Goal: Task Accomplishment & Management: Complete application form

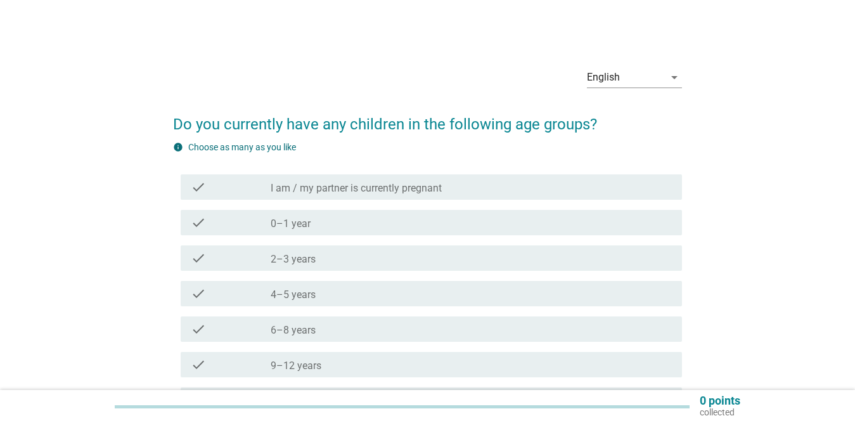
click at [341, 255] on div "check_box_outline_blank 2–3 years" at bounding box center [471, 257] width 401 height 15
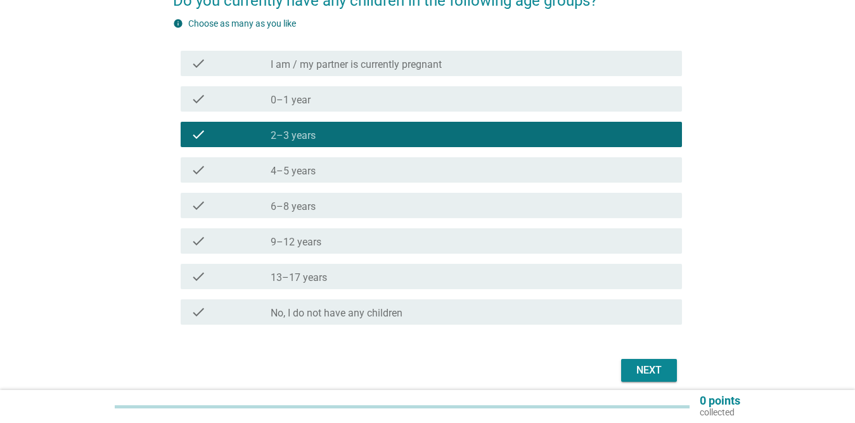
scroll to position [127, 0]
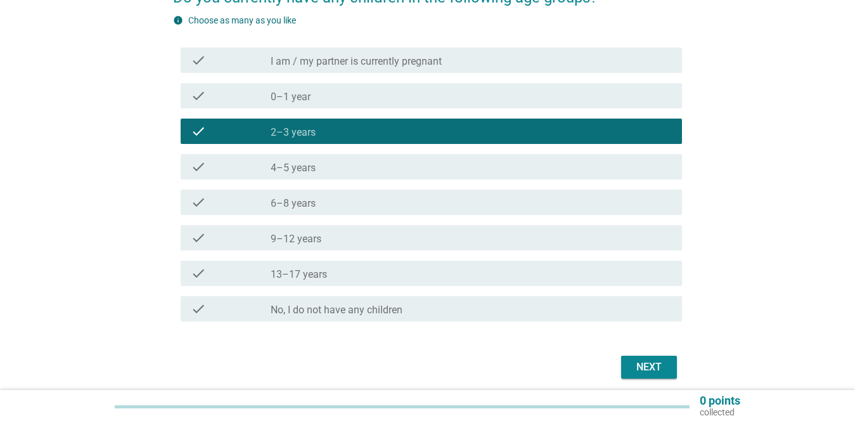
click at [663, 371] on div "Next" at bounding box center [648, 366] width 35 height 15
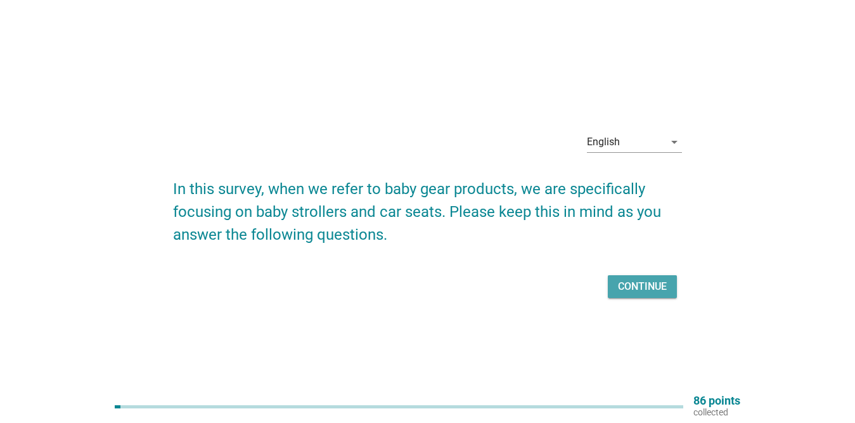
click at [634, 281] on div "Continue" at bounding box center [642, 286] width 49 height 15
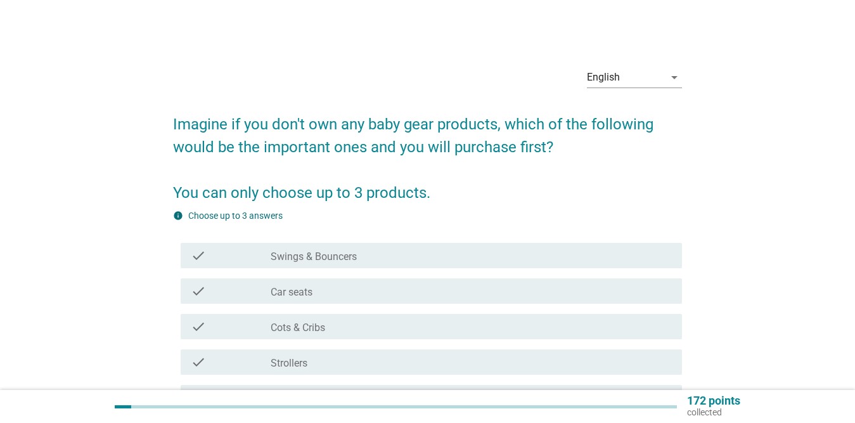
click at [339, 298] on div "check_box_outline_blank Car seats" at bounding box center [471, 290] width 401 height 15
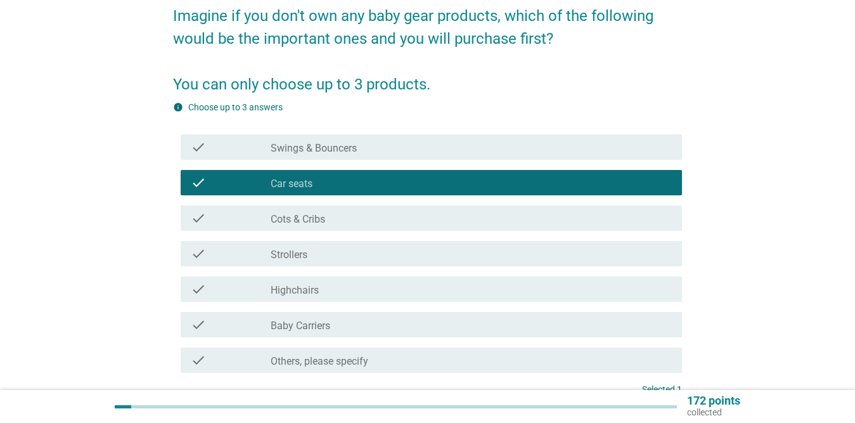
scroll to position [127, 0]
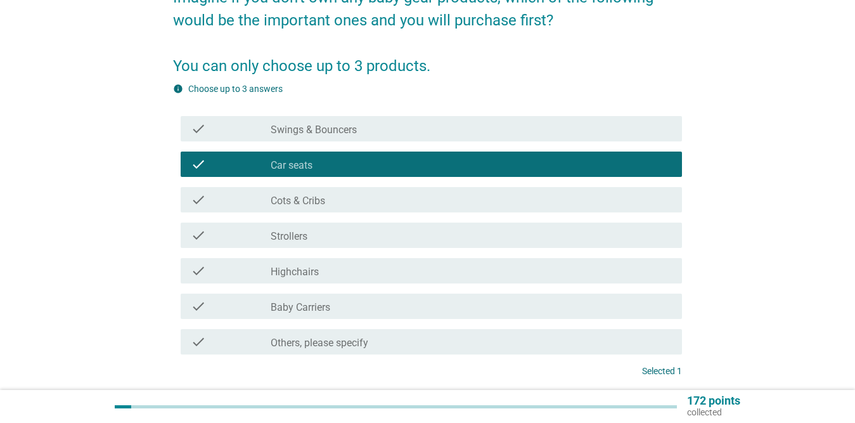
click at [346, 227] on div "check check_box_outline_blank Strollers" at bounding box center [431, 234] width 501 height 25
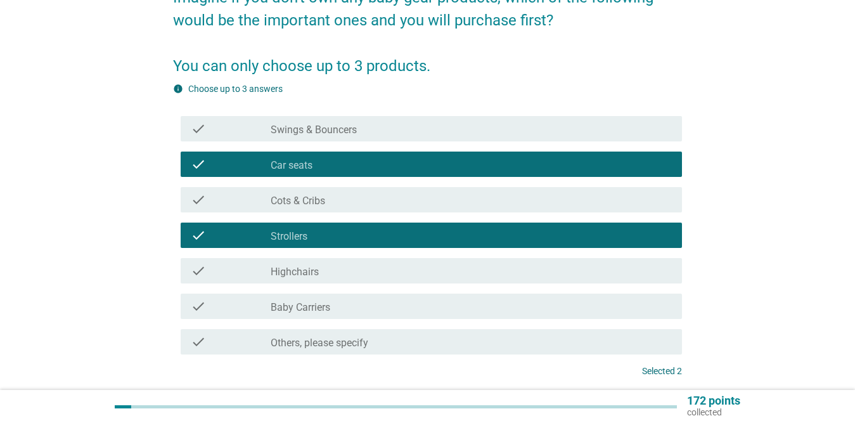
click at [358, 308] on div "check_box_outline_blank Baby Carriers" at bounding box center [471, 305] width 401 height 15
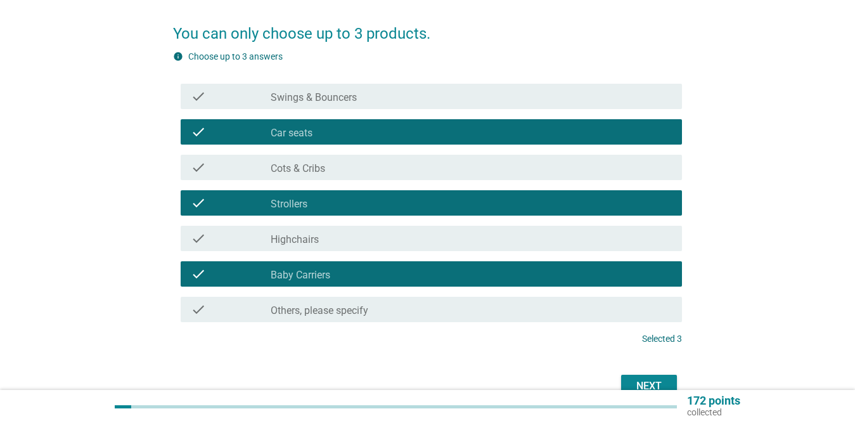
scroll to position [227, 0]
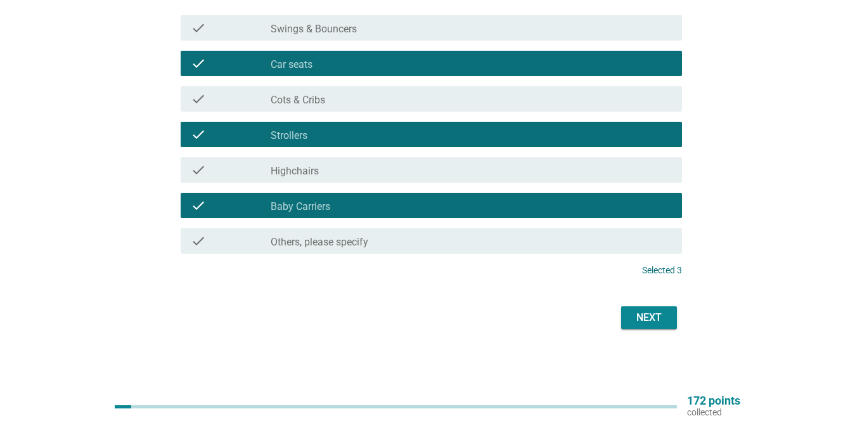
click at [646, 316] on div "Next" at bounding box center [648, 317] width 35 height 15
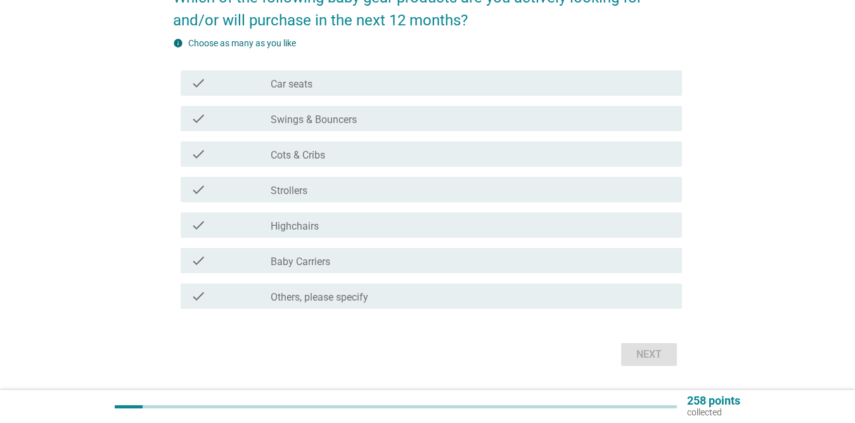
scroll to position [63, 0]
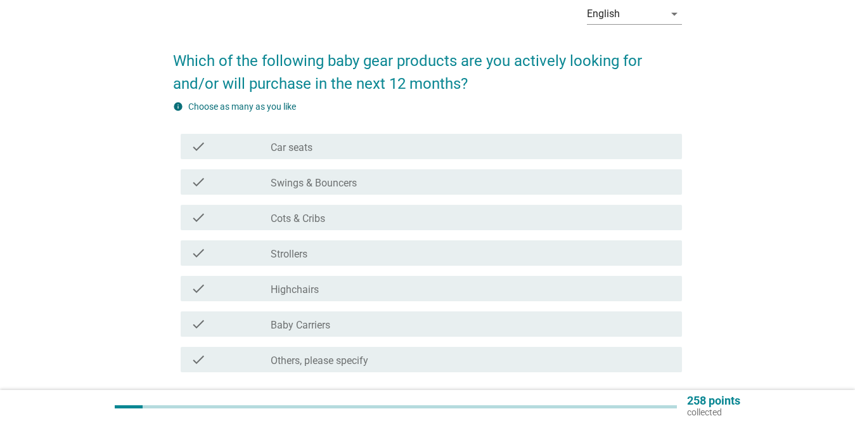
click at [311, 145] on label "Car seats" at bounding box center [292, 147] width 42 height 13
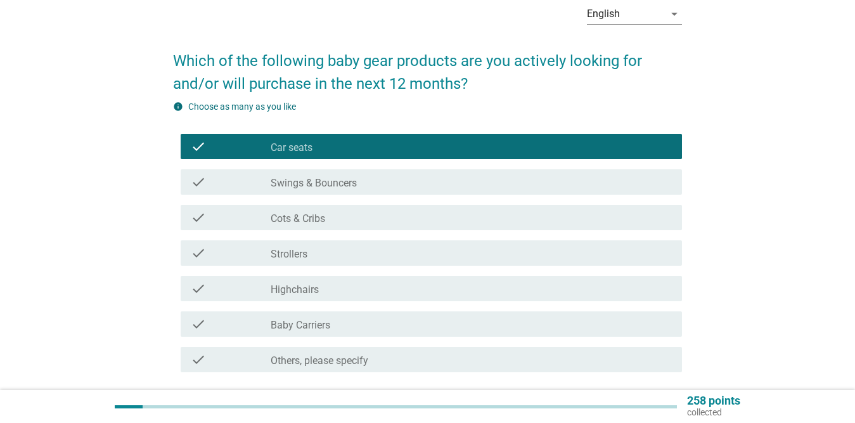
click at [311, 328] on label "Baby Carriers" at bounding box center [301, 325] width 60 height 13
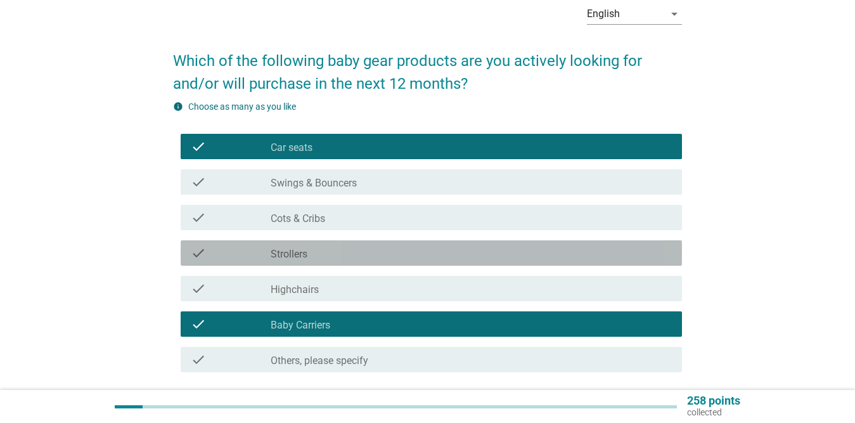
click at [314, 252] on div "check_box_outline_blank Strollers" at bounding box center [471, 252] width 401 height 15
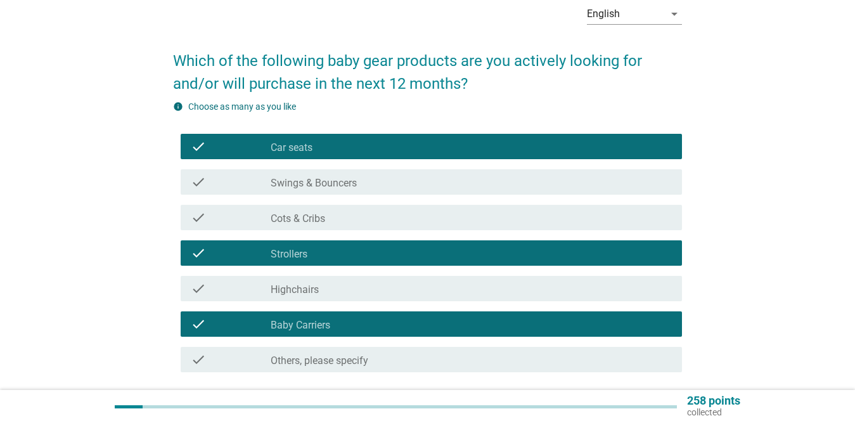
click at [370, 180] on div "check_box_outline_blank Swings & Bouncers" at bounding box center [471, 181] width 401 height 15
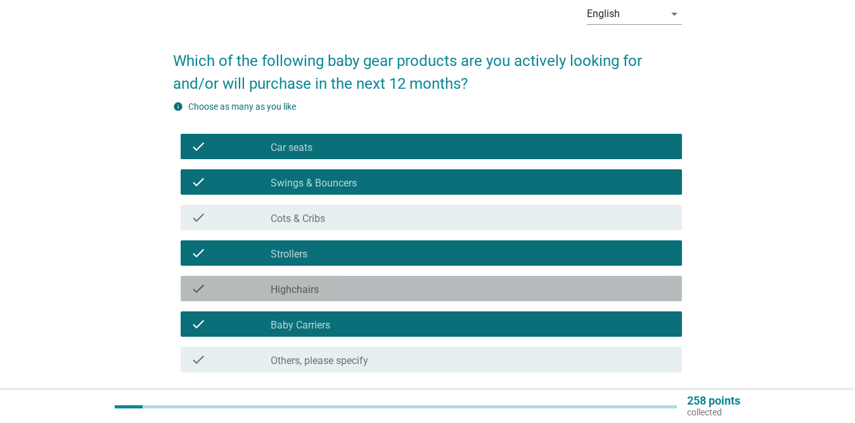
click at [326, 286] on div "check_box_outline_blank Highchairs" at bounding box center [471, 288] width 401 height 15
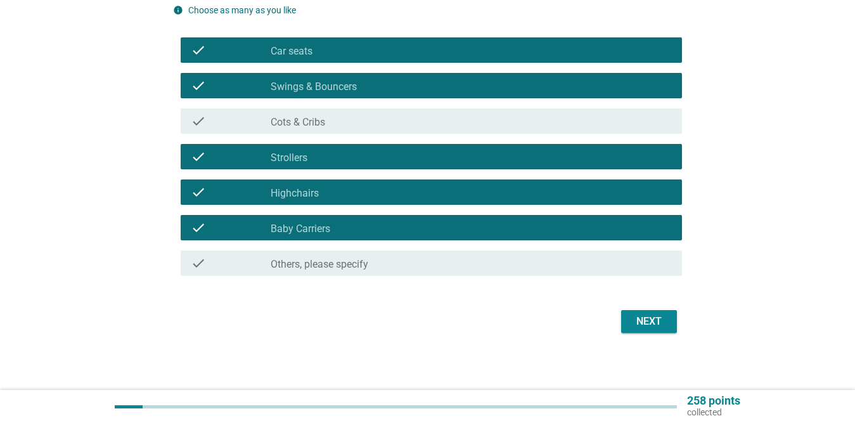
scroll to position [163, 0]
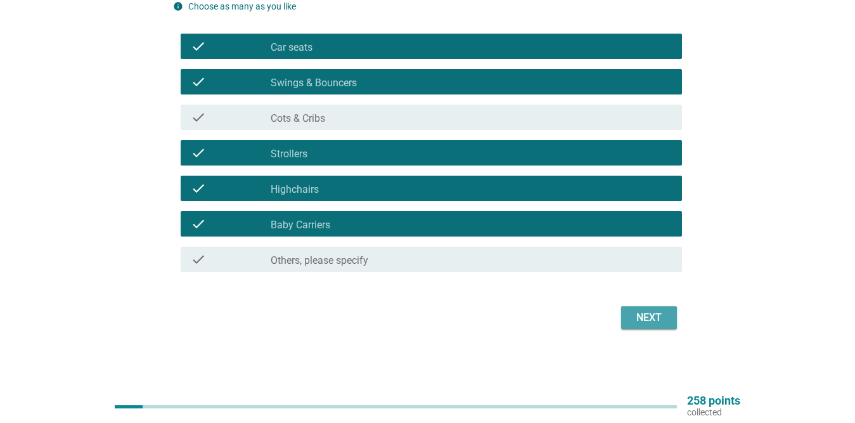
click at [650, 311] on div "Next" at bounding box center [648, 317] width 35 height 15
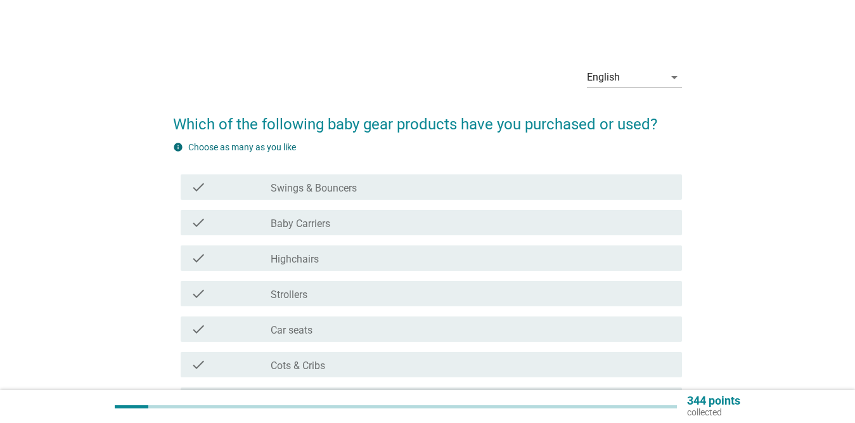
click at [358, 184] on div "check_box_outline_blank Swings & Bouncers" at bounding box center [471, 186] width 401 height 15
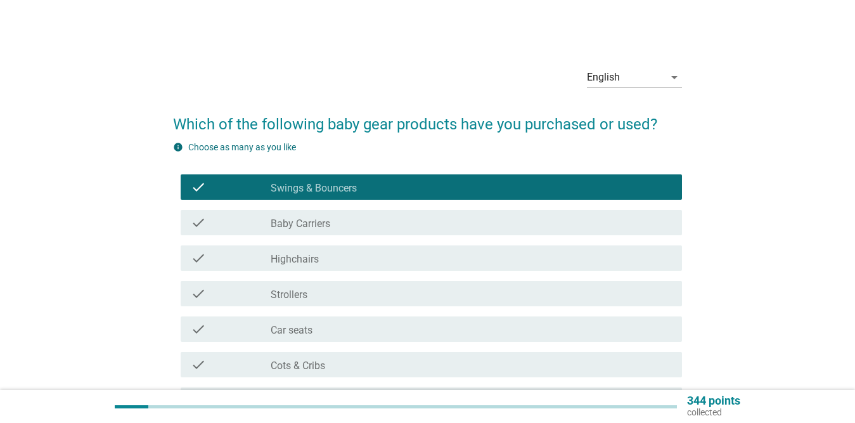
click at [359, 218] on div "check_box_outline_blank Baby Carriers" at bounding box center [471, 222] width 401 height 15
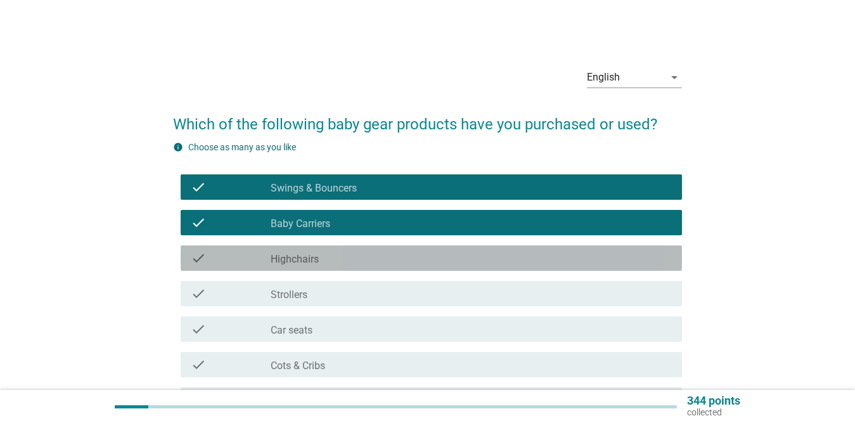
click at [365, 262] on div "check_box_outline_blank Highchairs" at bounding box center [471, 257] width 401 height 15
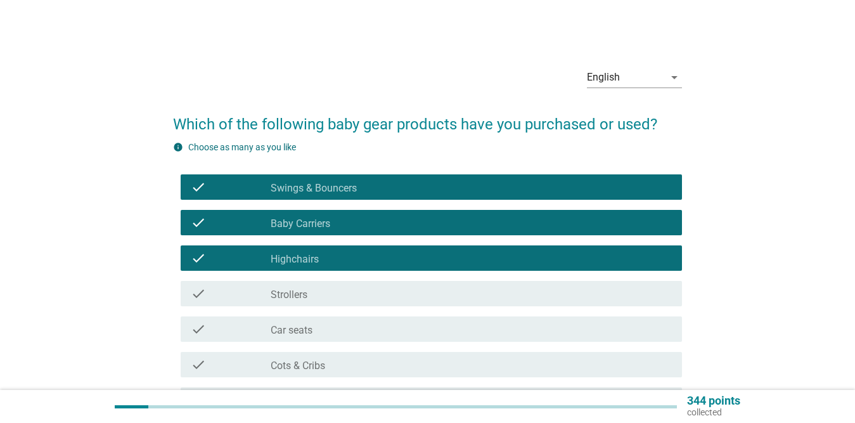
click at [355, 288] on div "check_box_outline_blank Strollers" at bounding box center [471, 293] width 401 height 15
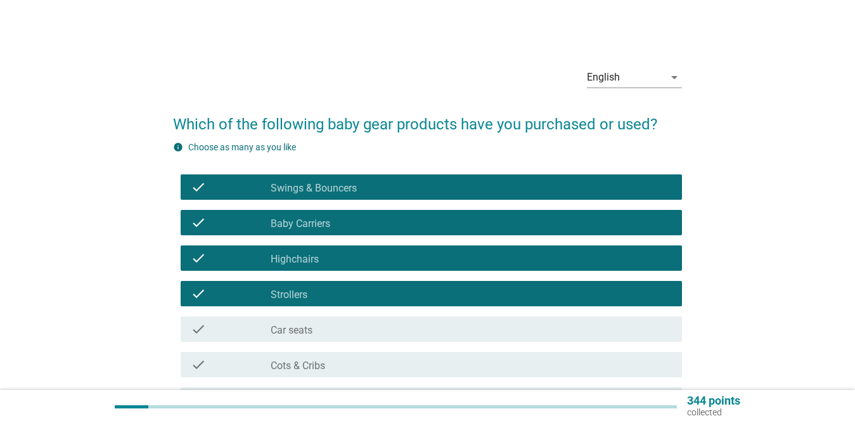
click at [354, 340] on div "check check_box_outline_blank Car seats" at bounding box center [431, 328] width 501 height 25
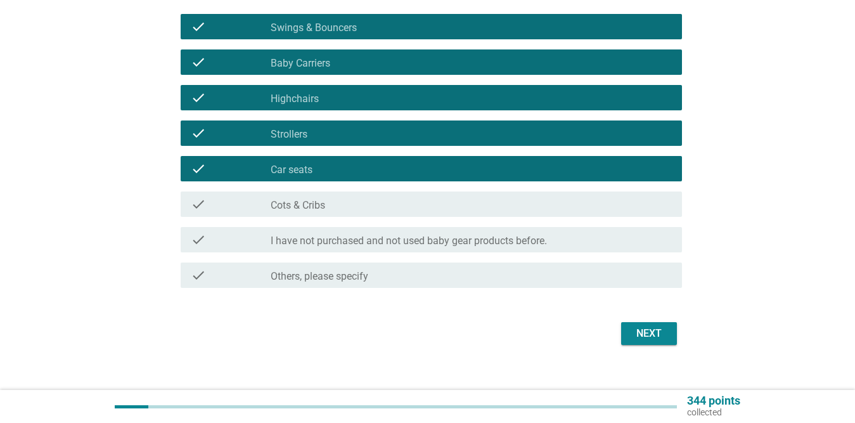
scroll to position [176, 0]
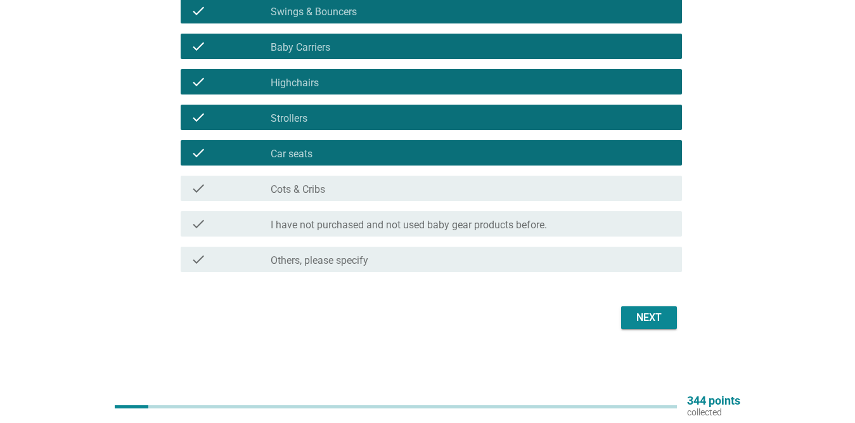
click at [637, 319] on div "Next" at bounding box center [648, 317] width 35 height 15
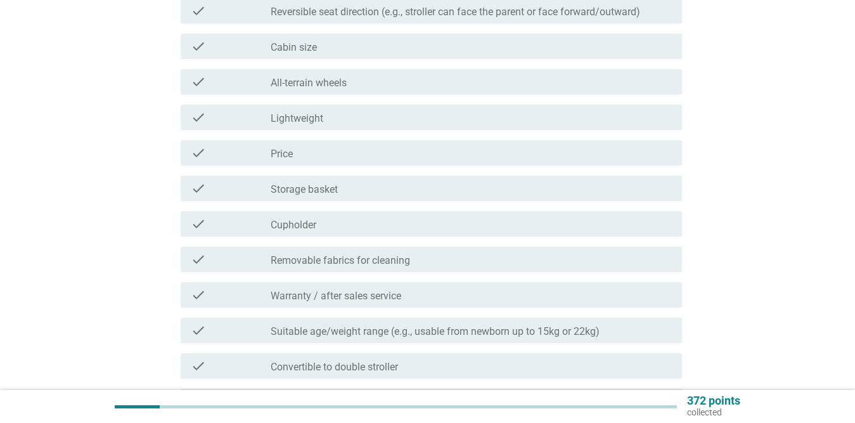
scroll to position [0, 0]
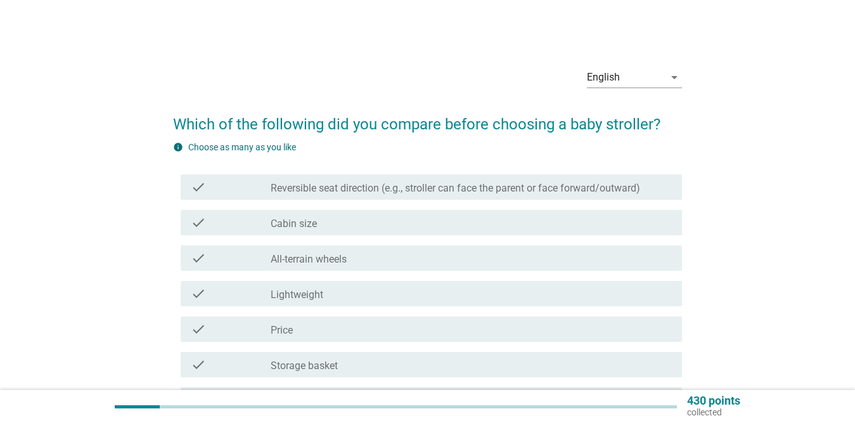
click at [529, 186] on label "Reversible seat direction (e.g., stroller can face the parent or face forward/o…" at bounding box center [455, 188] width 369 height 13
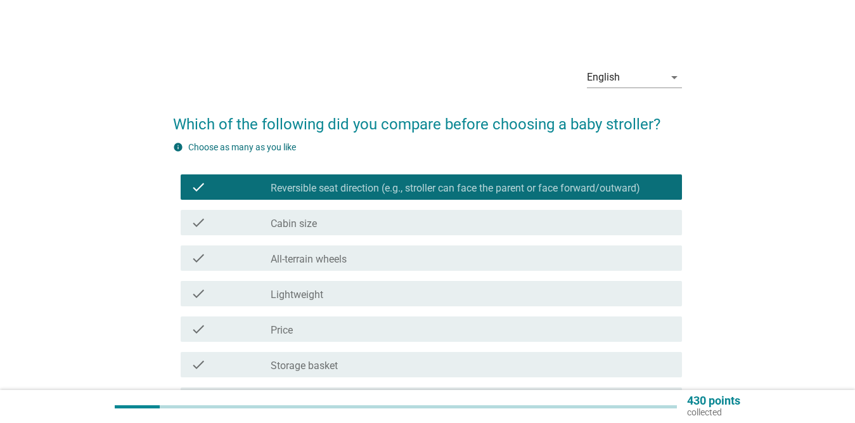
click at [380, 290] on div "check_box_outline_blank Lightweight" at bounding box center [471, 293] width 401 height 15
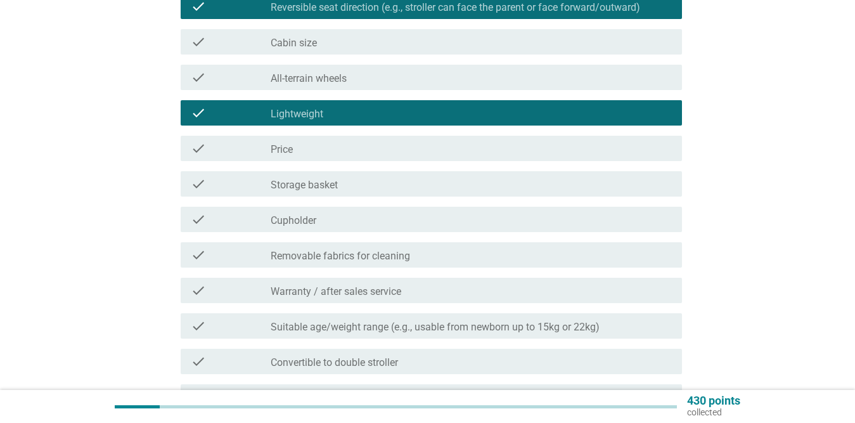
scroll to position [190, 0]
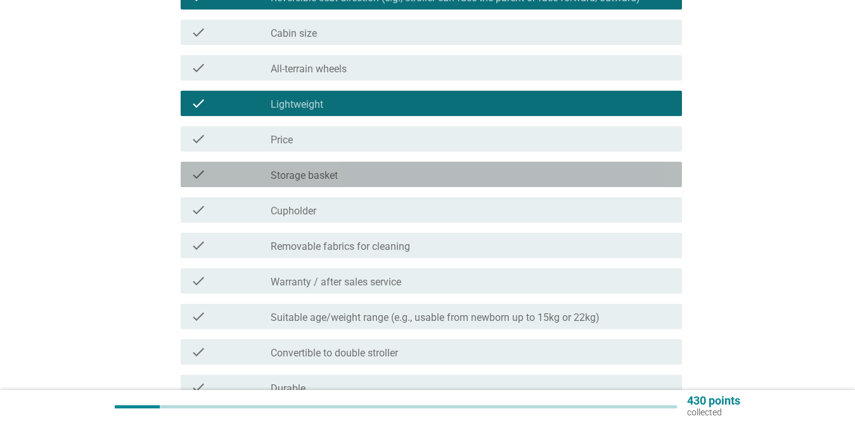
click at [383, 179] on div "check_box_outline_blank Storage basket" at bounding box center [471, 174] width 401 height 15
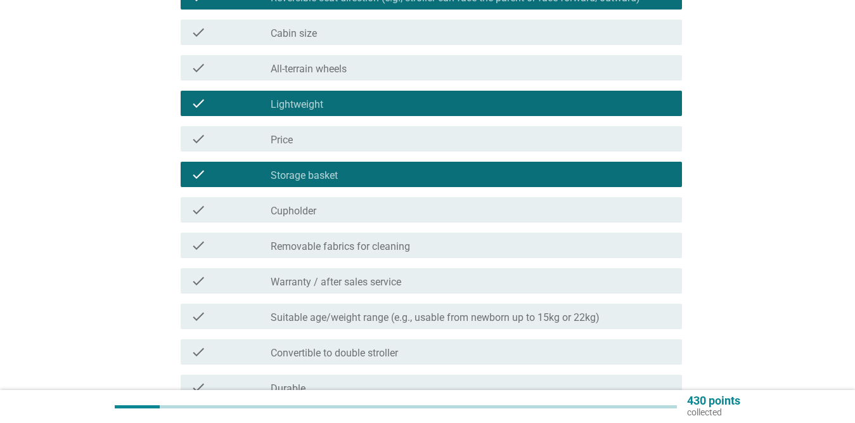
click at [378, 250] on label "Removable fabrics for cleaning" at bounding box center [340, 246] width 139 height 13
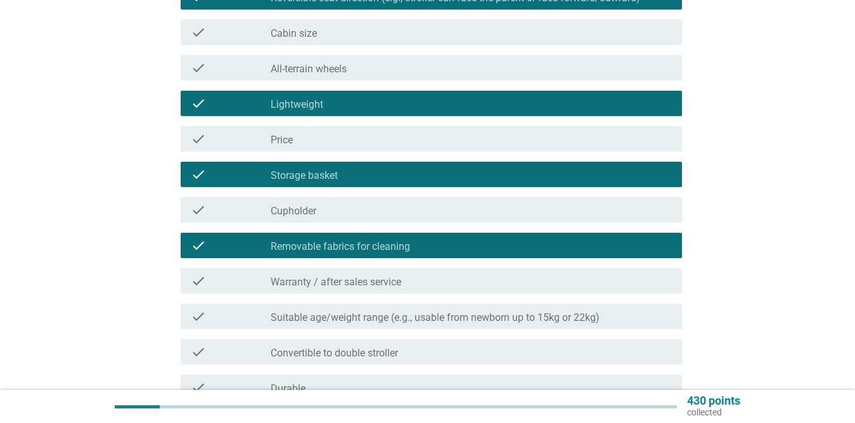
click at [380, 294] on div "check check_box_outline_blank Warranty / after sales service" at bounding box center [427, 280] width 509 height 35
click at [381, 280] on label "Warranty / after sales service" at bounding box center [336, 282] width 131 height 13
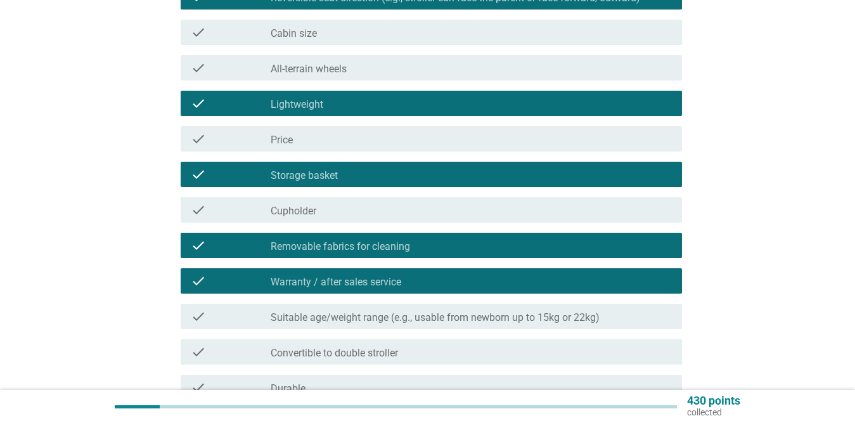
scroll to position [253, 0]
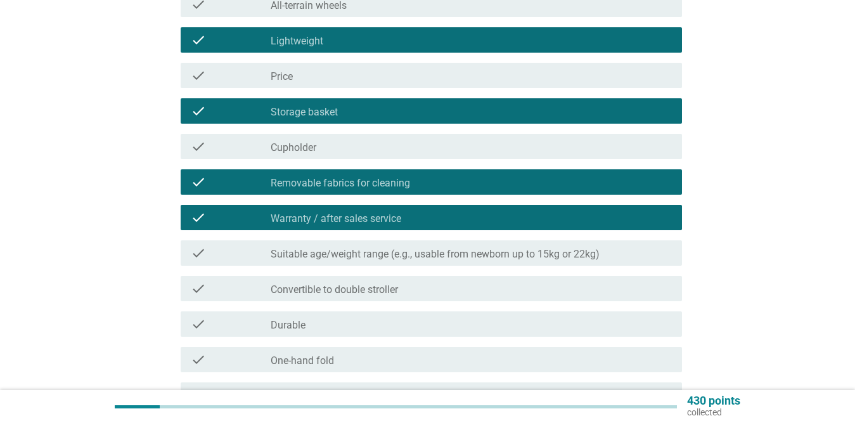
click at [399, 250] on label "Suitable age/weight range (e.g., usable from newborn up to 15kg or 22kg)" at bounding box center [435, 254] width 329 height 13
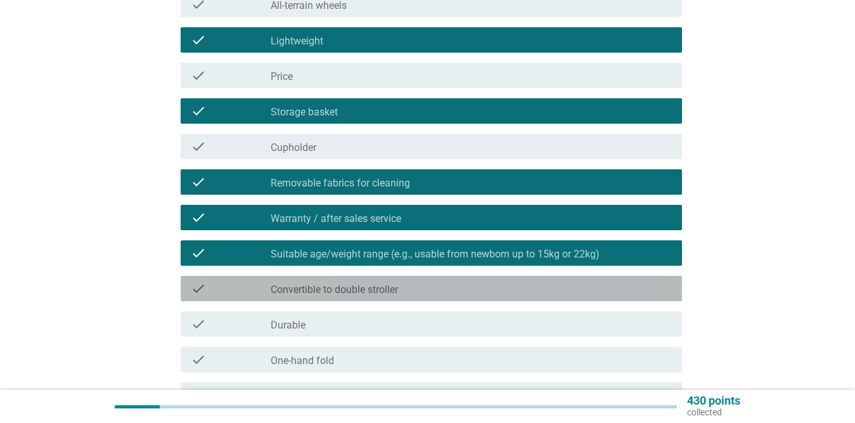
click at [379, 286] on label "Convertible to double stroller" at bounding box center [334, 289] width 127 height 13
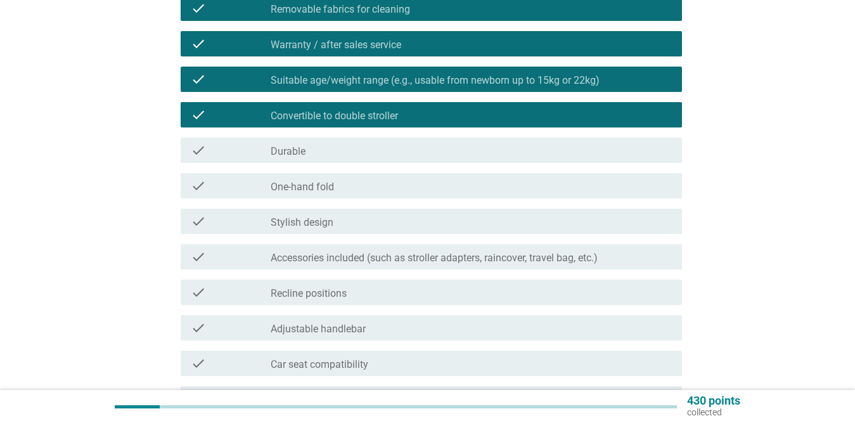
scroll to position [444, 0]
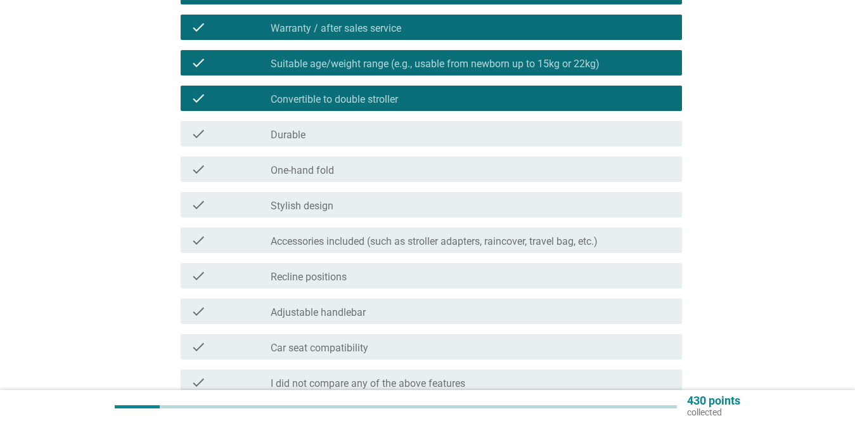
click at [311, 170] on label "One-hand fold" at bounding box center [302, 170] width 63 height 13
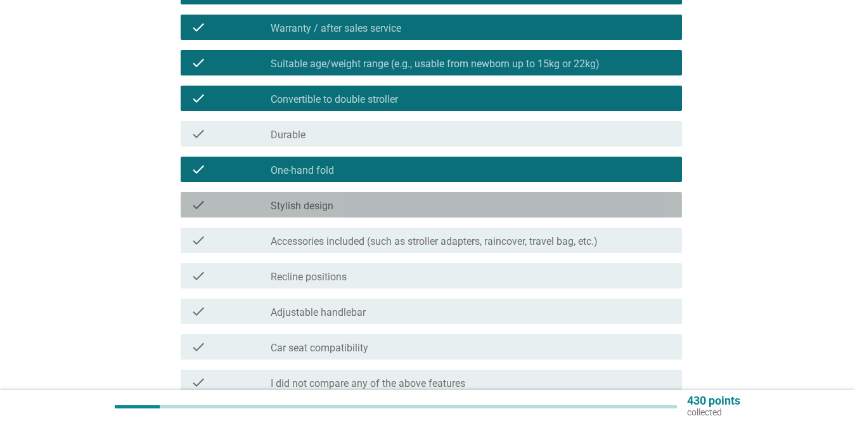
click at [307, 202] on label "Stylish design" at bounding box center [302, 206] width 63 height 13
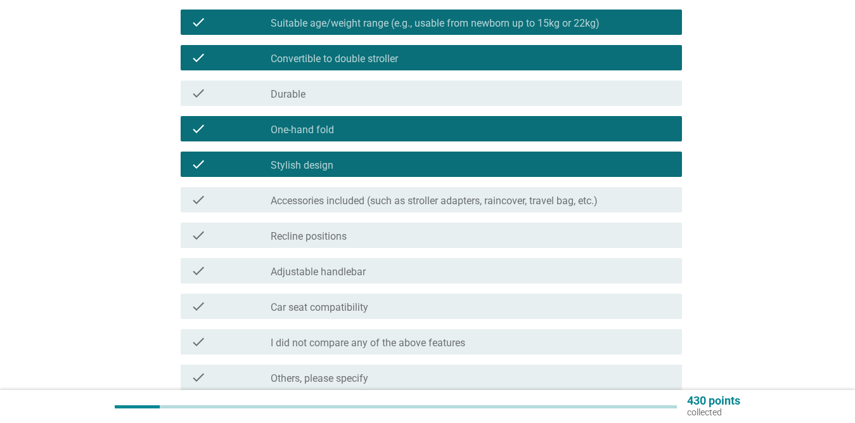
scroll to position [507, 0]
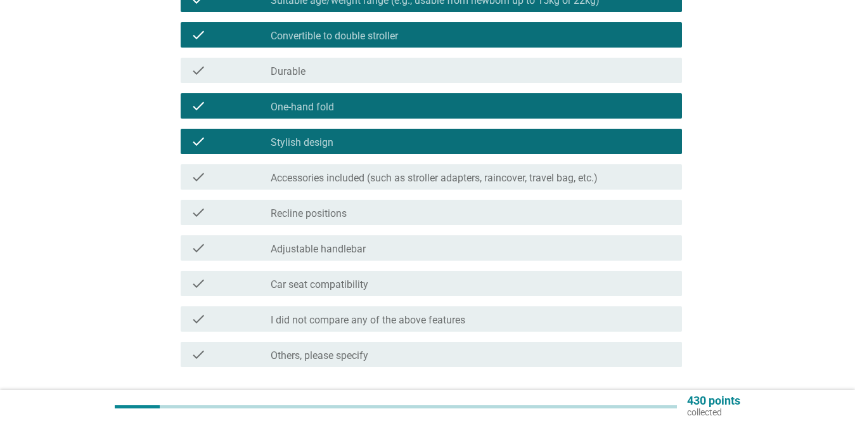
click at [487, 170] on div "check_box_outline_blank Accessories included (such as stroller adapters, rainco…" at bounding box center [471, 176] width 401 height 15
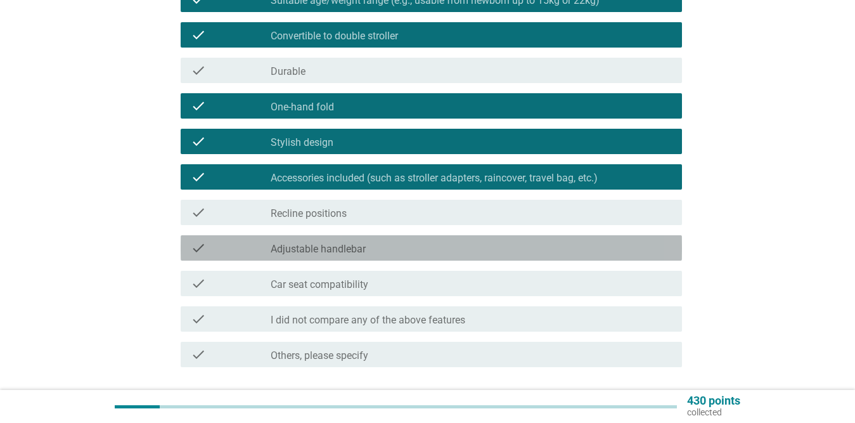
click at [365, 248] on label "Adjustable handlebar" at bounding box center [318, 249] width 95 height 13
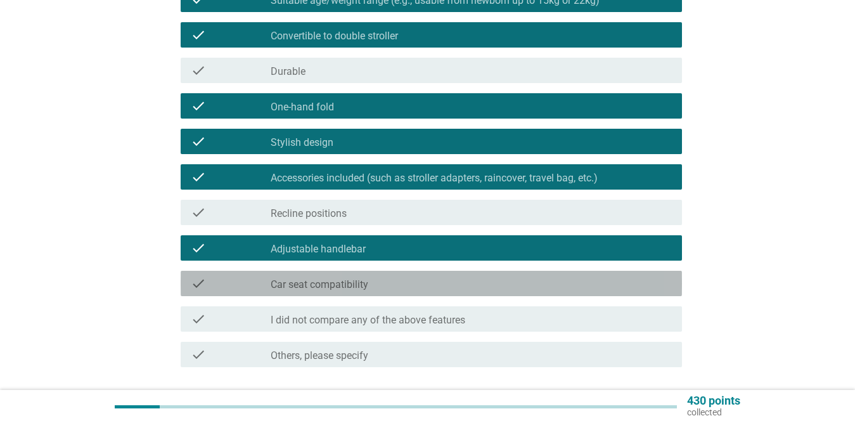
click at [407, 285] on div "check_box_outline_blank Car seat compatibility" at bounding box center [471, 283] width 401 height 15
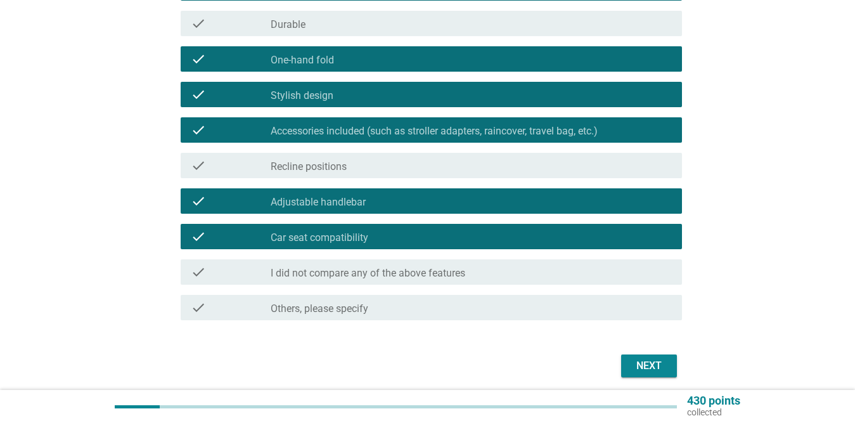
scroll to position [602, 0]
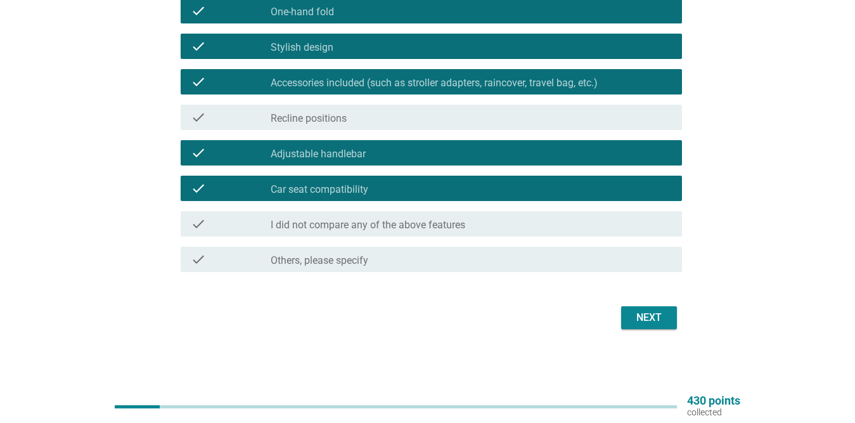
click at [643, 314] on div "Next" at bounding box center [648, 317] width 35 height 15
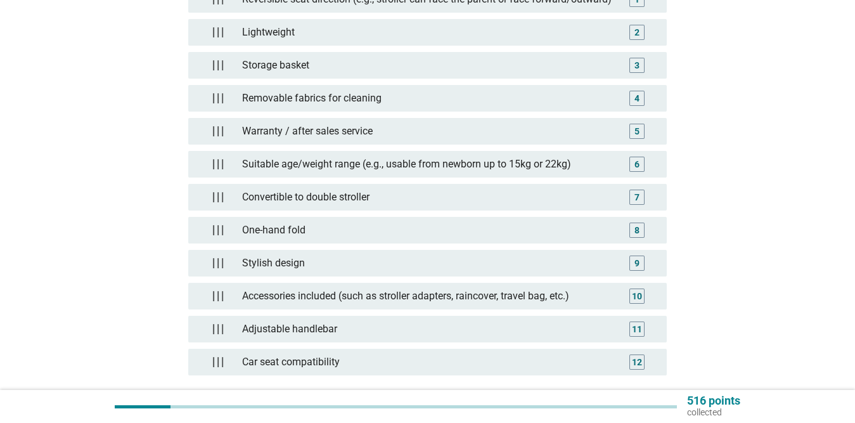
scroll to position [253, 0]
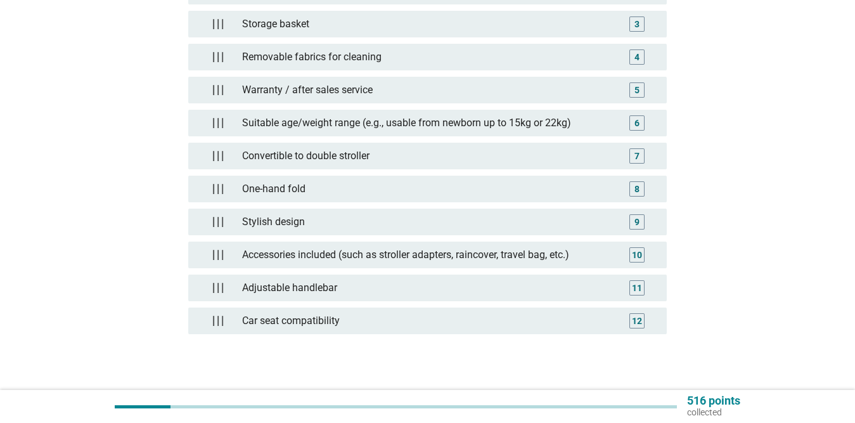
click at [457, 170] on div "Reversible seat direction (e.g., stroller can face the parent or face forward/o…" at bounding box center [427, 146] width 478 height 402
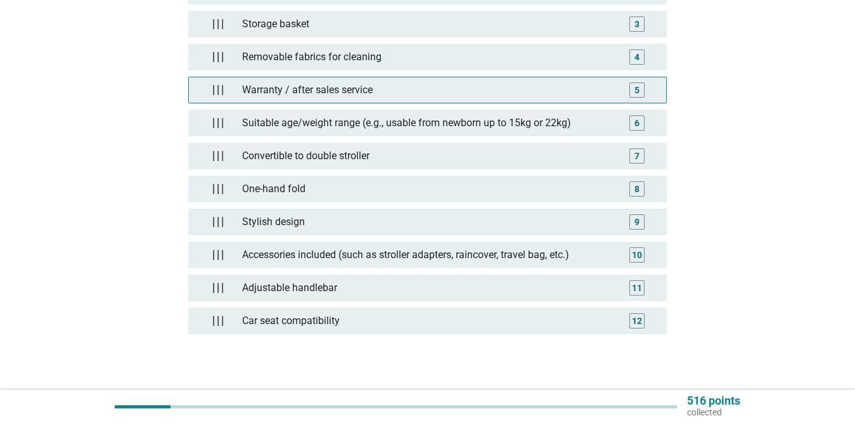
click at [417, 97] on div "Warranty / after sales service" at bounding box center [427, 89] width 381 height 25
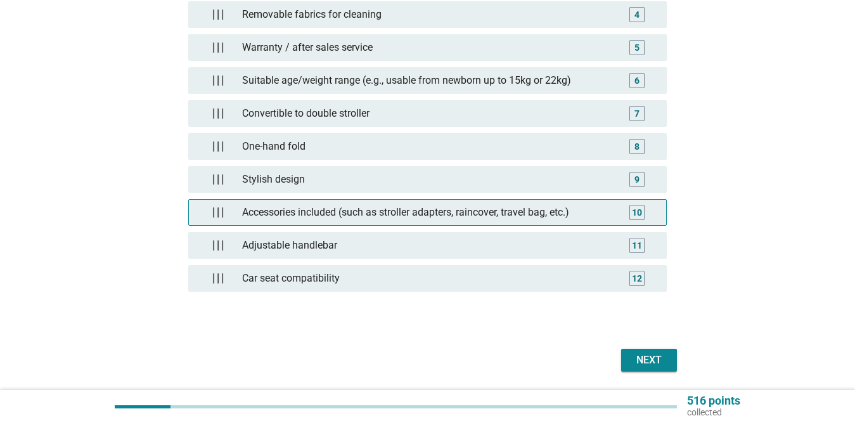
scroll to position [338, 0]
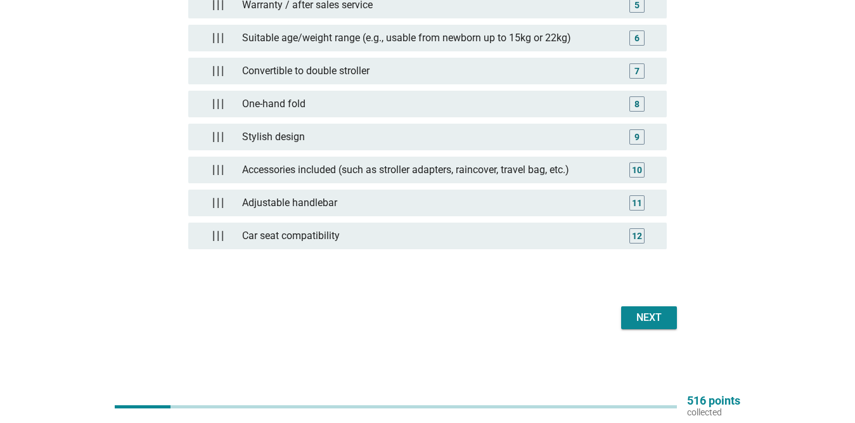
click at [651, 319] on div "Next" at bounding box center [648, 317] width 35 height 15
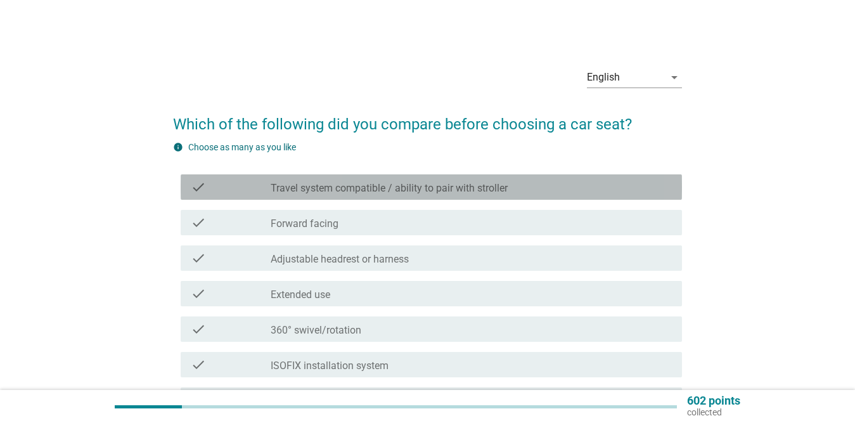
click at [432, 181] on div "check_box_outline_blank Travel system compatible / ability to pair with stroller" at bounding box center [471, 186] width 401 height 15
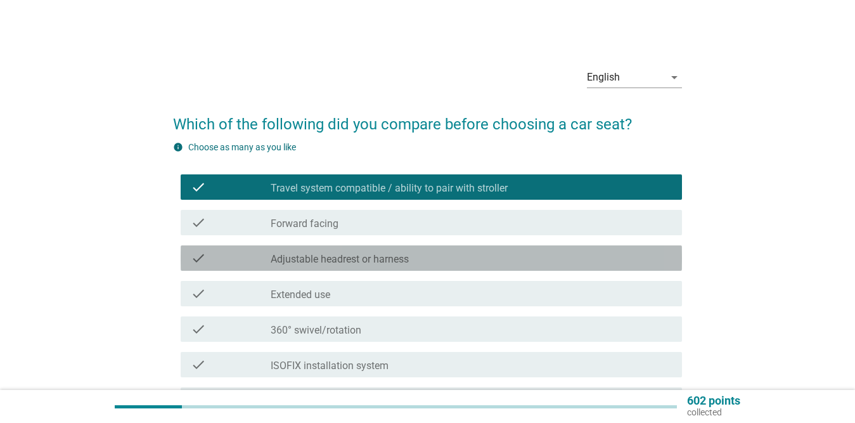
click at [399, 258] on label "Adjustable headrest or harness" at bounding box center [340, 259] width 138 height 13
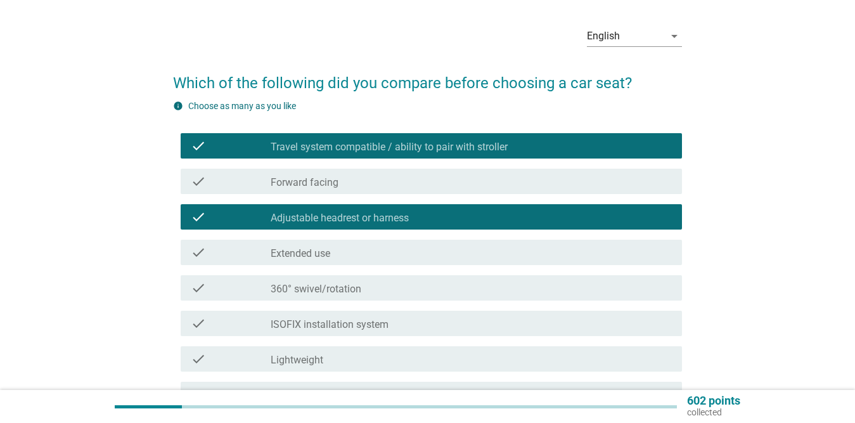
scroll to position [63, 0]
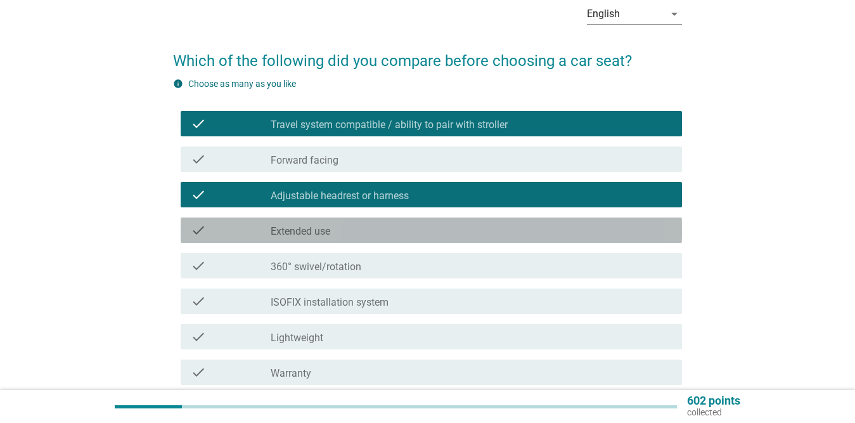
click at [340, 229] on div "check_box_outline_blank Extended use" at bounding box center [471, 229] width 401 height 15
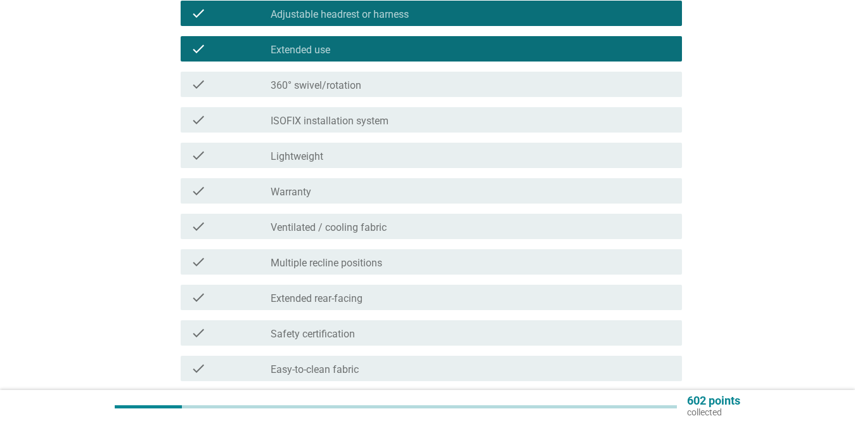
scroll to position [253, 0]
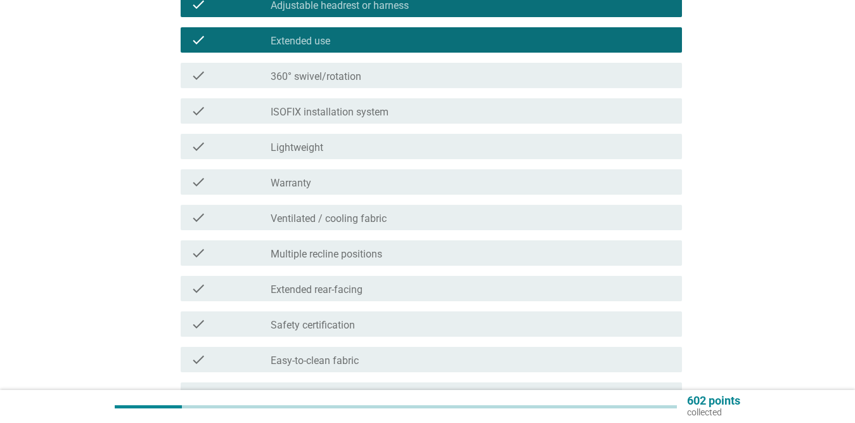
click at [344, 148] on div "check_box_outline_blank Lightweight" at bounding box center [471, 146] width 401 height 15
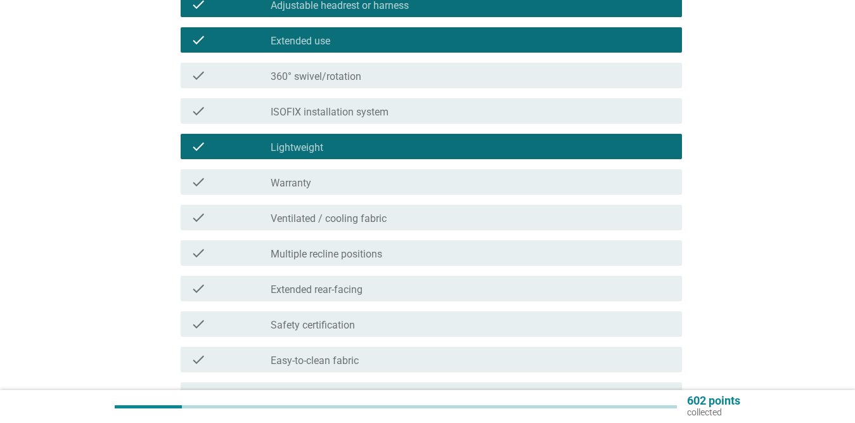
click at [336, 184] on div "check_box_outline_blank Warranty" at bounding box center [471, 181] width 401 height 15
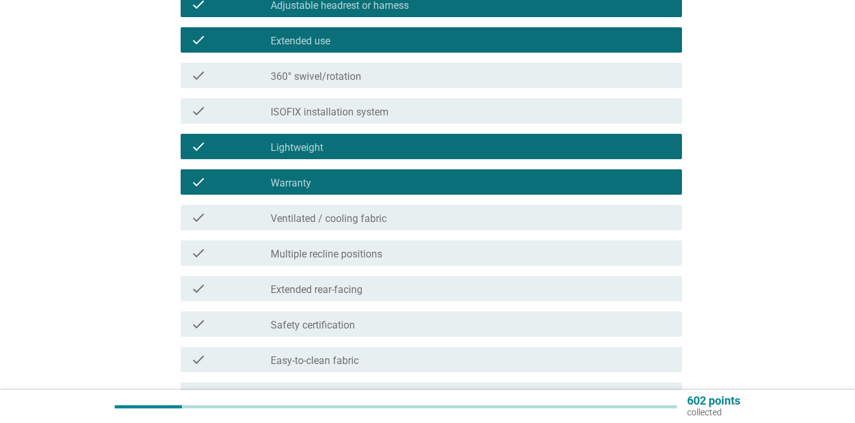
scroll to position [317, 0]
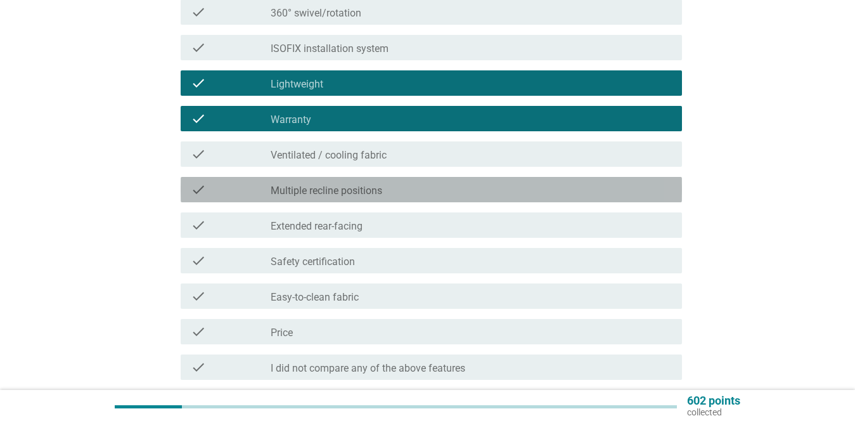
click at [394, 191] on div "check_box_outline_blank Multiple recline positions" at bounding box center [471, 189] width 401 height 15
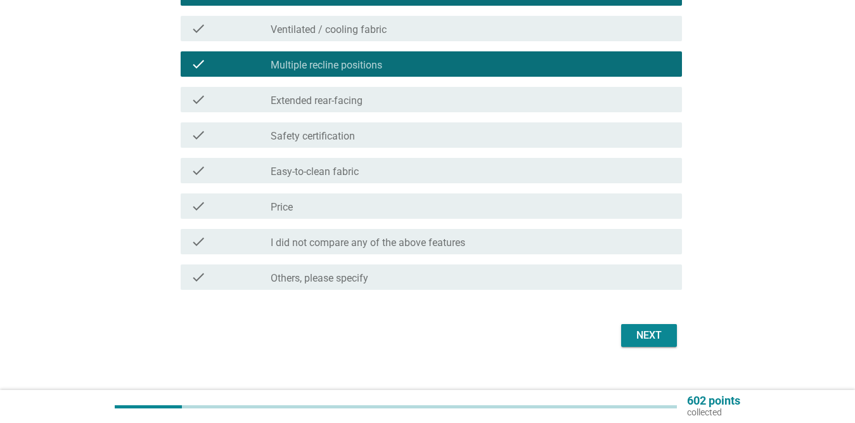
scroll to position [444, 0]
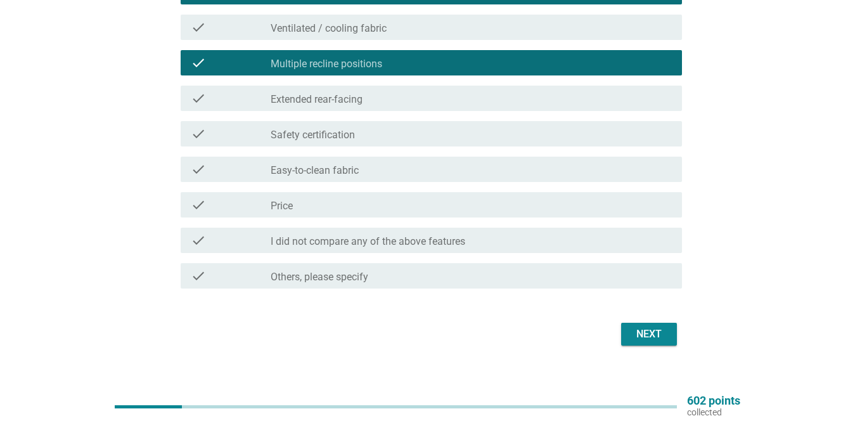
click at [412, 127] on div "check_box_outline_blank Safety certification" at bounding box center [471, 133] width 401 height 15
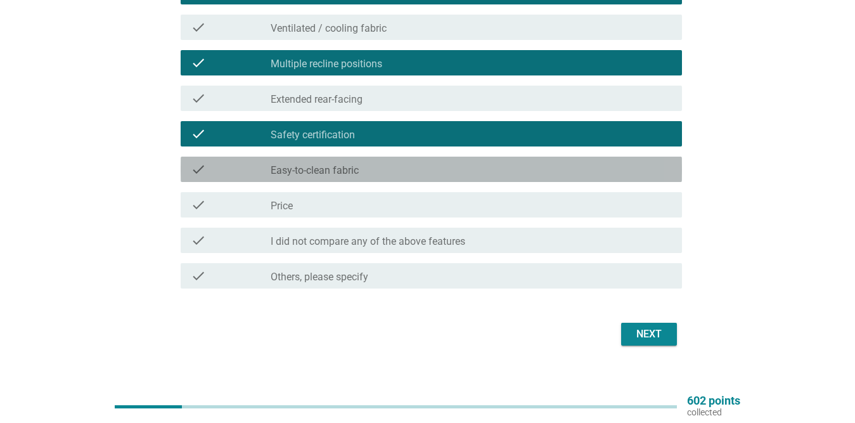
click at [359, 170] on div "check_box_outline_blank Easy-to-clean fabric" at bounding box center [471, 169] width 401 height 15
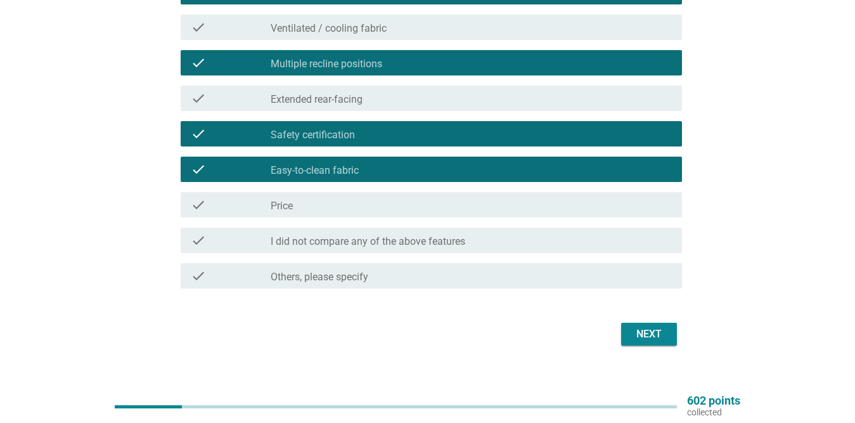
click at [322, 101] on label "Extended rear-facing" at bounding box center [317, 99] width 92 height 13
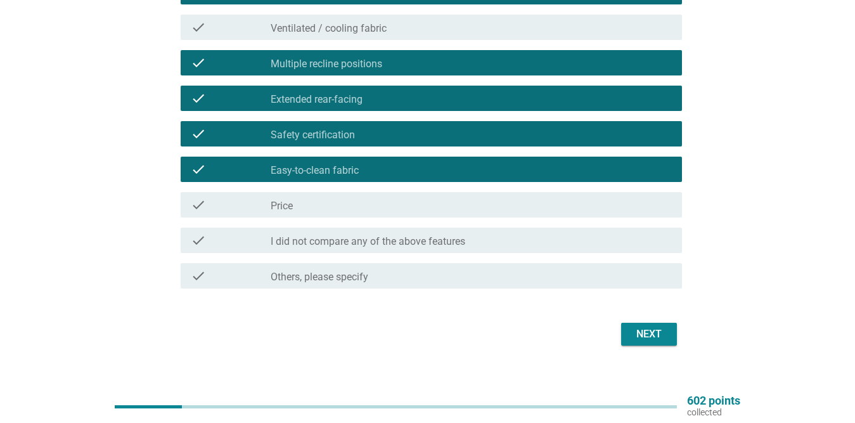
scroll to position [460, 0]
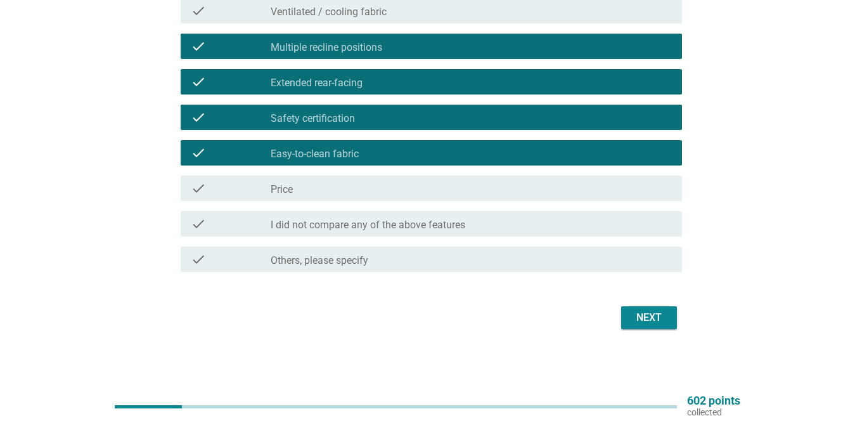
click at [653, 317] on div "Next" at bounding box center [648, 317] width 35 height 15
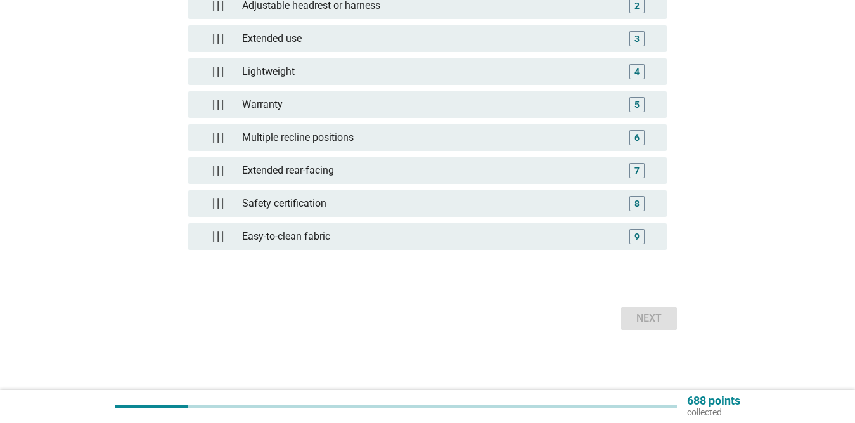
scroll to position [240, 0]
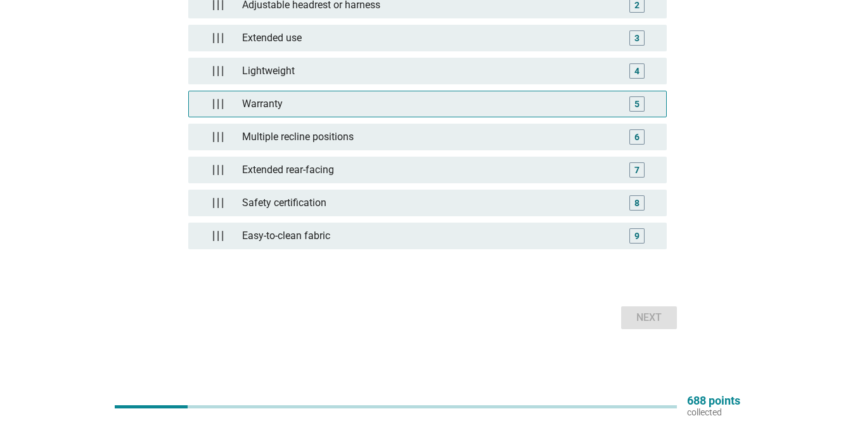
click at [427, 100] on div "Warranty" at bounding box center [427, 103] width 381 height 25
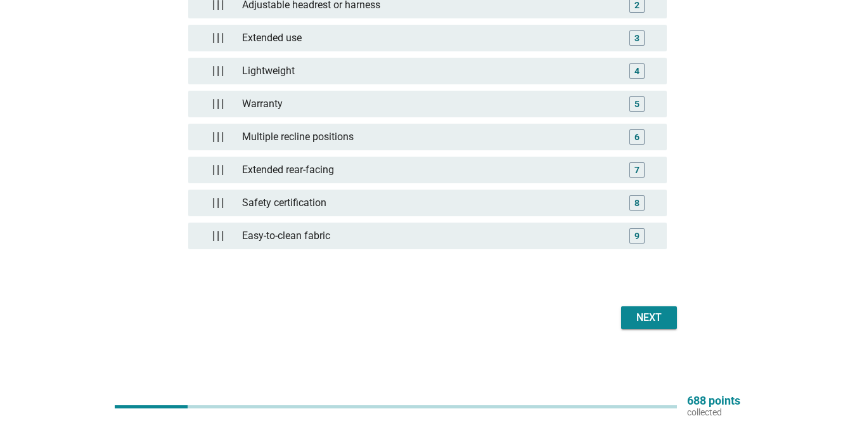
click at [636, 316] on div "Next" at bounding box center [648, 317] width 35 height 15
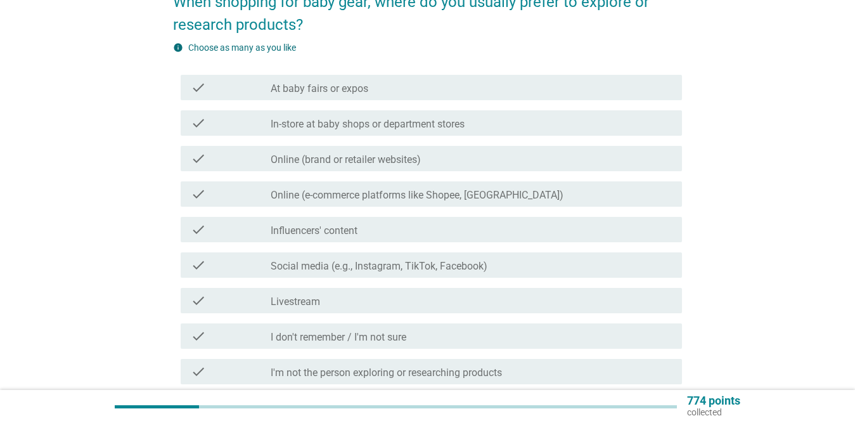
scroll to position [127, 0]
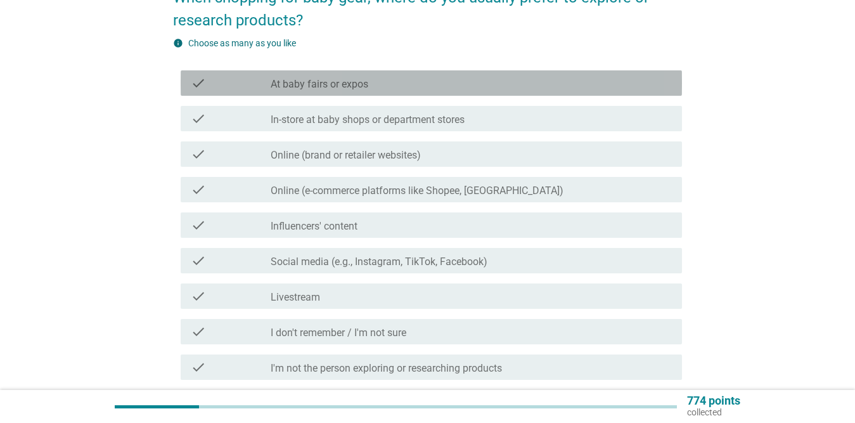
click at [370, 79] on div "check_box_outline_blank At baby fairs or expos" at bounding box center [471, 82] width 401 height 15
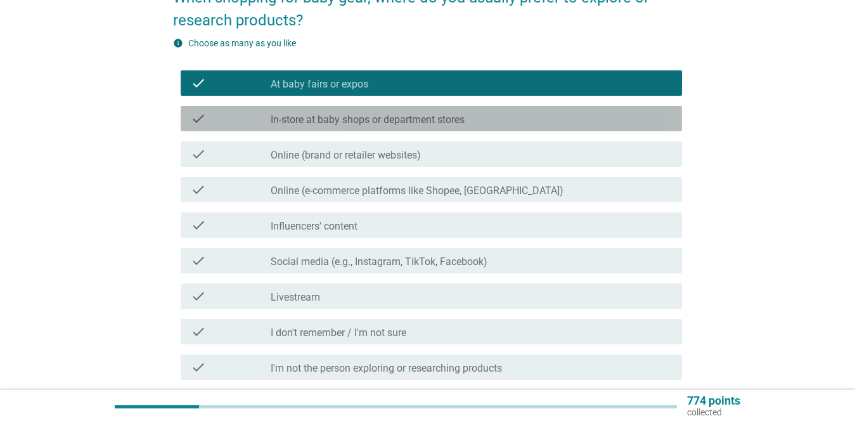
click at [385, 120] on label "In-store at baby shops or department stores" at bounding box center [368, 119] width 194 height 13
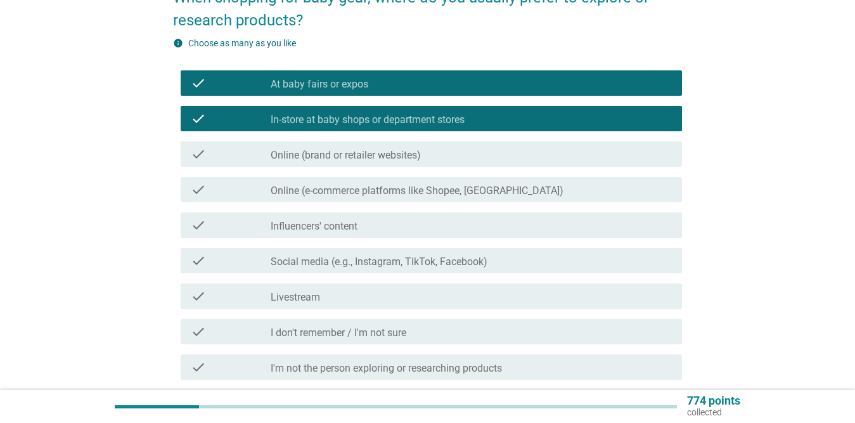
click at [379, 160] on label "Online (brand or retailer websites)" at bounding box center [346, 155] width 150 height 13
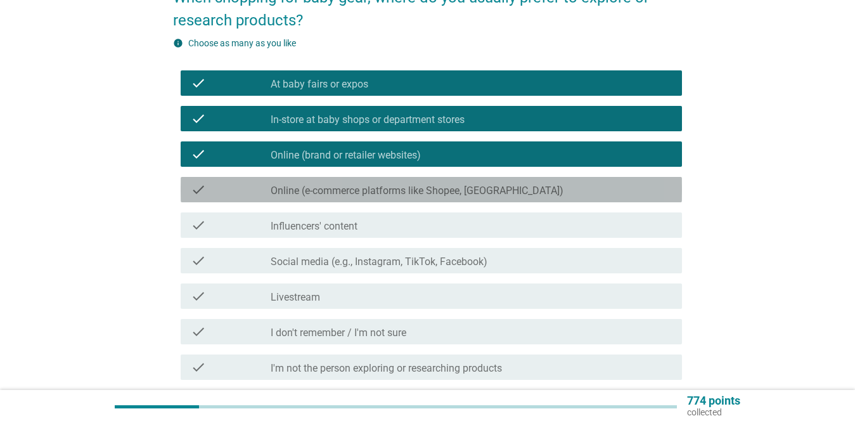
click at [393, 187] on label "Online (e-commerce platforms like Shopee, [GEOGRAPHIC_DATA])" at bounding box center [417, 190] width 293 height 13
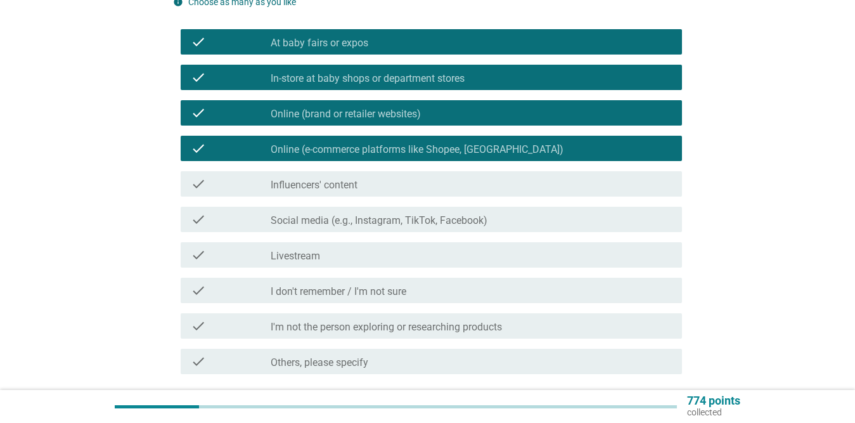
scroll to position [190, 0]
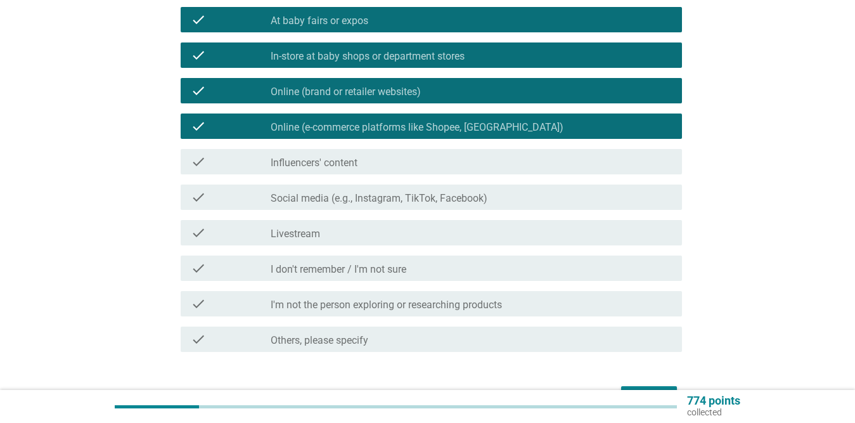
click at [373, 198] on label "Social media (e.g., Instagram, TikTok, Facebook)" at bounding box center [379, 198] width 217 height 13
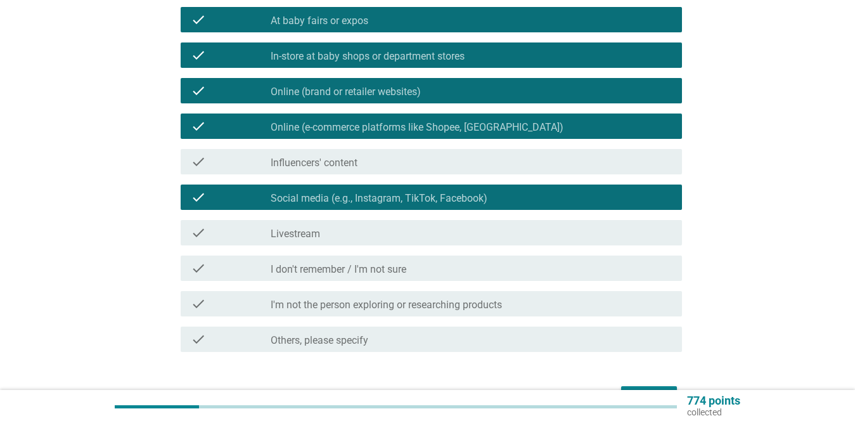
click at [353, 235] on div "check_box_outline_blank Livestream" at bounding box center [471, 232] width 401 height 15
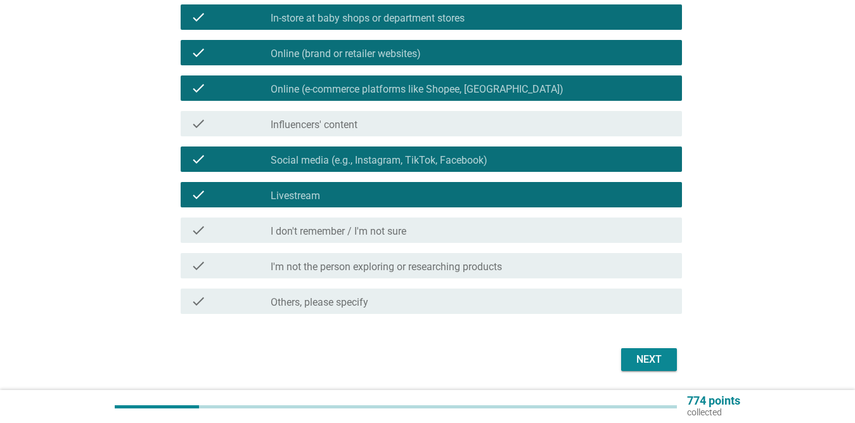
scroll to position [270, 0]
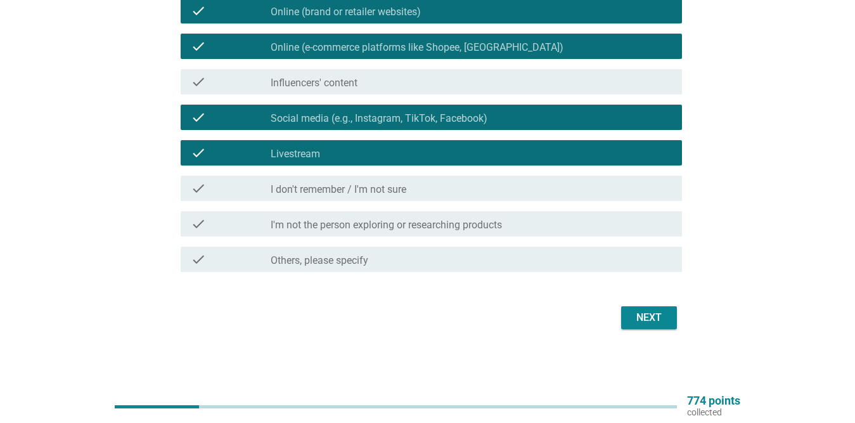
click at [648, 319] on div "Next" at bounding box center [648, 317] width 35 height 15
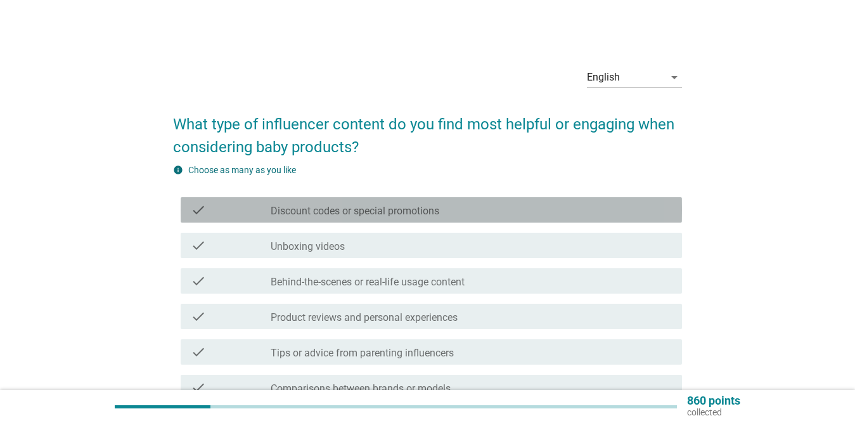
click at [428, 202] on div "check check_box_outline_blank Discount codes or special promotions" at bounding box center [431, 209] width 501 height 25
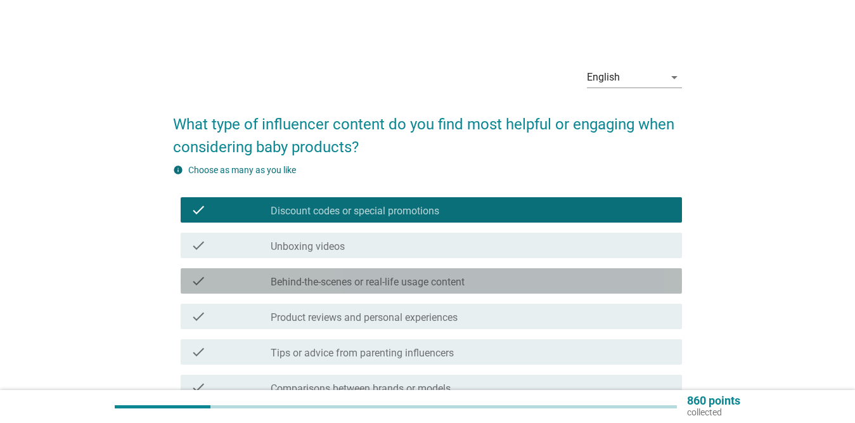
click at [383, 278] on label "Behind-the-scenes or real-life usage content" at bounding box center [368, 282] width 194 height 13
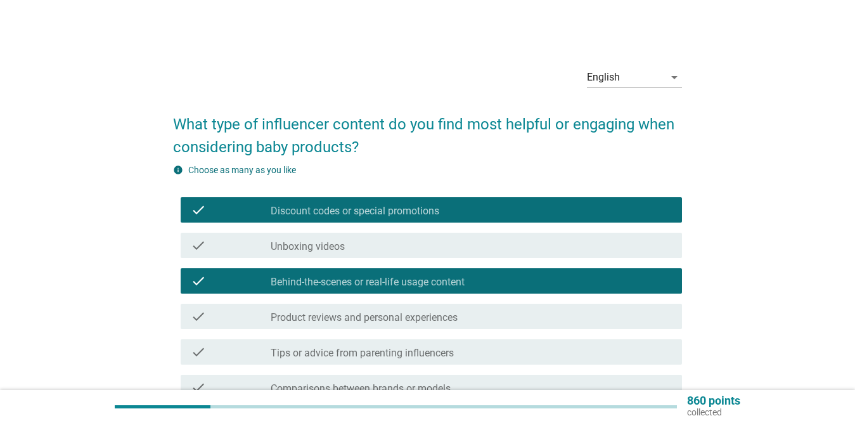
click at [382, 314] on label "Product reviews and personal experiences" at bounding box center [364, 317] width 187 height 13
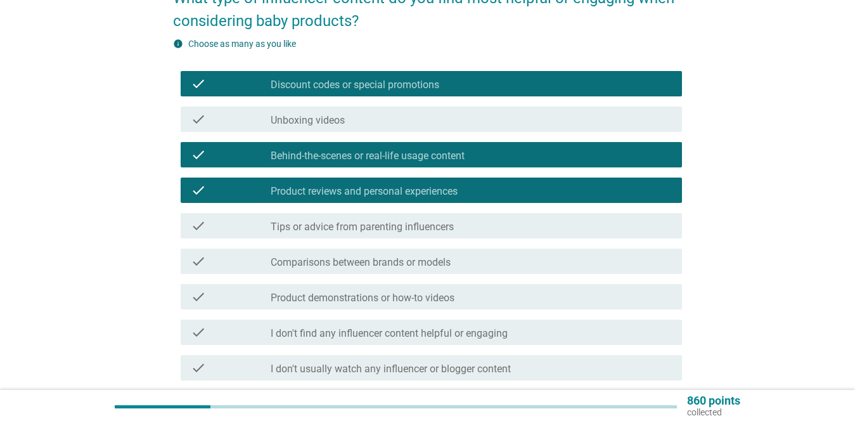
scroll to position [127, 0]
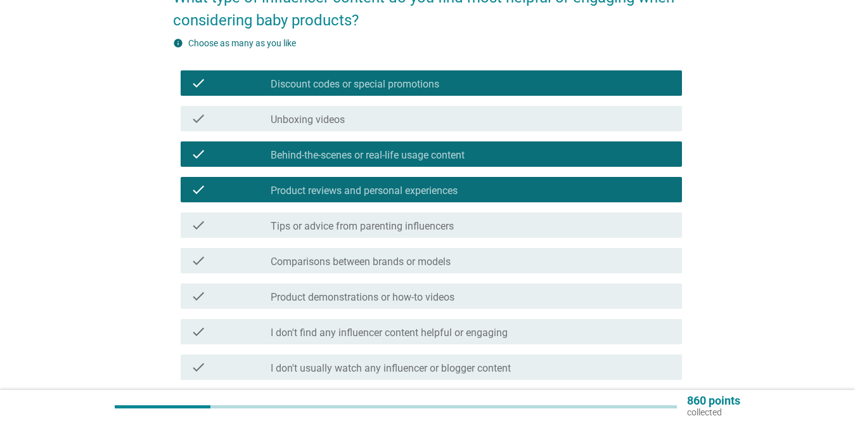
click at [378, 231] on label "Tips or advice from parenting influencers" at bounding box center [362, 226] width 183 height 13
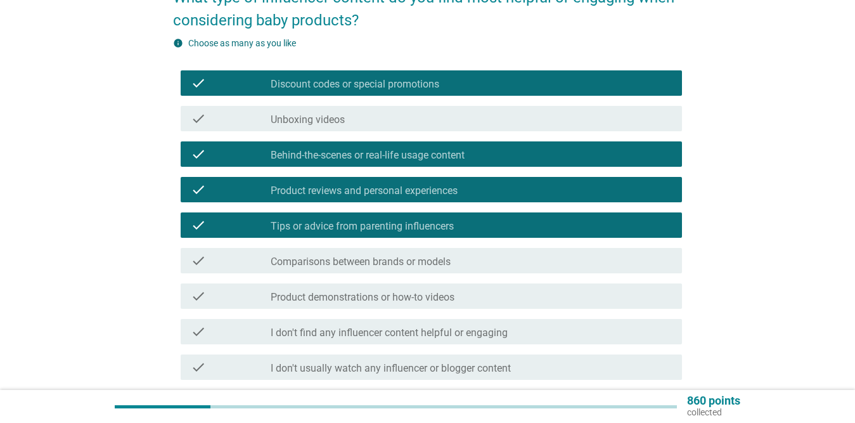
click at [342, 257] on label "Comparisons between brands or models" at bounding box center [361, 261] width 180 height 13
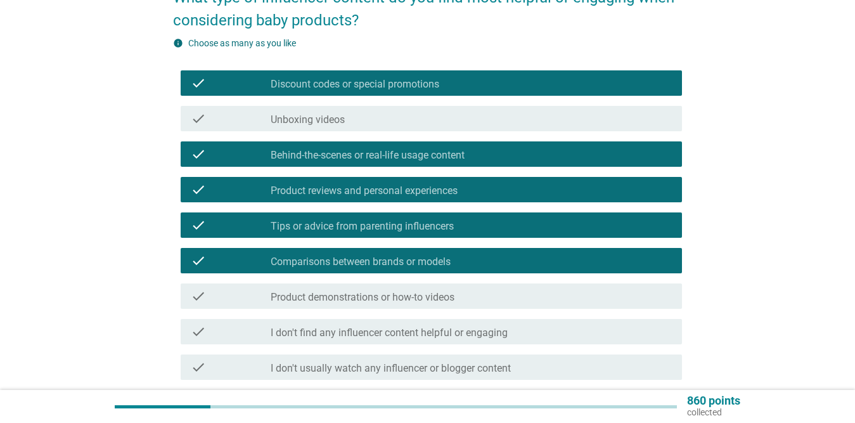
click at [328, 298] on label "Product demonstrations or how-to videos" at bounding box center [363, 297] width 184 height 13
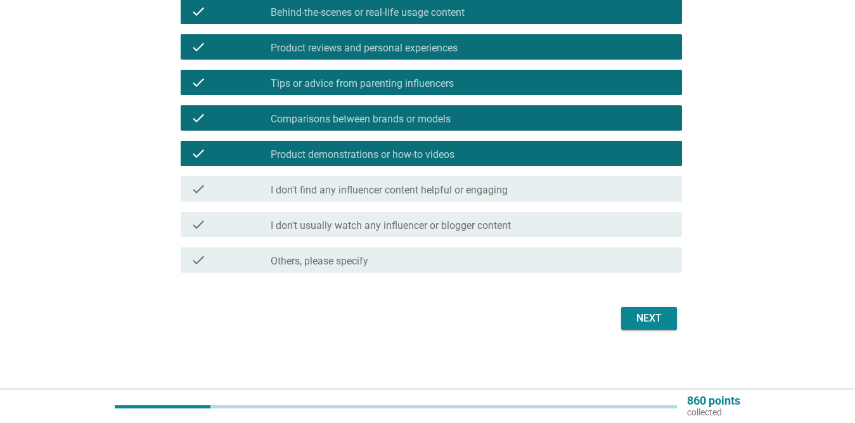
scroll to position [270, 0]
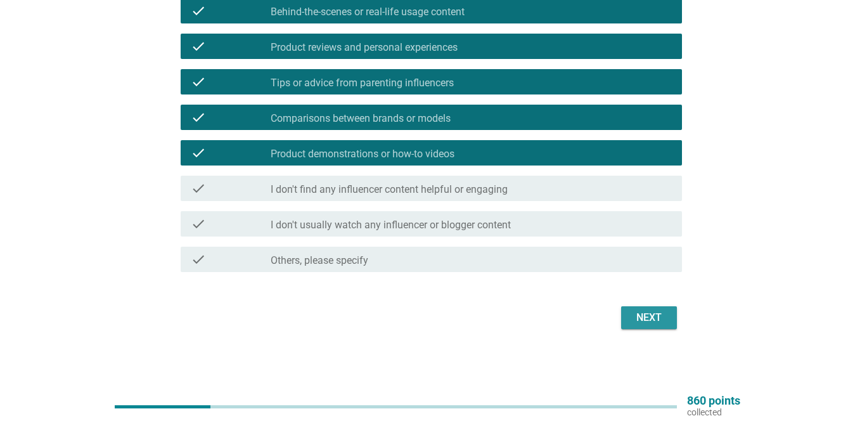
click at [653, 312] on div "Next" at bounding box center [648, 317] width 35 height 15
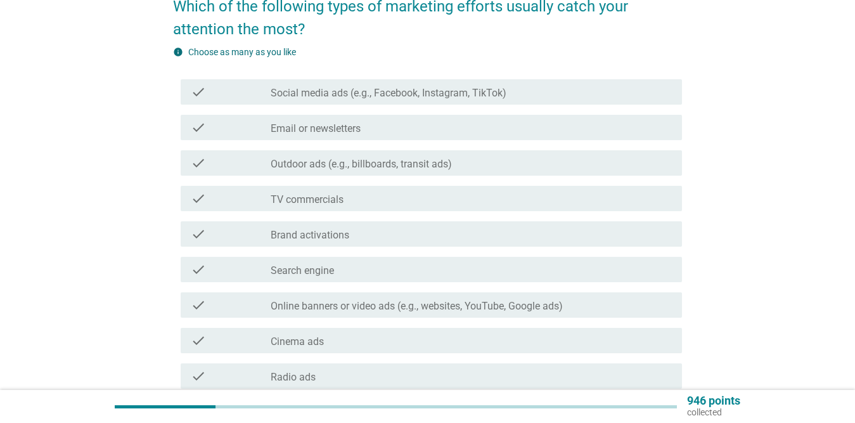
scroll to position [127, 0]
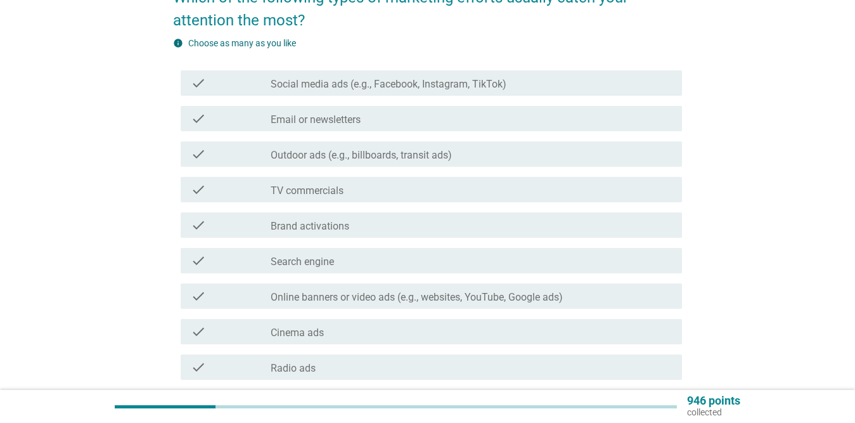
click at [362, 80] on label "Social media ads (e.g., Facebook, Instagram, TikTok)" at bounding box center [389, 84] width 236 height 13
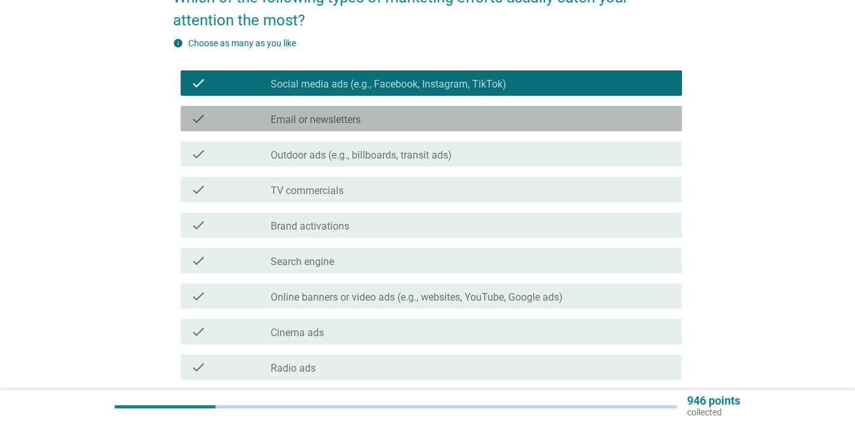
click at [337, 120] on label "Email or newsletters" at bounding box center [316, 119] width 90 height 13
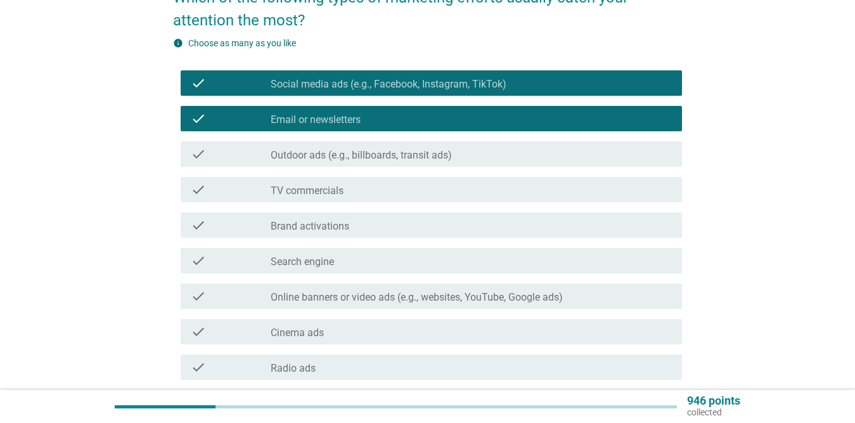
click at [325, 160] on label "Outdoor ads (e.g., billboards, transit ads)" at bounding box center [361, 155] width 181 height 13
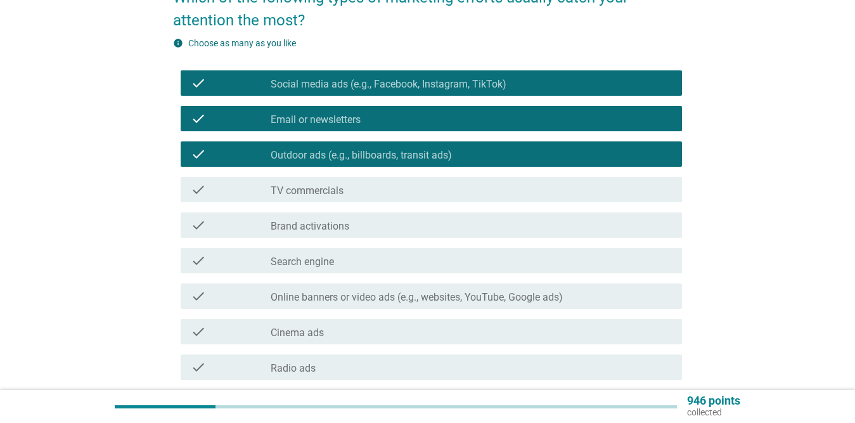
click at [345, 190] on div "check_box_outline_blank TV commercials" at bounding box center [471, 189] width 401 height 15
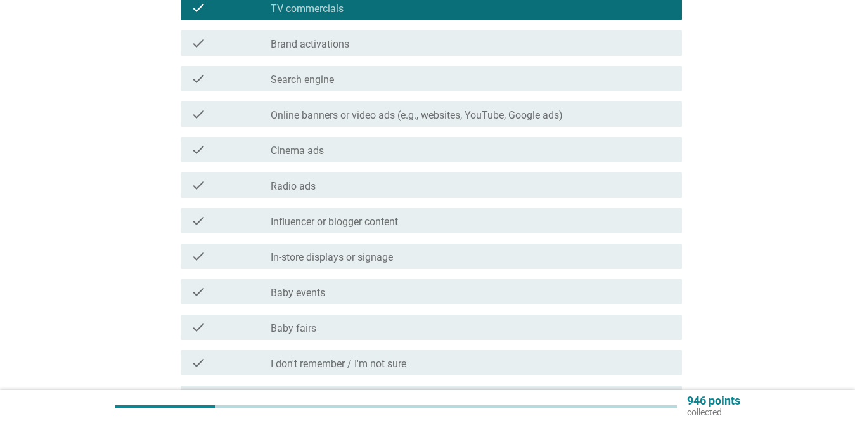
scroll to position [317, 0]
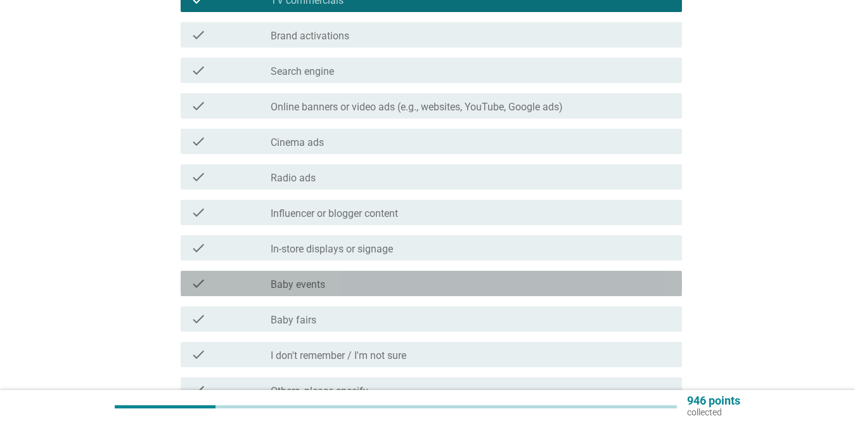
click at [338, 288] on div "check_box_outline_blank Baby events" at bounding box center [471, 283] width 401 height 15
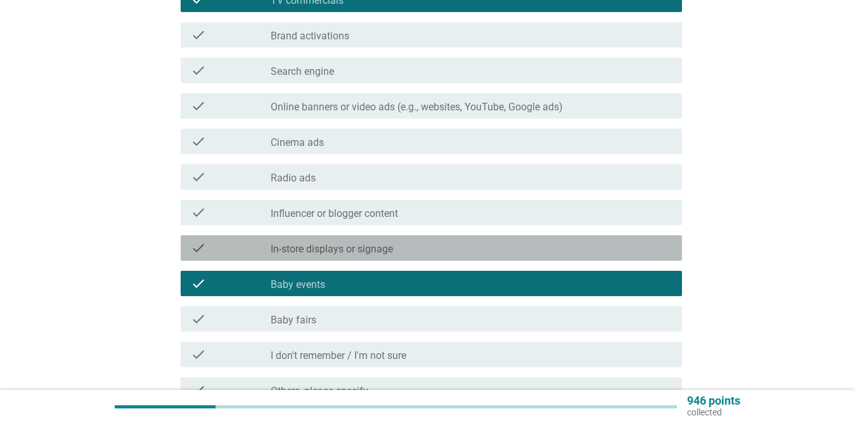
click at [352, 247] on label "In-store displays or signage" at bounding box center [332, 249] width 122 height 13
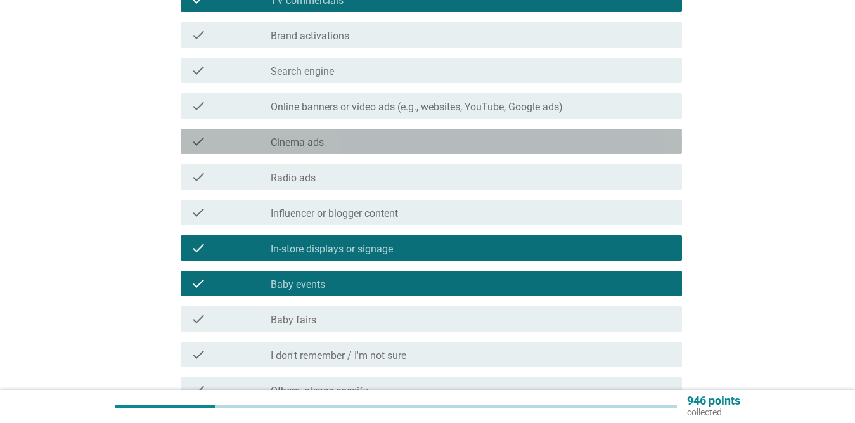
click at [355, 131] on div "check check_box_outline_blank Cinema ads" at bounding box center [431, 141] width 501 height 25
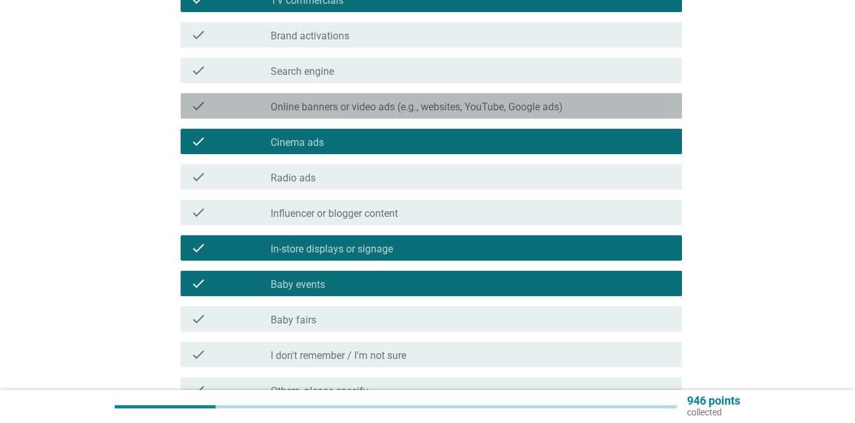
click at [366, 107] on label "Online banners or video ads (e.g., websites, YouTube, Google ads)" at bounding box center [417, 107] width 292 height 13
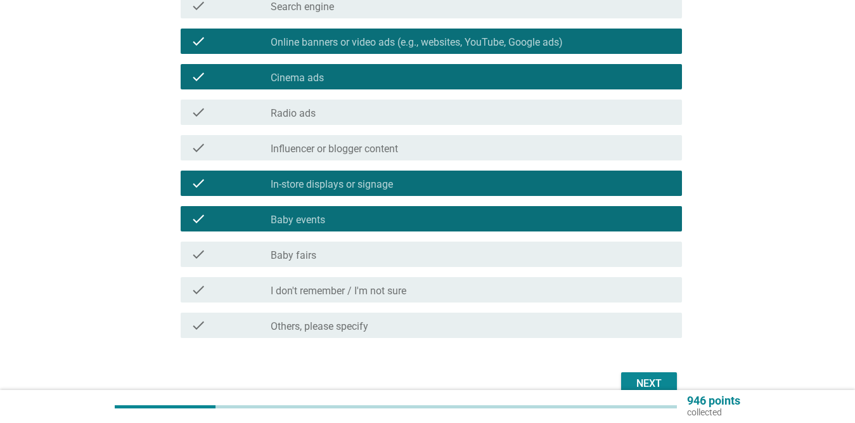
scroll to position [444, 0]
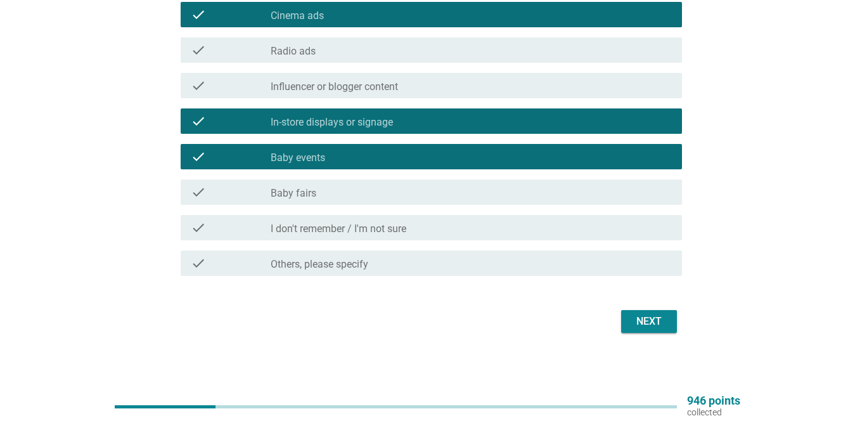
click at [355, 186] on div "check_box_outline_blank Baby fairs" at bounding box center [471, 191] width 401 height 15
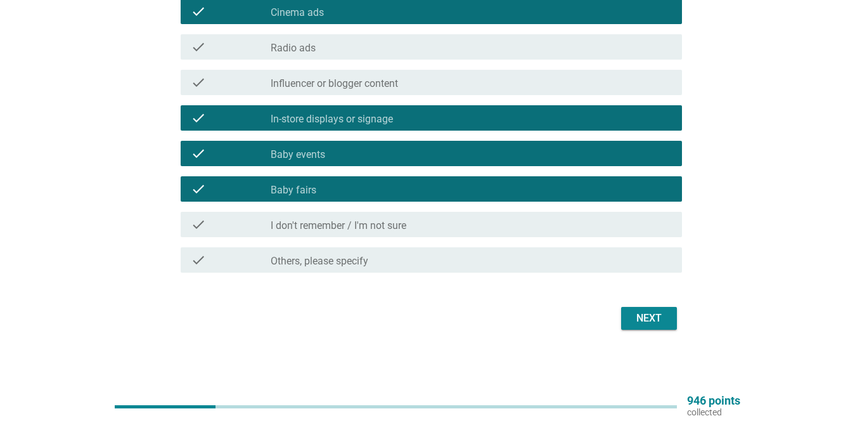
scroll to position [447, 0]
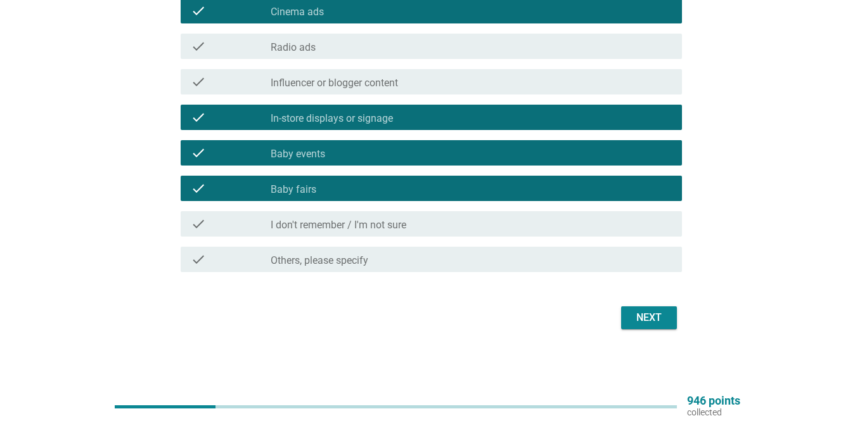
click at [645, 314] on div "Next" at bounding box center [648, 317] width 35 height 15
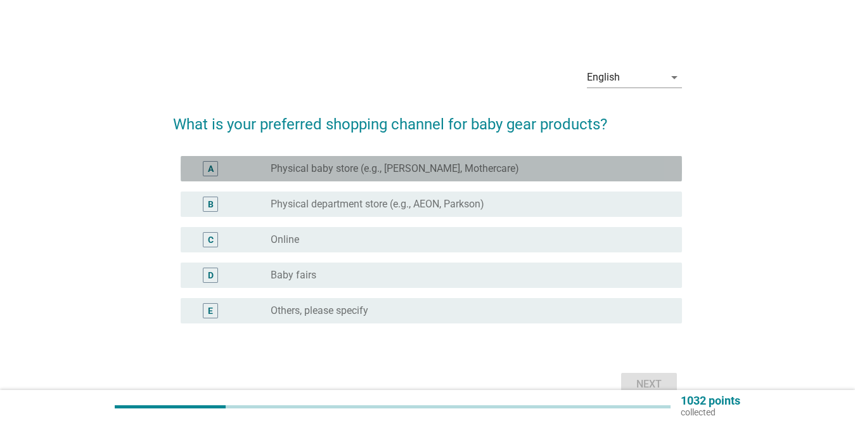
click at [422, 162] on div "radio_button_unchecked Physical baby store (e.g., Happikiddo, Mothercare)" at bounding box center [471, 168] width 401 height 15
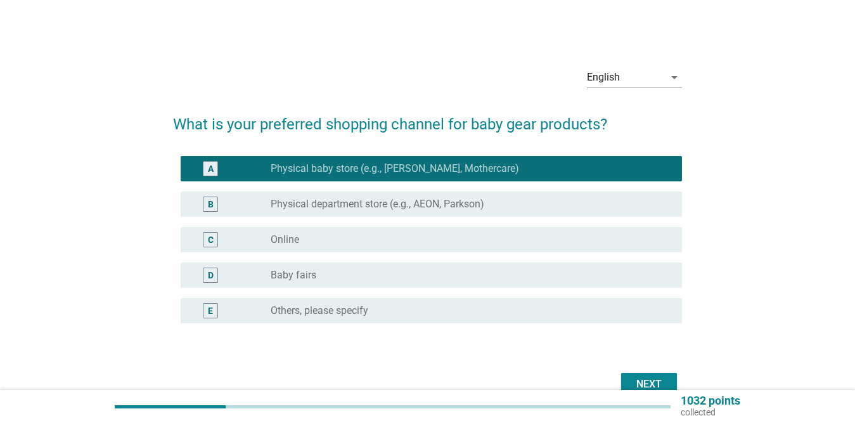
click at [418, 200] on label "Physical department store (e.g., AEON, Parkson)" at bounding box center [378, 204] width 214 height 13
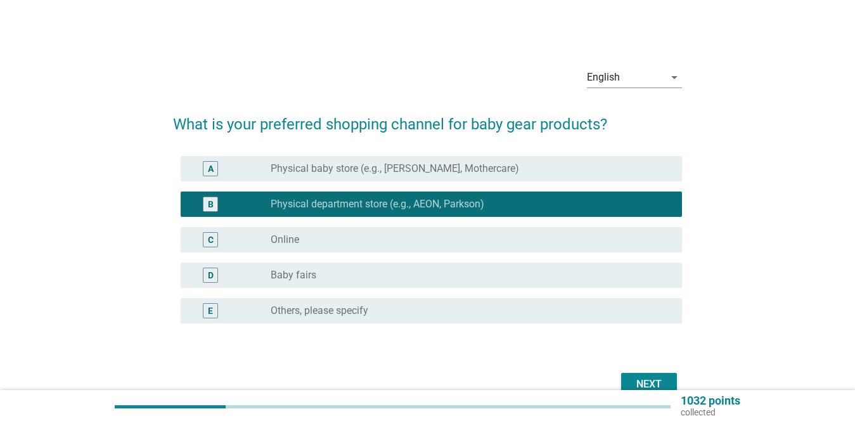
click at [336, 274] on div "radio_button_unchecked Baby fairs" at bounding box center [466, 275] width 391 height 13
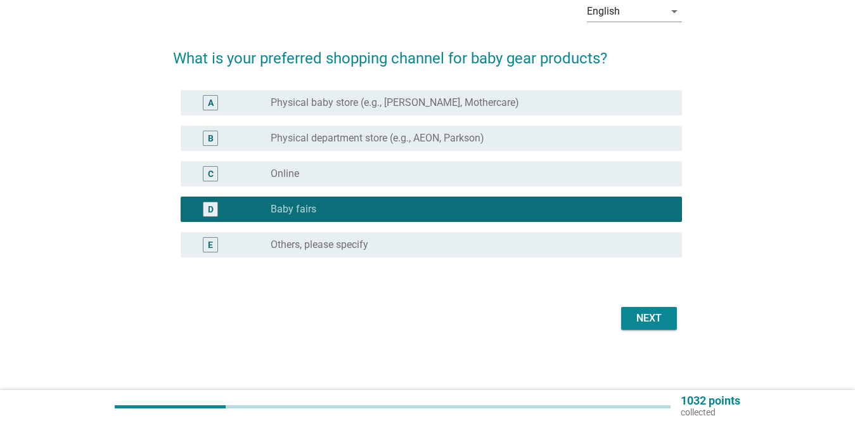
scroll to position [67, 0]
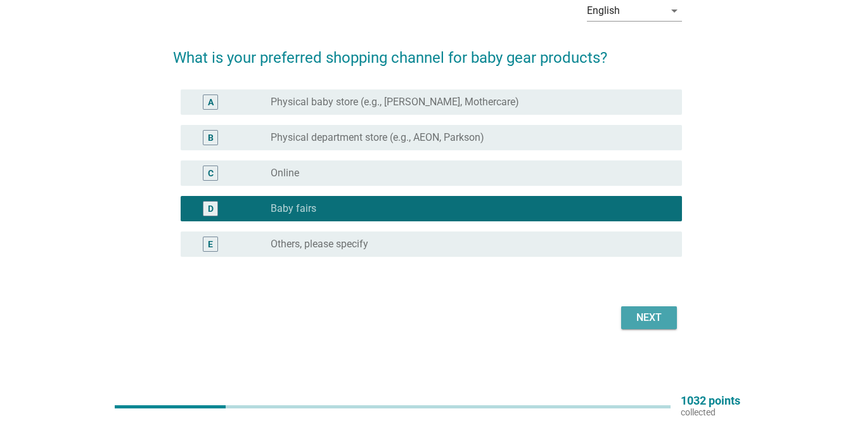
click at [656, 311] on div "Next" at bounding box center [648, 317] width 35 height 15
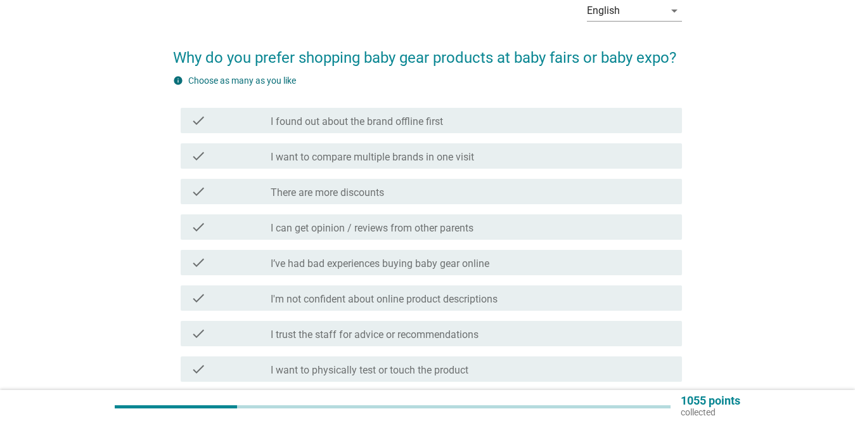
scroll to position [0, 0]
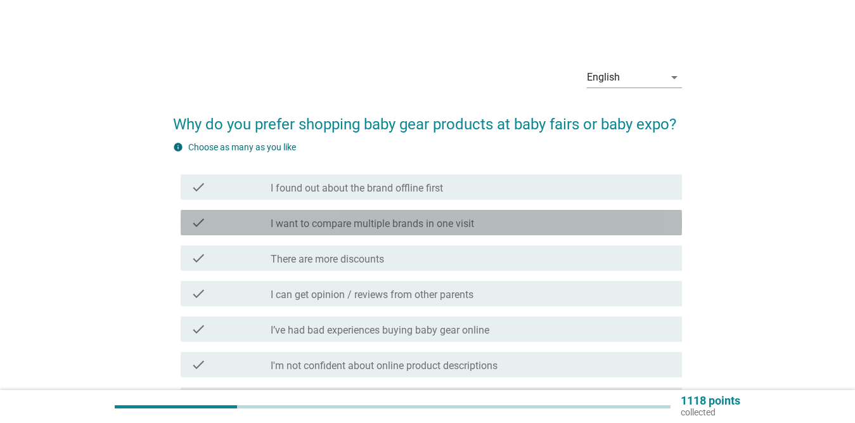
click at [430, 218] on label "I want to compare multiple brands in one visit" at bounding box center [372, 223] width 203 height 13
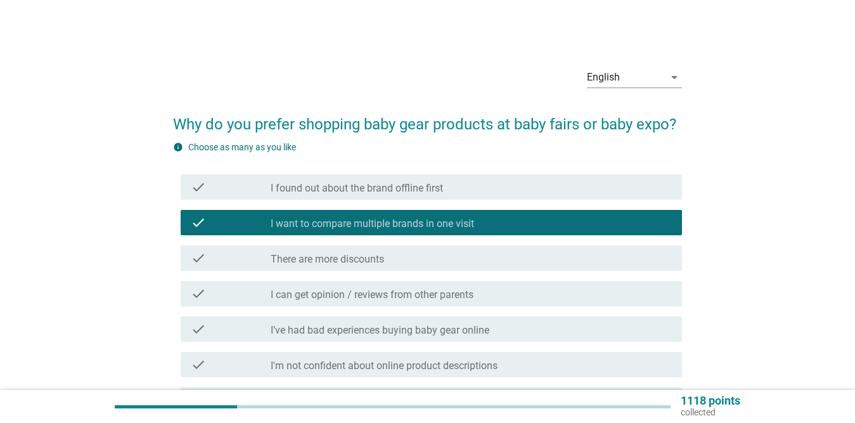
click at [405, 255] on div "check_box_outline_blank There are more discounts" at bounding box center [471, 257] width 401 height 15
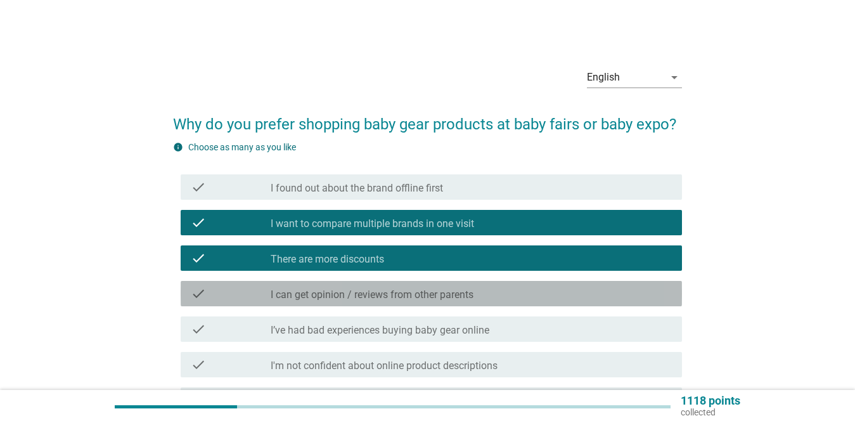
click at [418, 295] on label "I can get opinion / reviews from other parents" at bounding box center [372, 294] width 203 height 13
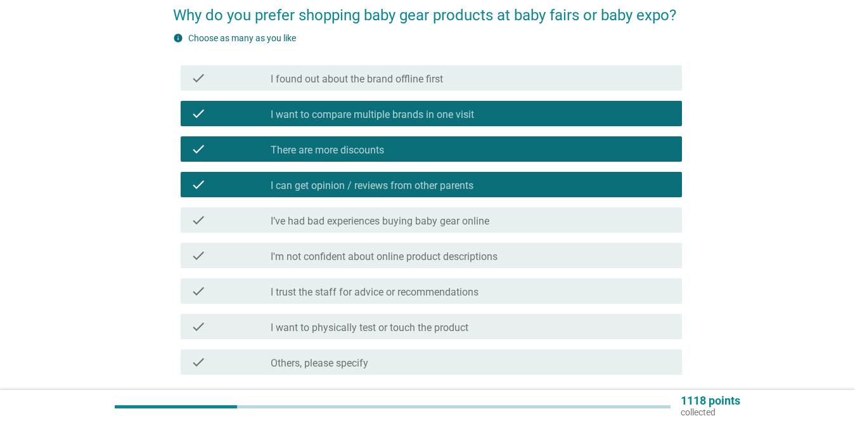
scroll to position [127, 0]
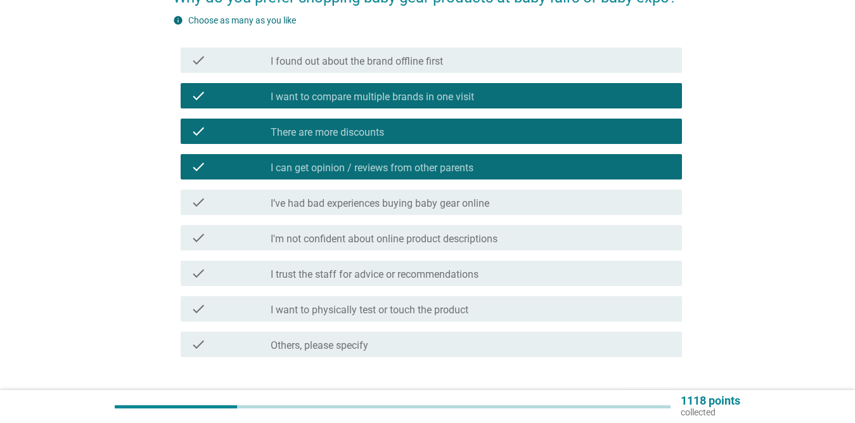
click at [464, 240] on label "I'm not confident about online product descriptions" at bounding box center [384, 239] width 227 height 13
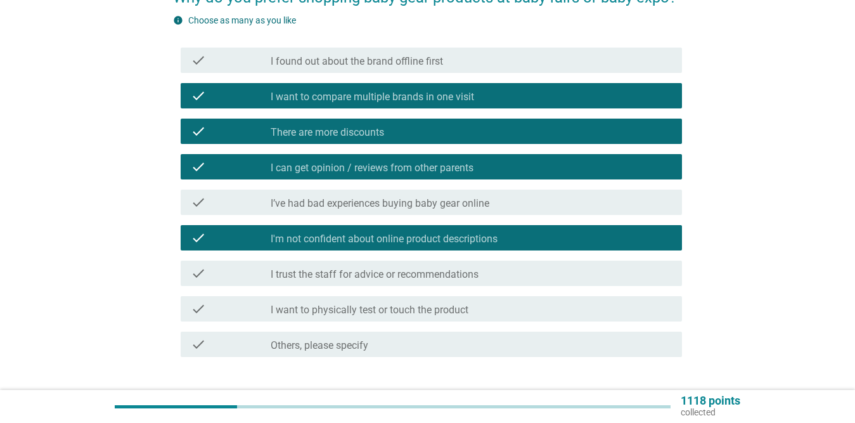
click at [428, 202] on label "I’ve had bad experiences buying baby gear online" at bounding box center [380, 203] width 219 height 13
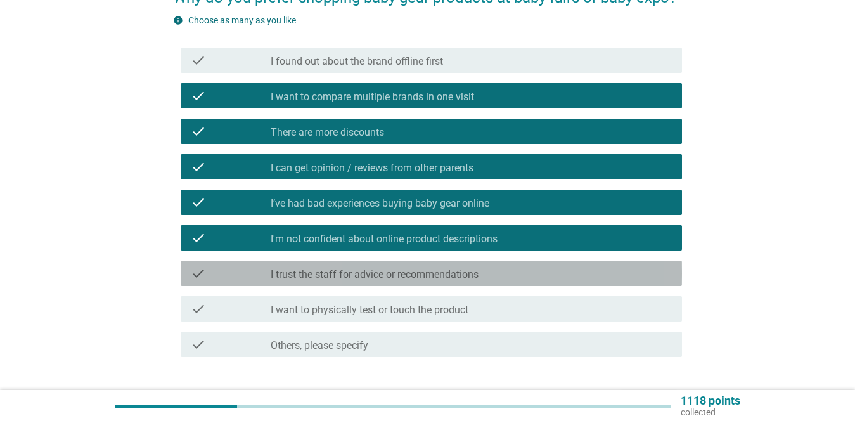
click at [409, 272] on label "I trust the staff for advice or recommendations" at bounding box center [375, 274] width 208 height 13
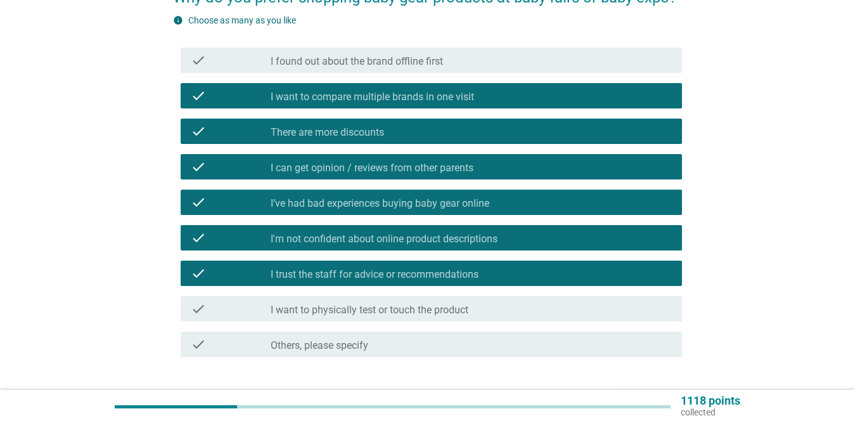
click at [392, 312] on label "I want to physically test or touch the product" at bounding box center [370, 310] width 198 height 13
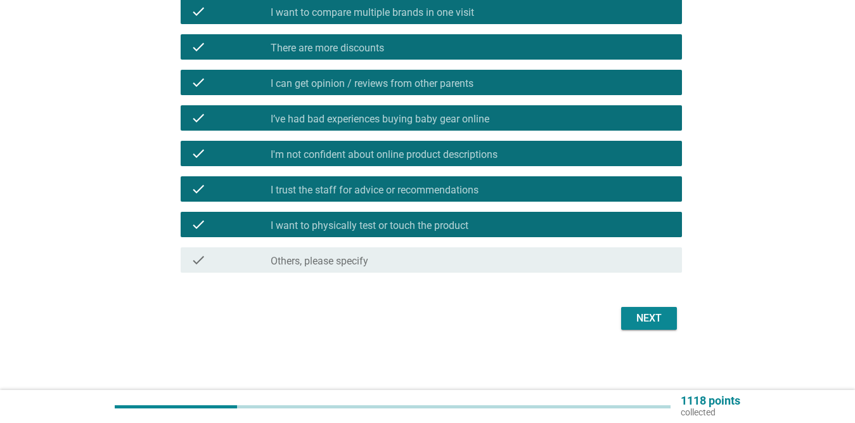
scroll to position [212, 0]
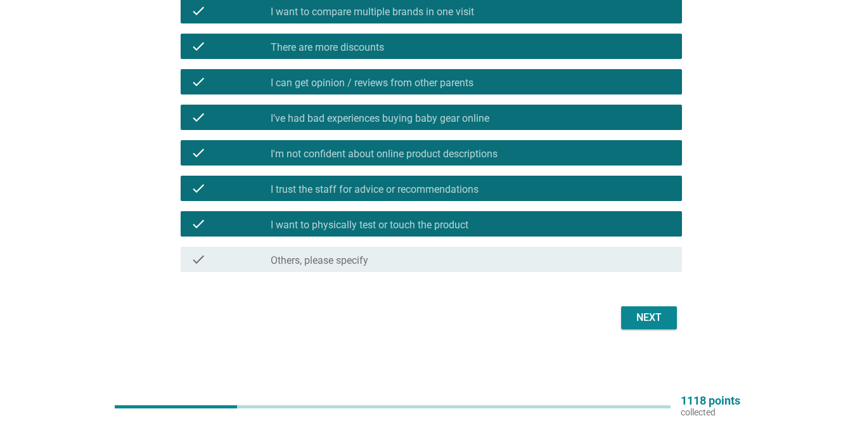
click at [648, 313] on div "Next" at bounding box center [648, 317] width 35 height 15
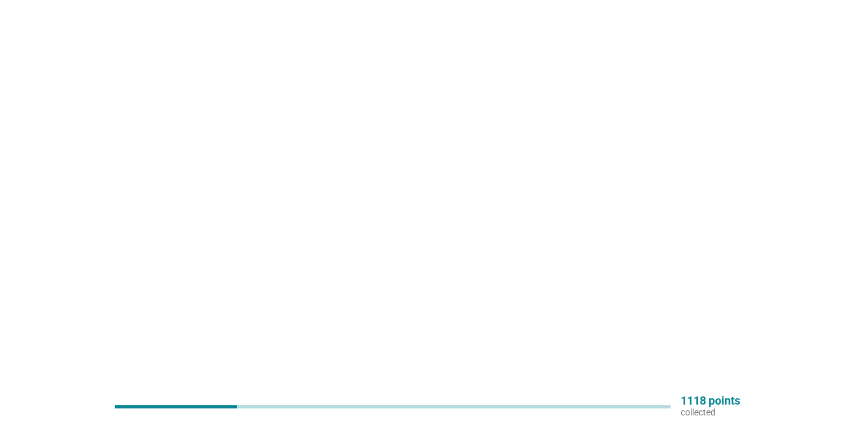
scroll to position [0, 0]
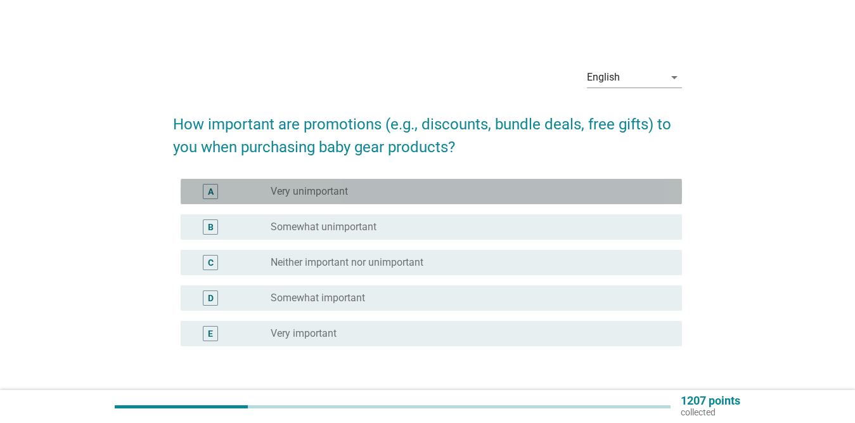
click at [409, 189] on div "radio_button_unchecked Very unimportant" at bounding box center [466, 191] width 391 height 13
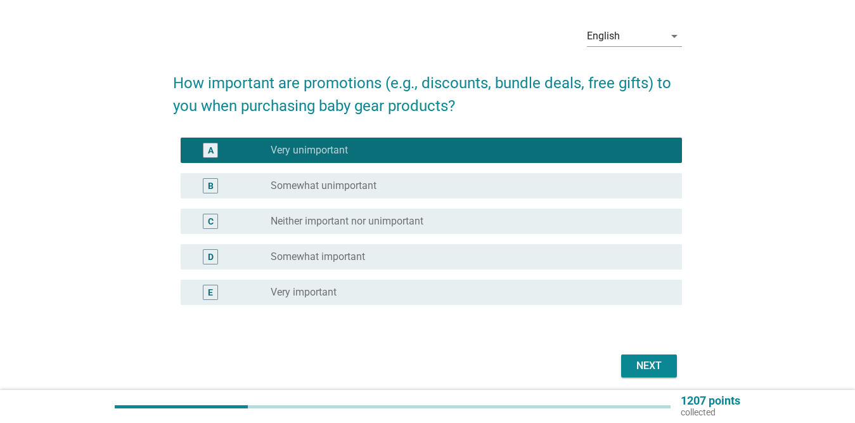
scroll to position [63, 0]
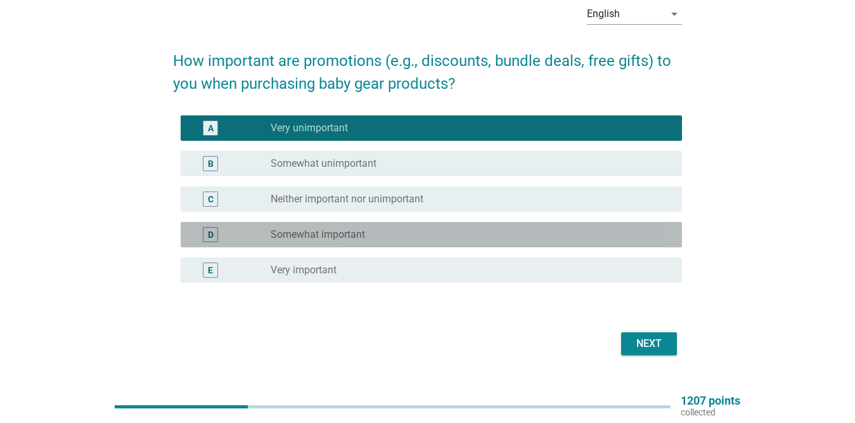
click at [358, 231] on label "Somewhat important" at bounding box center [318, 234] width 94 height 13
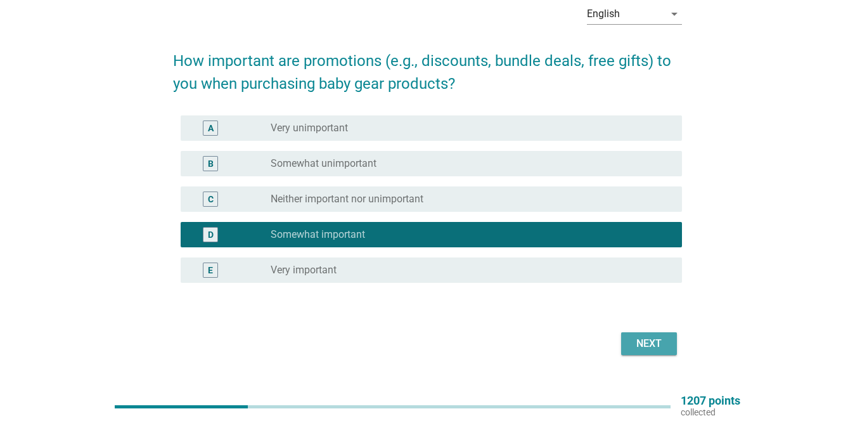
click at [657, 338] on div "Next" at bounding box center [648, 343] width 35 height 15
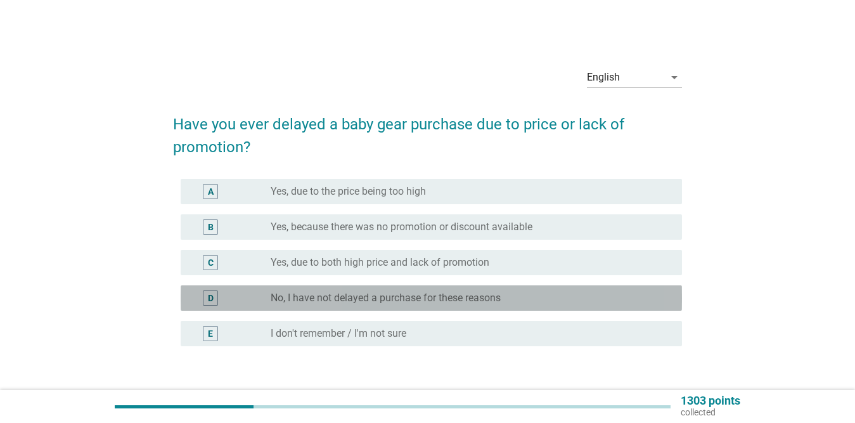
click at [449, 298] on label "No, I have not delayed a purchase for these reasons" at bounding box center [386, 297] width 230 height 13
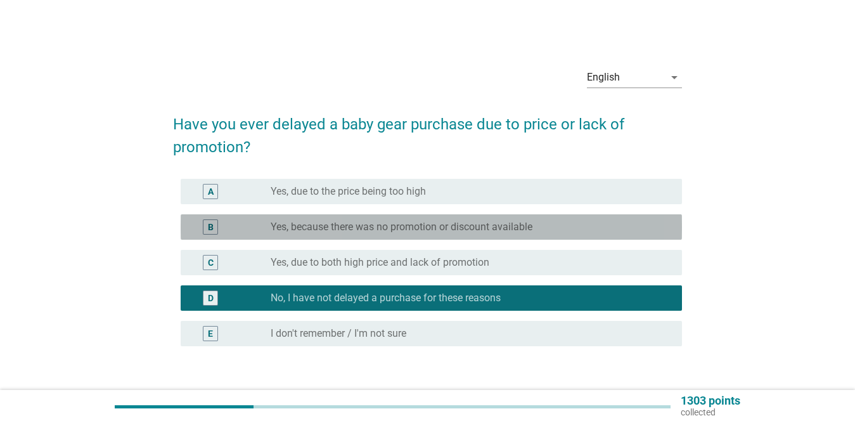
click at [442, 233] on label "Yes, because there was no promotion or discount available" at bounding box center [402, 227] width 262 height 13
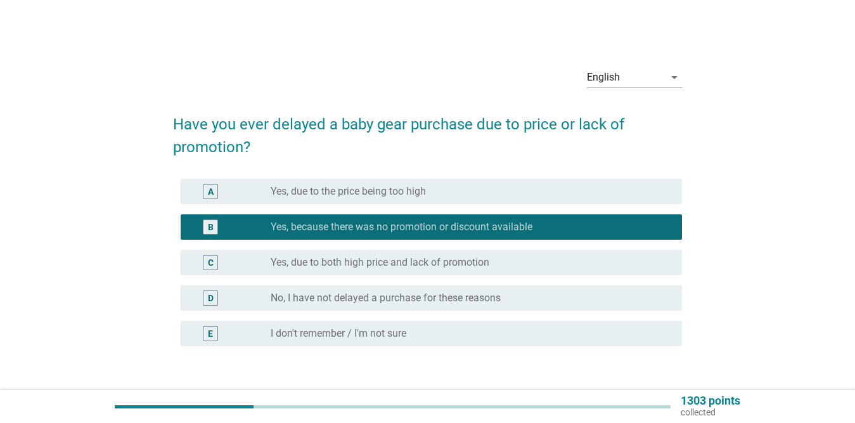
scroll to position [63, 0]
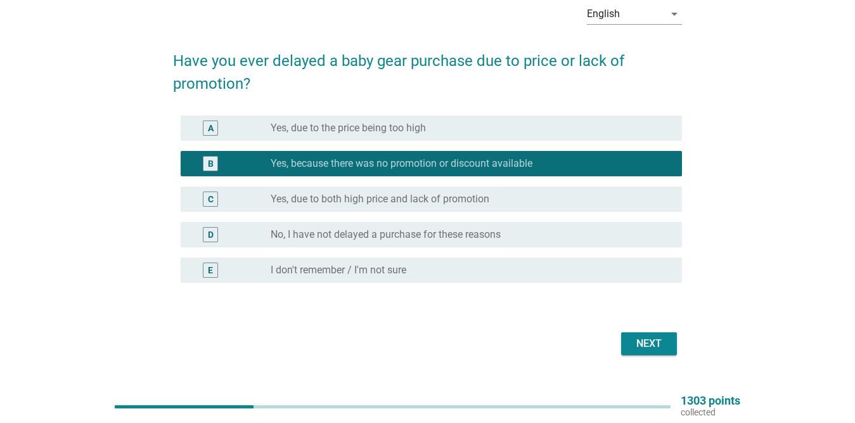
click at [422, 203] on label "Yes, due to both high price and lack of promotion" at bounding box center [380, 199] width 219 height 13
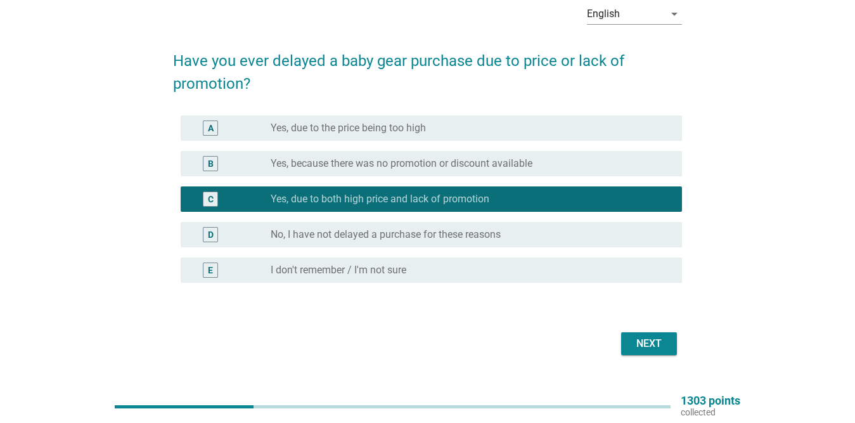
click at [646, 340] on div "Next" at bounding box center [648, 343] width 35 height 15
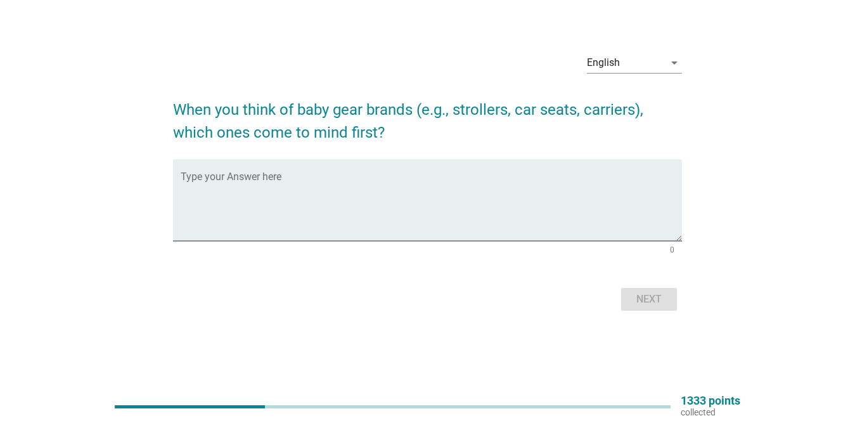
scroll to position [0, 0]
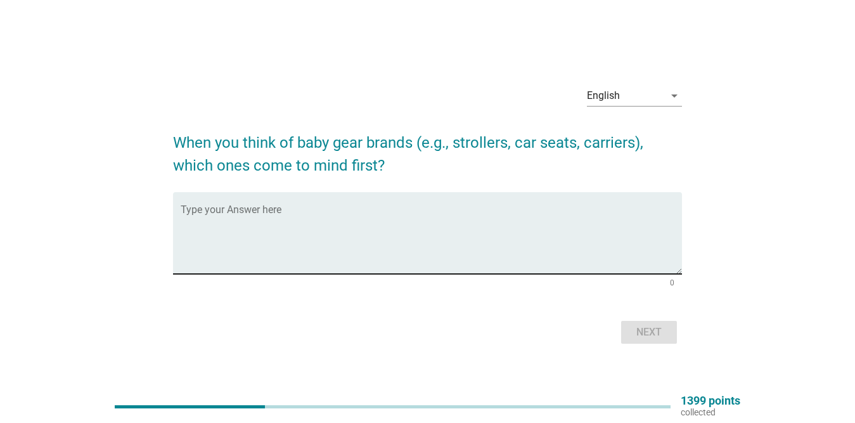
click at [221, 203] on div "Type your Answer here" at bounding box center [431, 233] width 501 height 82
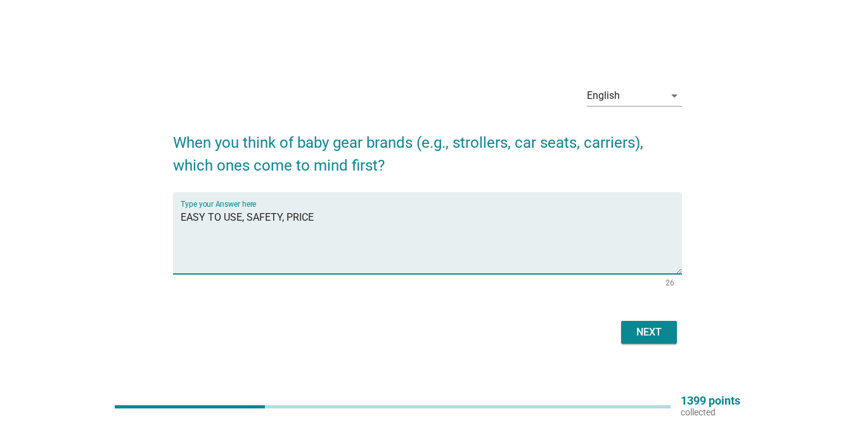
type textarea "EASY TO USE, SAFETY, PRICE"
click at [656, 329] on div "Next" at bounding box center [648, 331] width 35 height 15
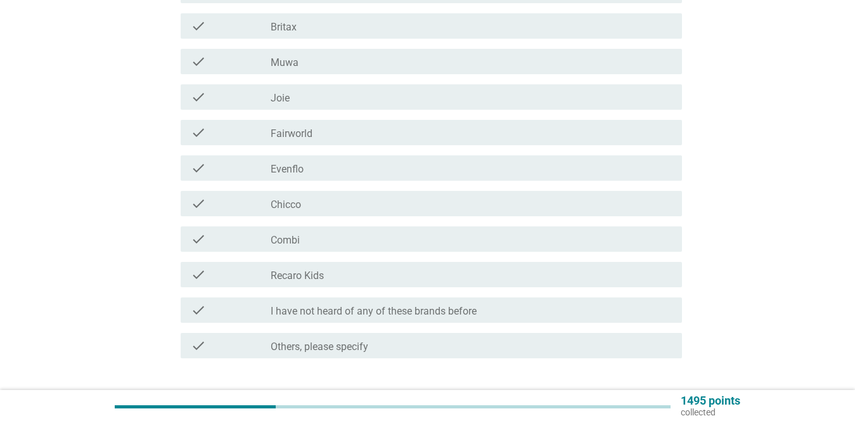
scroll to position [634, 0]
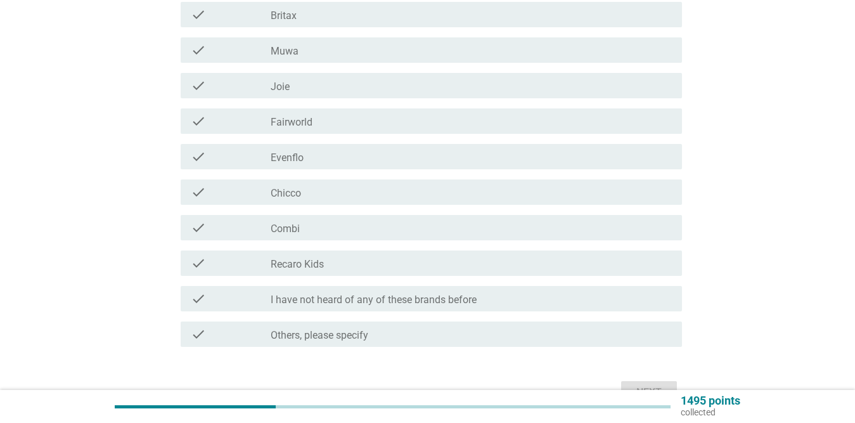
click at [434, 255] on div "check_box_outline_blank Recaro Kids" at bounding box center [471, 262] width 401 height 15
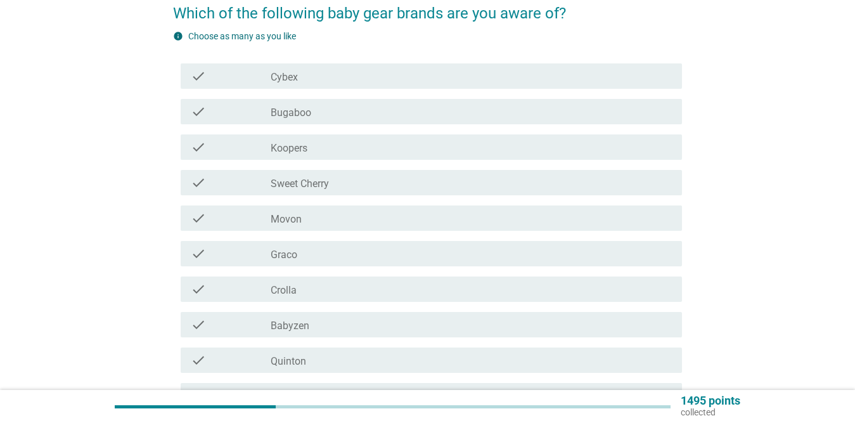
scroll to position [63, 0]
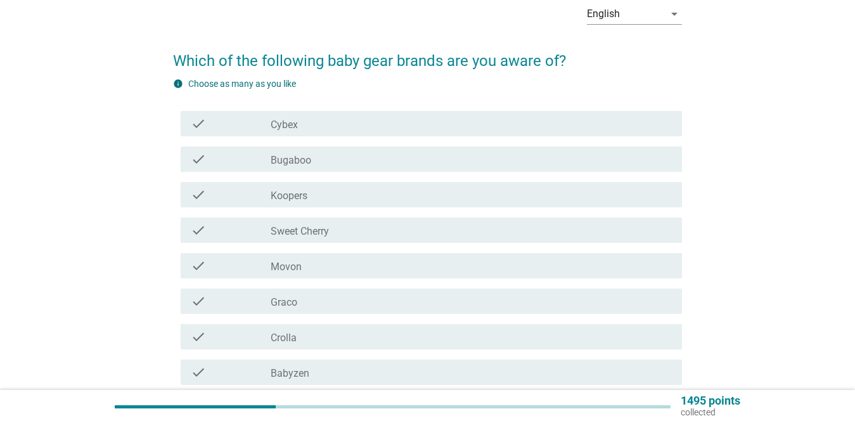
click at [399, 228] on div "check_box_outline_blank Sweet Cherry" at bounding box center [471, 229] width 401 height 15
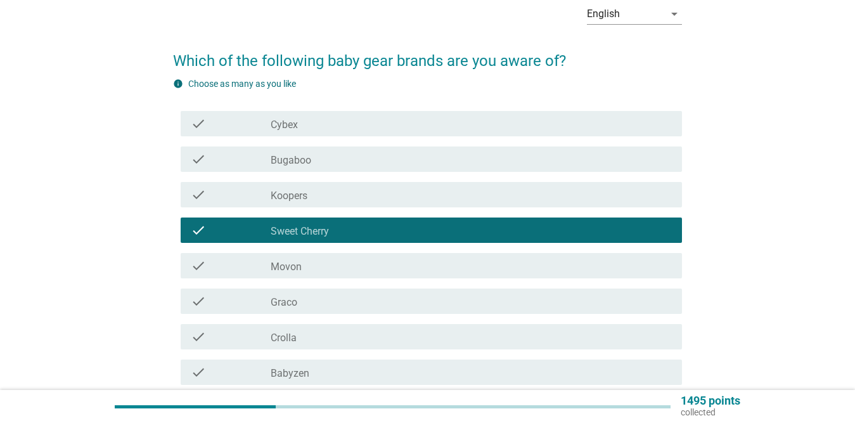
click at [433, 187] on div "check_box_outline_blank Koopers" at bounding box center [471, 194] width 401 height 15
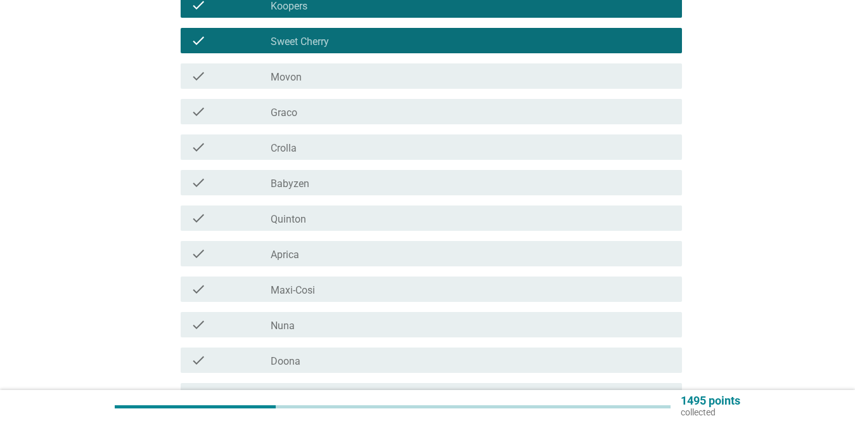
scroll to position [253, 0]
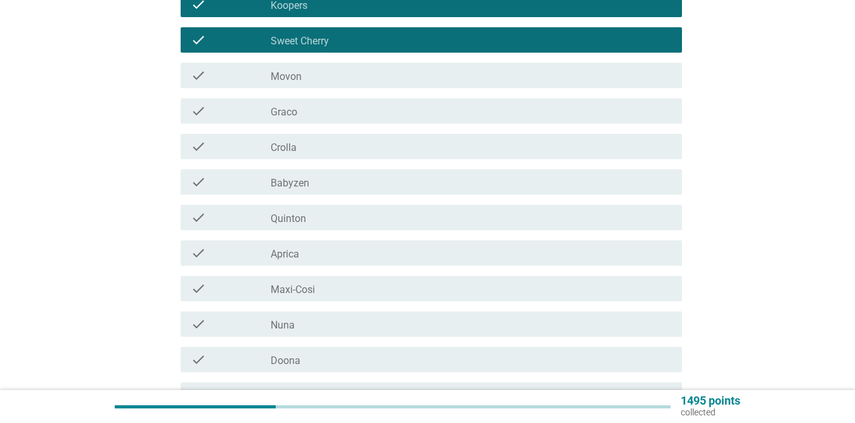
click at [385, 177] on div "check_box_outline_blank Babyzen" at bounding box center [471, 181] width 401 height 15
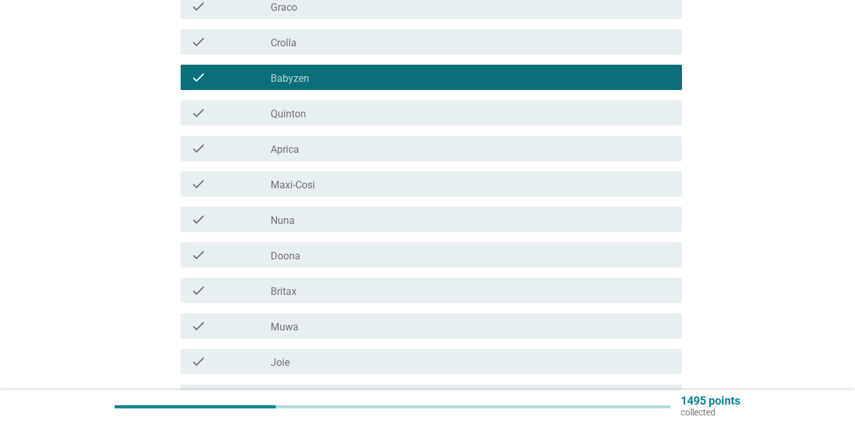
scroll to position [380, 0]
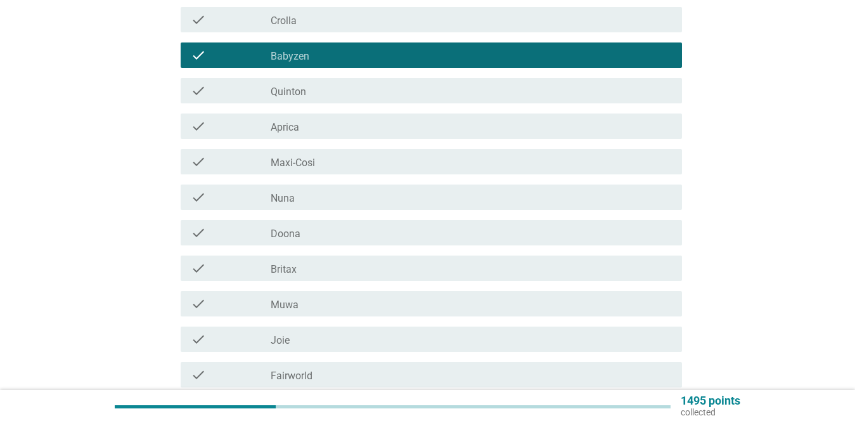
click at [371, 272] on div "check_box_outline_blank Britax" at bounding box center [471, 267] width 401 height 15
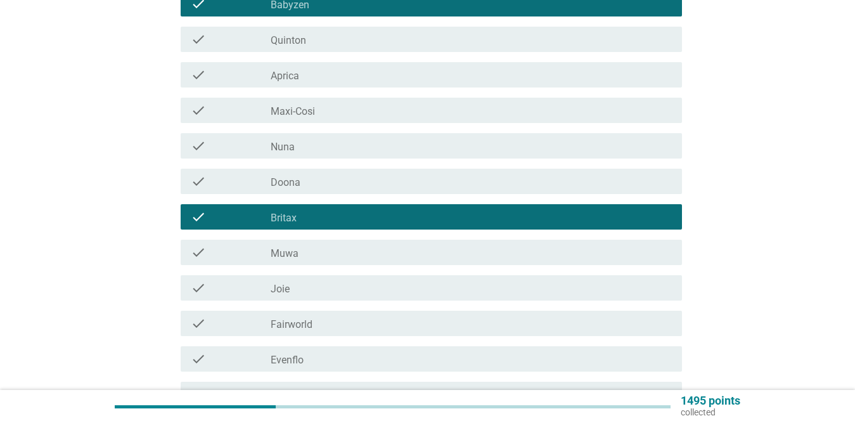
scroll to position [507, 0]
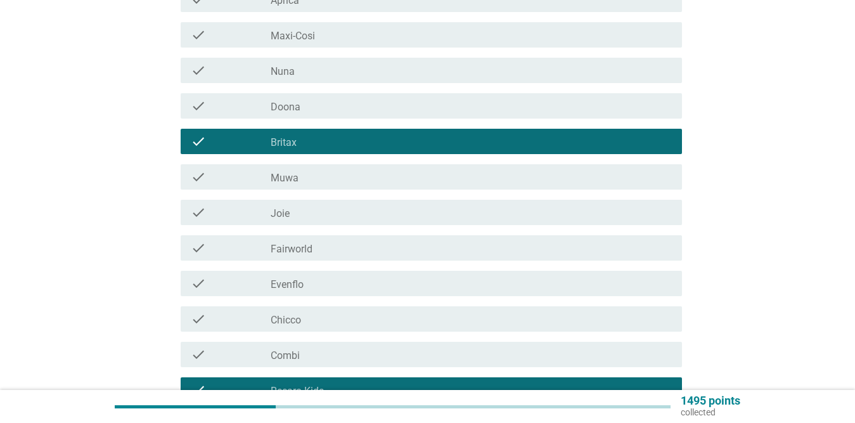
click at [391, 245] on div "check_box_outline_blank Fairworld" at bounding box center [471, 247] width 401 height 15
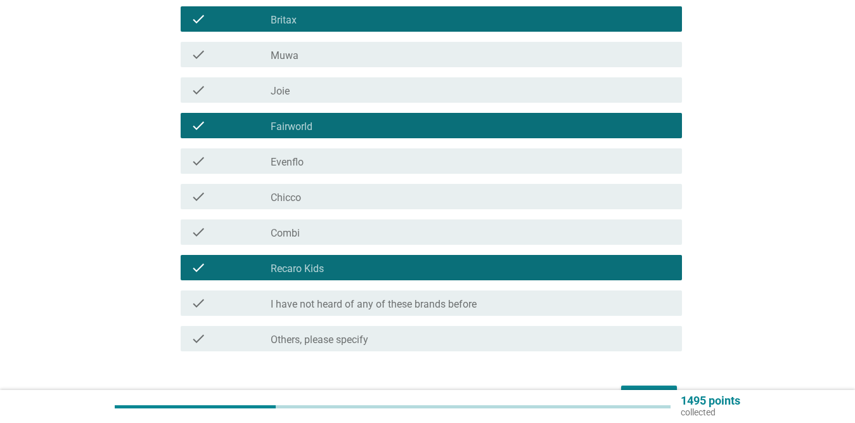
scroll to position [634, 0]
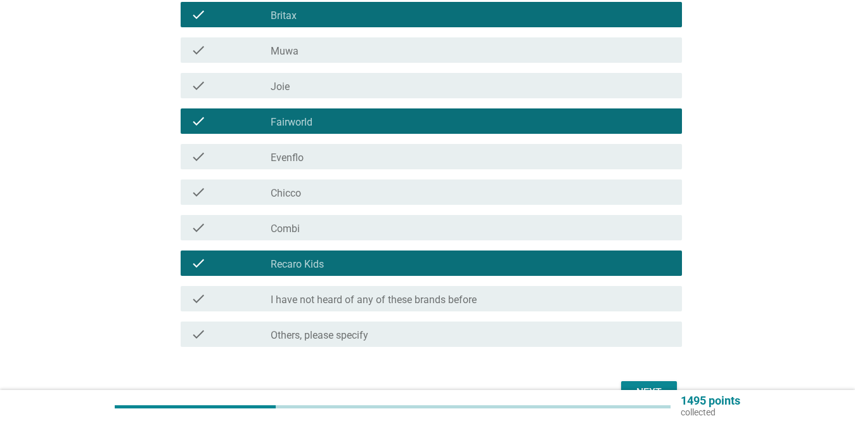
click at [398, 151] on div "check_box_outline_blank Evenflo" at bounding box center [471, 156] width 401 height 15
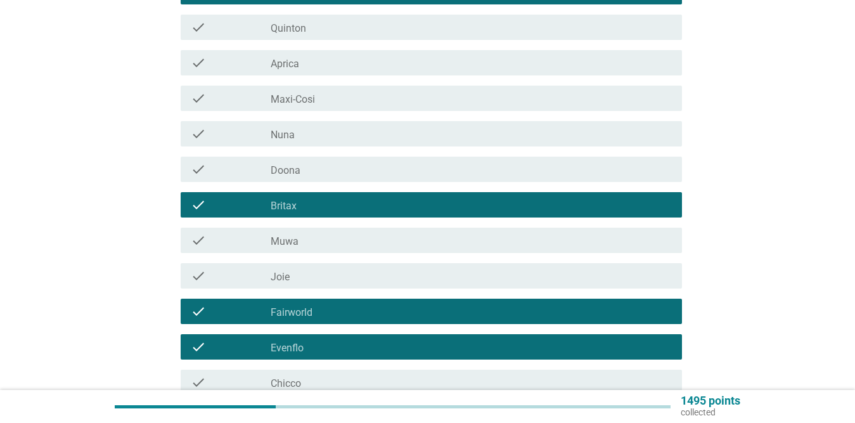
scroll to position [253, 0]
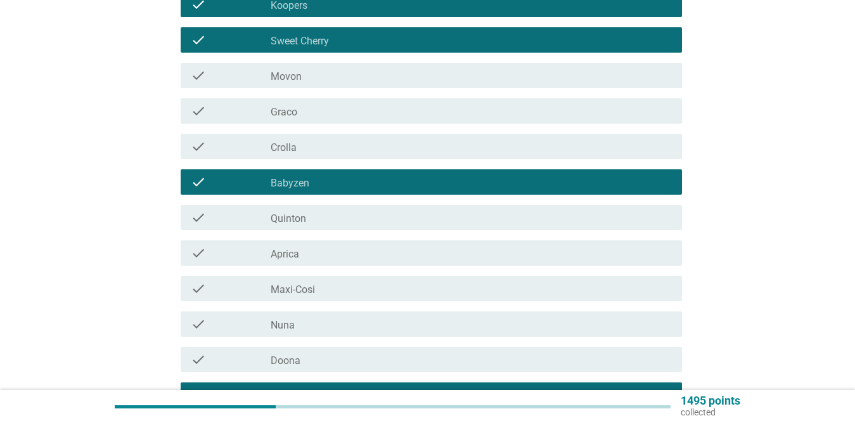
click at [395, 252] on div "check_box_outline_blank Aprica" at bounding box center [471, 252] width 401 height 15
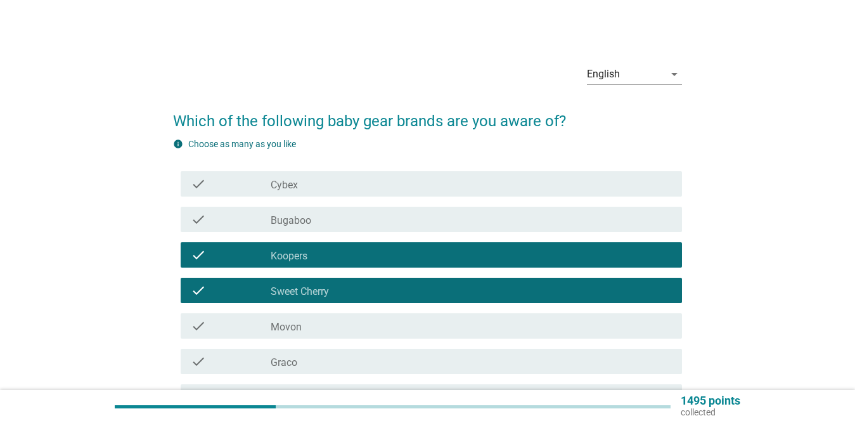
scroll to position [0, 0]
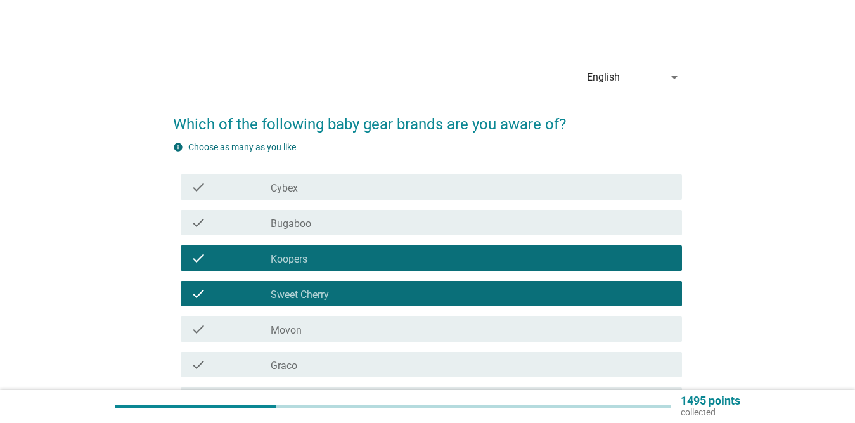
click at [402, 182] on div "check_box_outline_blank Cybex" at bounding box center [471, 186] width 401 height 15
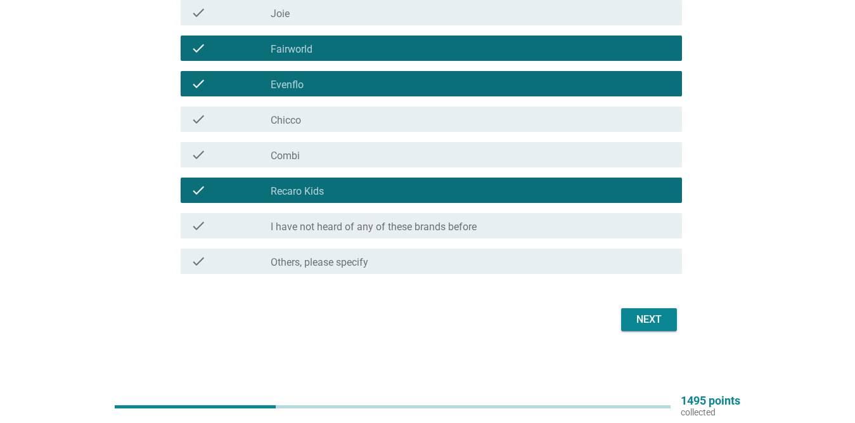
scroll to position [708, 0]
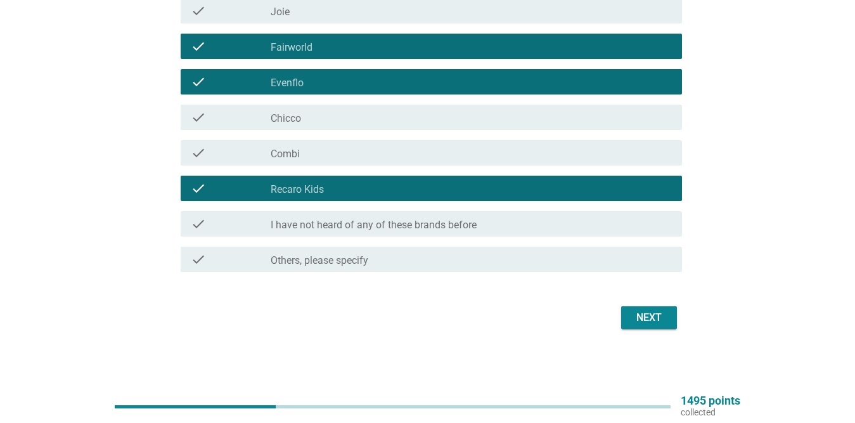
click at [653, 304] on div "Next" at bounding box center [427, 317] width 509 height 30
click at [645, 316] on div "Next" at bounding box center [648, 317] width 35 height 15
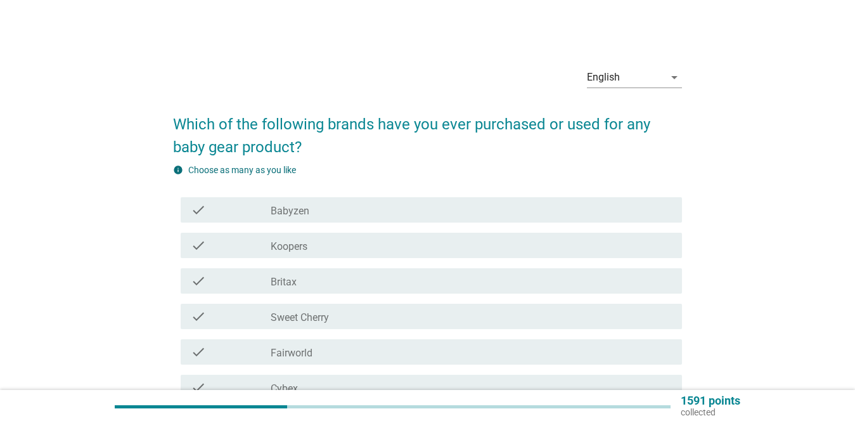
click at [459, 308] on div "check check_box_outline_blank Sweet Cherry" at bounding box center [431, 316] width 501 height 25
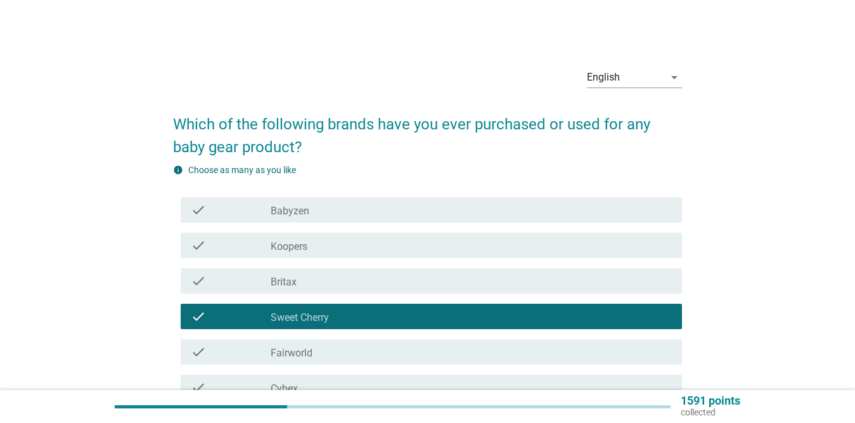
click at [426, 205] on div "check_box_outline_blank Babyzen" at bounding box center [471, 209] width 401 height 15
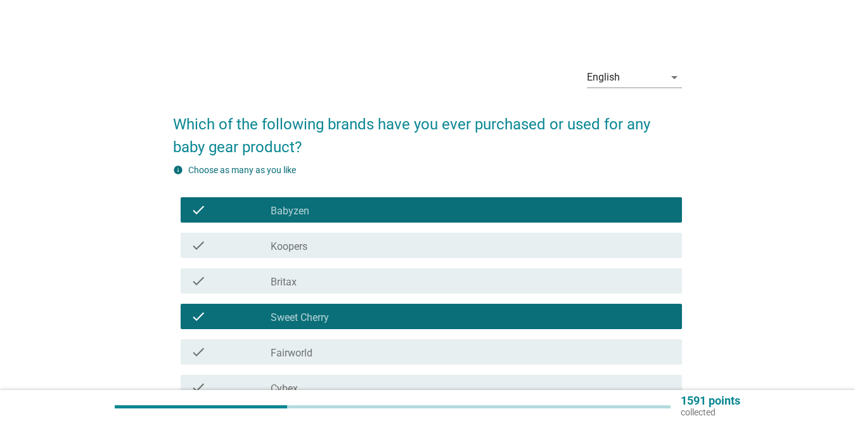
click at [418, 240] on div "check_box_outline_blank Koopers" at bounding box center [471, 245] width 401 height 15
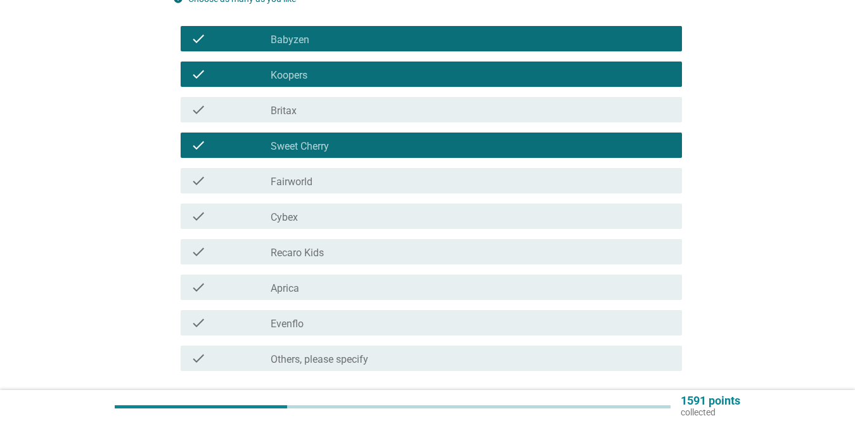
scroll to position [190, 0]
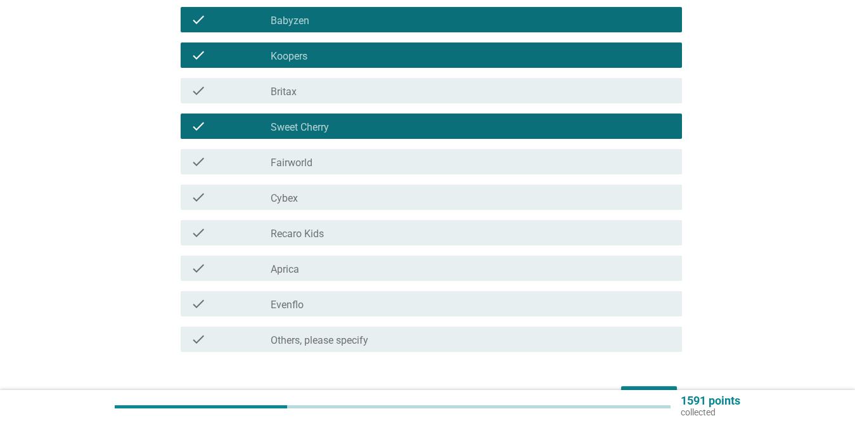
click at [387, 198] on div "check_box_outline_blank Cybex" at bounding box center [471, 196] width 401 height 15
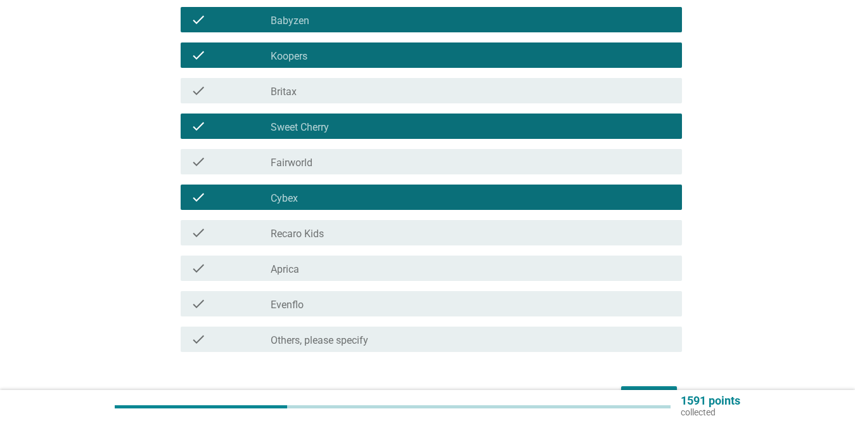
click at [372, 236] on div "check_box_outline_blank Recaro Kids" at bounding box center [471, 232] width 401 height 15
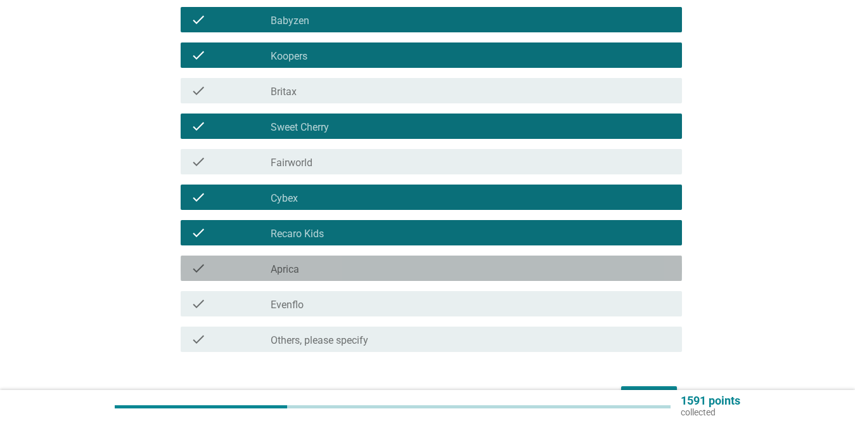
click at [371, 271] on div "check_box_outline_blank Aprica" at bounding box center [471, 267] width 401 height 15
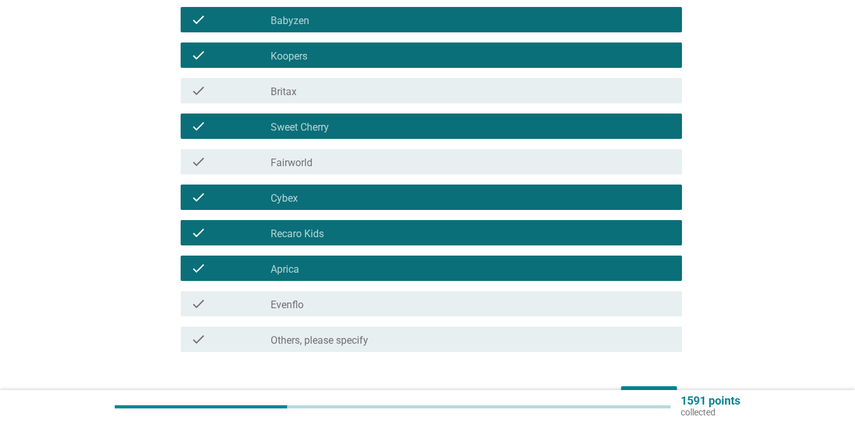
click at [370, 309] on div "check_box_outline_blank Evenflo" at bounding box center [471, 303] width 401 height 15
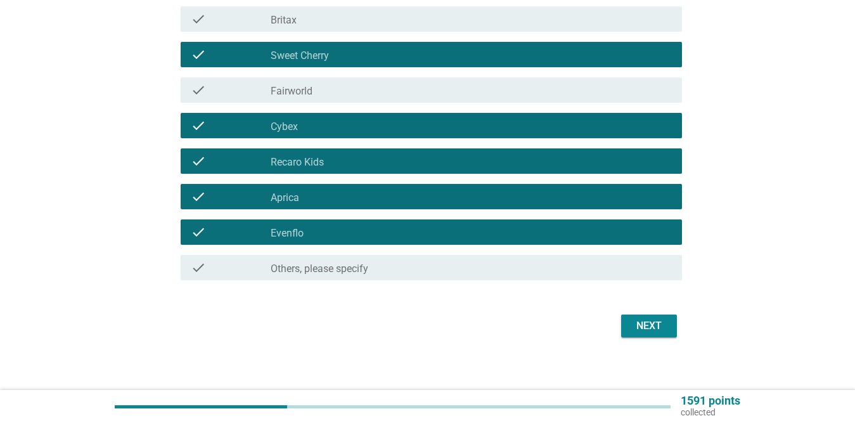
scroll to position [270, 0]
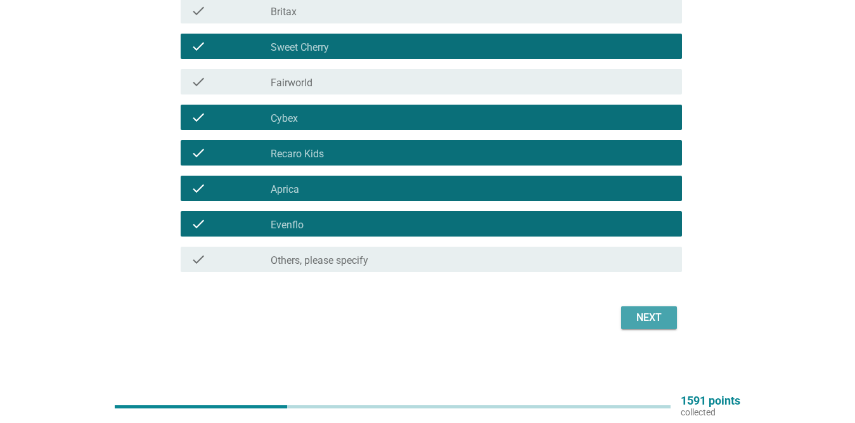
click at [641, 316] on div "Next" at bounding box center [648, 317] width 35 height 15
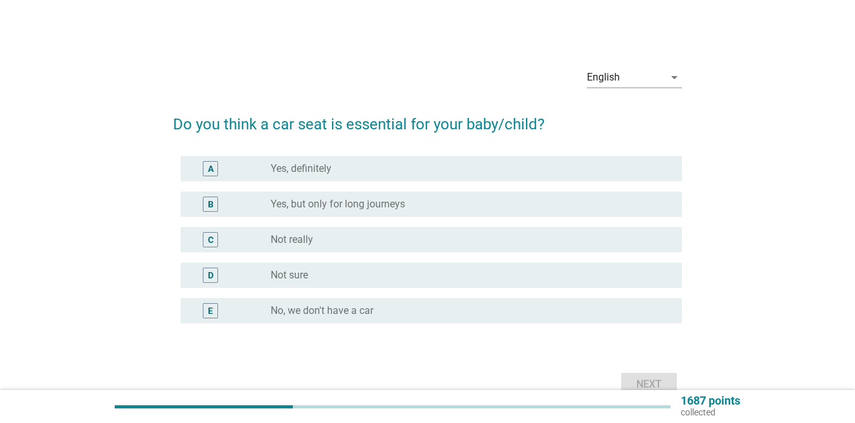
click at [290, 169] on label "Yes, definitely" at bounding box center [301, 168] width 61 height 13
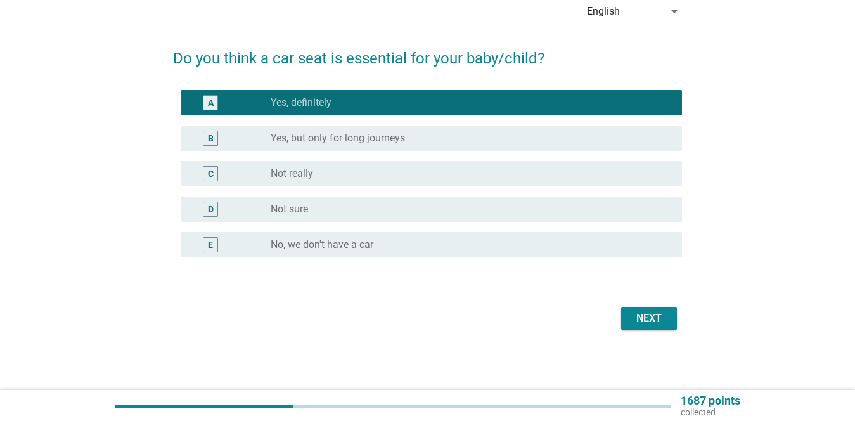
scroll to position [67, 0]
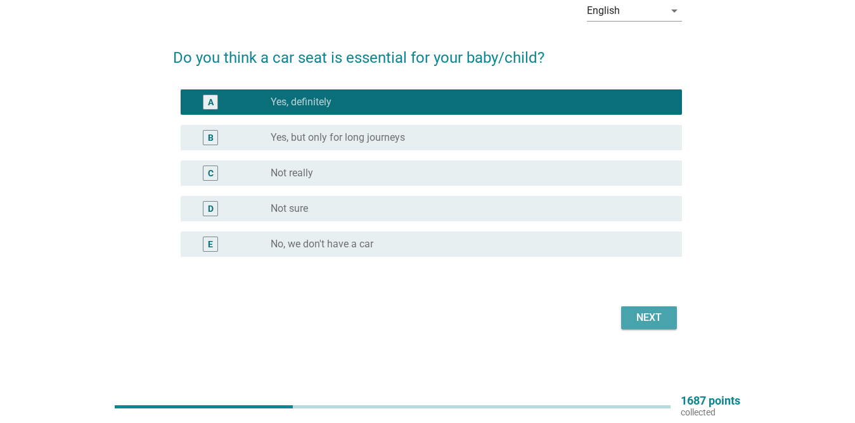
click at [634, 321] on div "Next" at bounding box center [648, 317] width 35 height 15
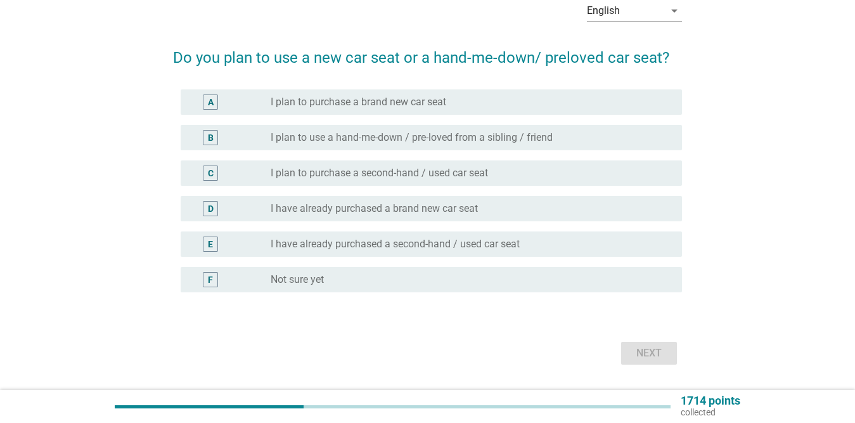
scroll to position [0, 0]
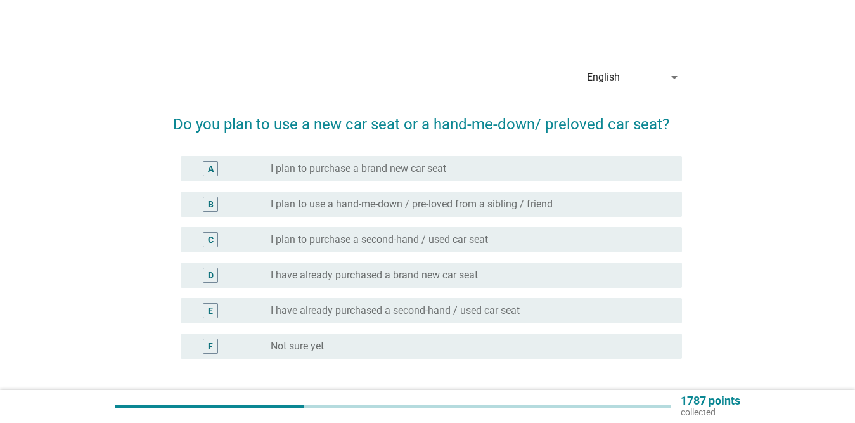
click at [378, 168] on label "I plan to purchase a brand new car seat" at bounding box center [359, 168] width 176 height 13
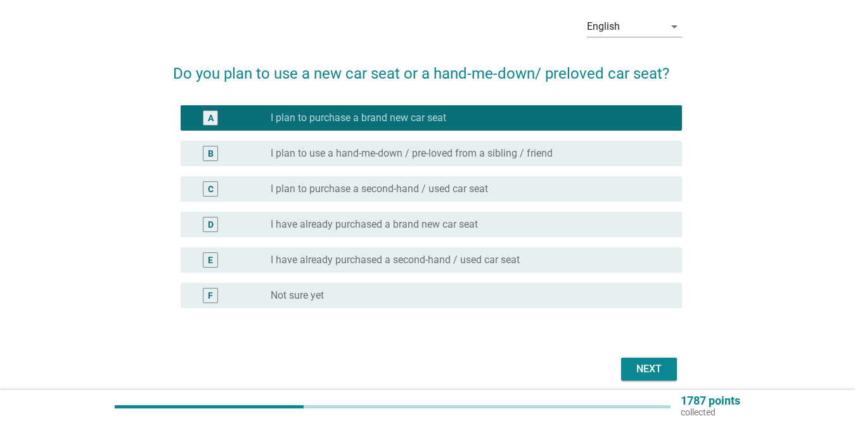
scroll to position [102, 0]
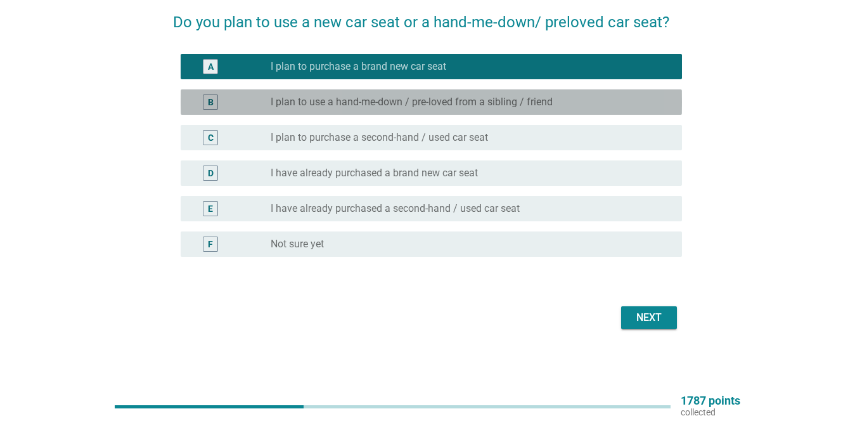
click at [388, 104] on label "I plan to use a hand-me-down / pre-loved from a sibling / friend" at bounding box center [412, 102] width 282 height 13
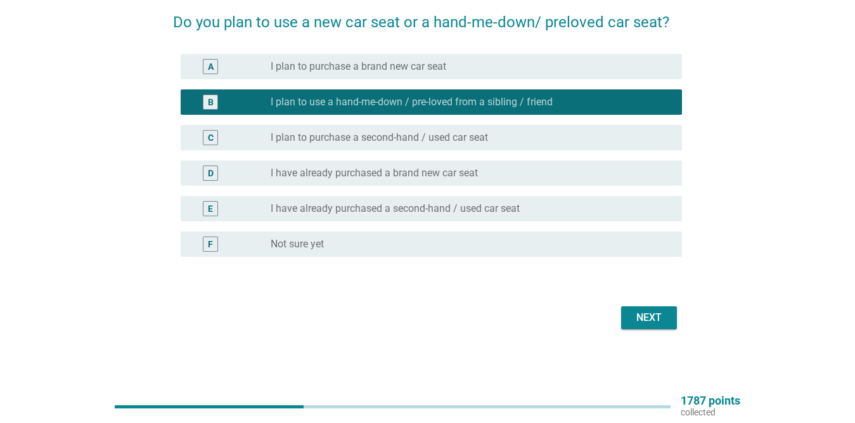
click at [388, 67] on label "I plan to purchase a brand new car seat" at bounding box center [359, 66] width 176 height 13
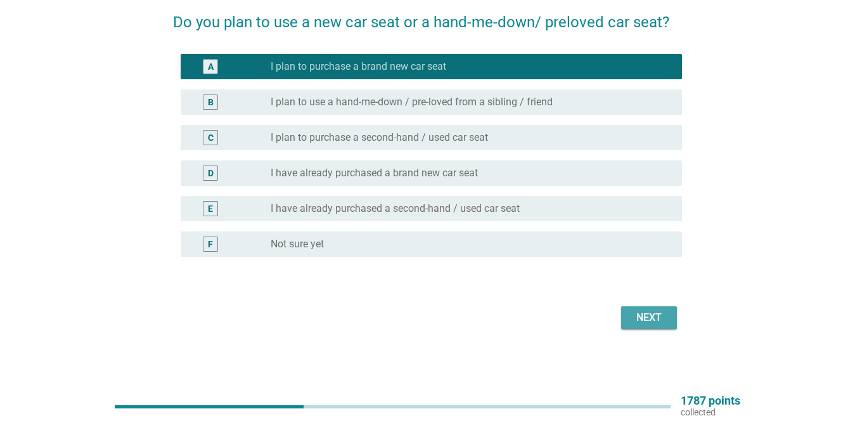
click at [650, 311] on div "Next" at bounding box center [648, 317] width 35 height 15
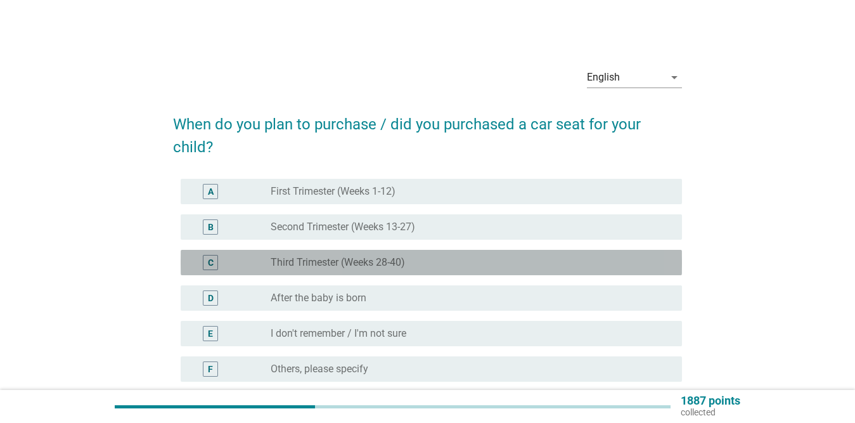
click at [483, 254] on div "C radio_button_unchecked Third Trimester (Weeks 28-40)" at bounding box center [431, 262] width 501 height 25
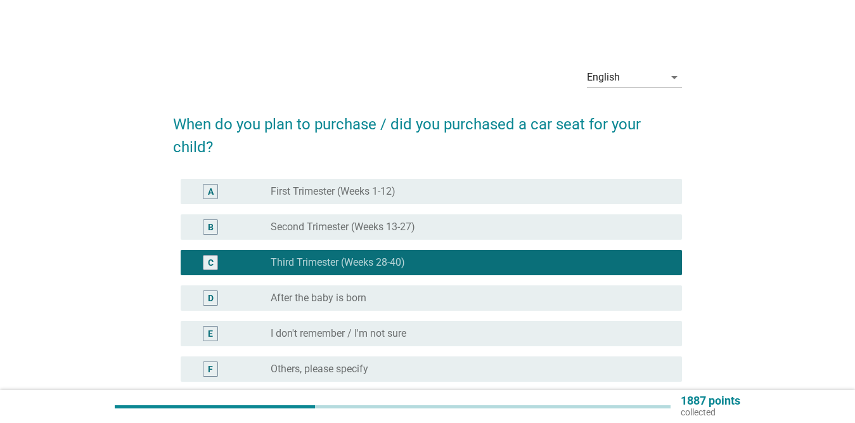
scroll to position [63, 0]
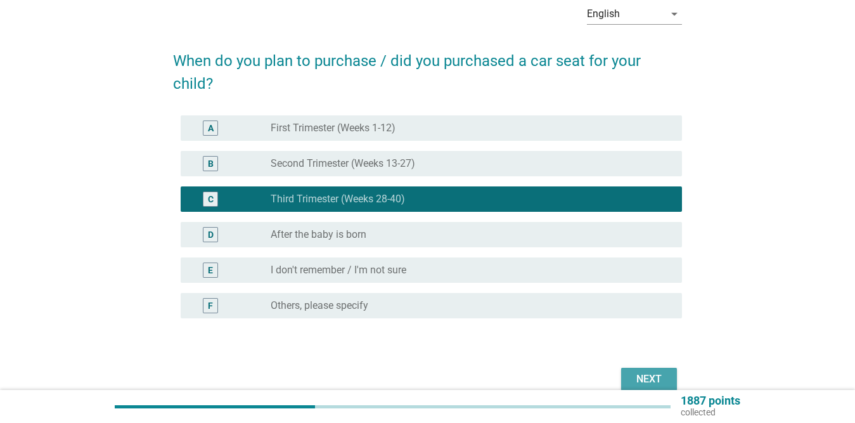
click at [643, 375] on div "Next" at bounding box center [648, 378] width 35 height 15
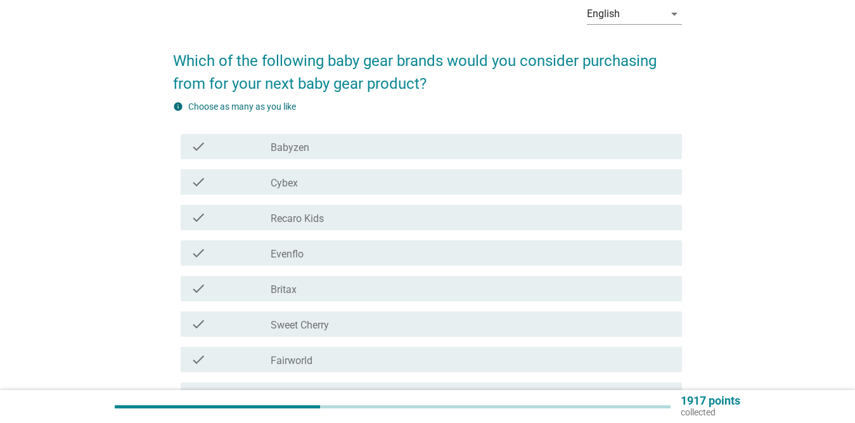
scroll to position [0, 0]
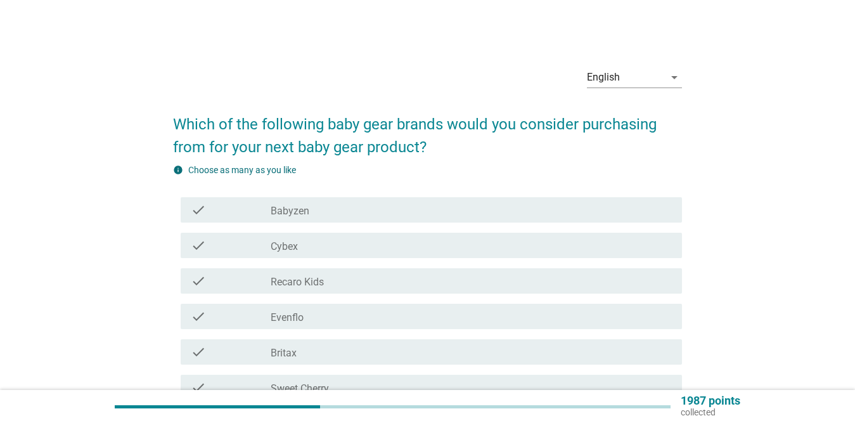
click at [395, 208] on div "check_box_outline_blank Babyzen" at bounding box center [471, 209] width 401 height 15
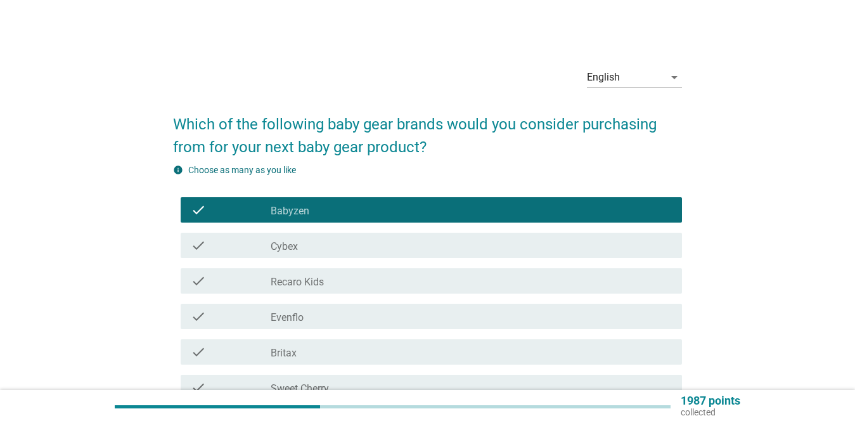
click at [386, 236] on div "check check_box_outline_blank Cybex" at bounding box center [431, 245] width 501 height 25
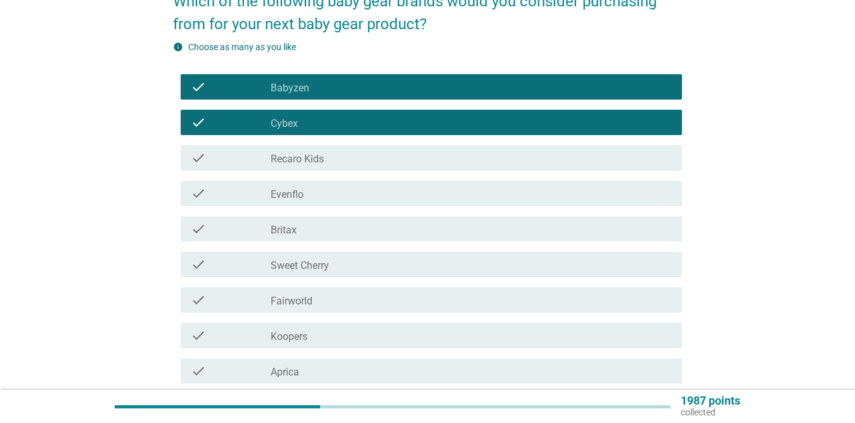
scroll to position [127, 0]
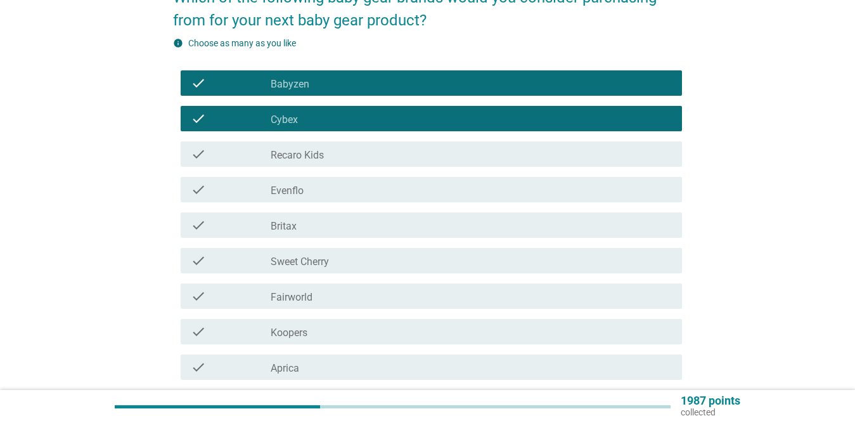
click at [342, 289] on div "check_box_outline_blank Fairworld" at bounding box center [471, 295] width 401 height 15
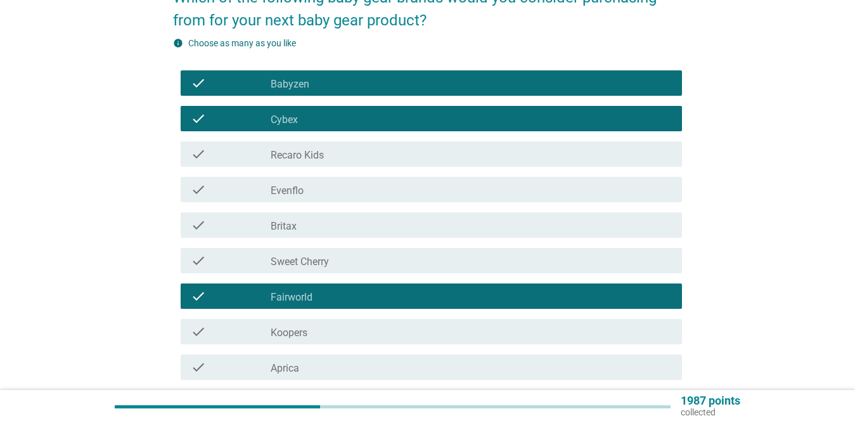
click at [349, 261] on div "check_box_outline_blank Sweet Cherry" at bounding box center [471, 260] width 401 height 15
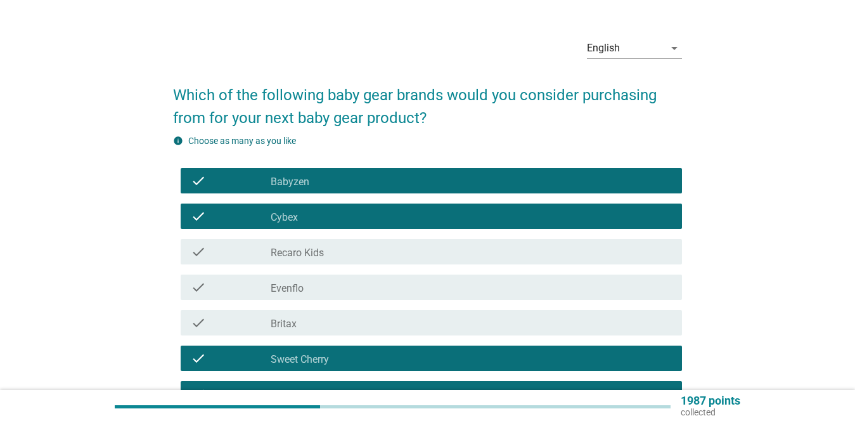
scroll to position [0, 0]
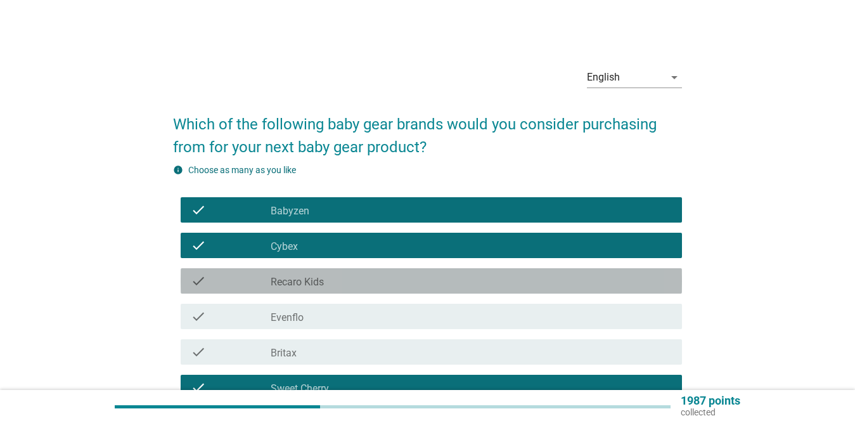
click at [360, 278] on div "check_box_outline_blank Recaro Kids" at bounding box center [471, 280] width 401 height 15
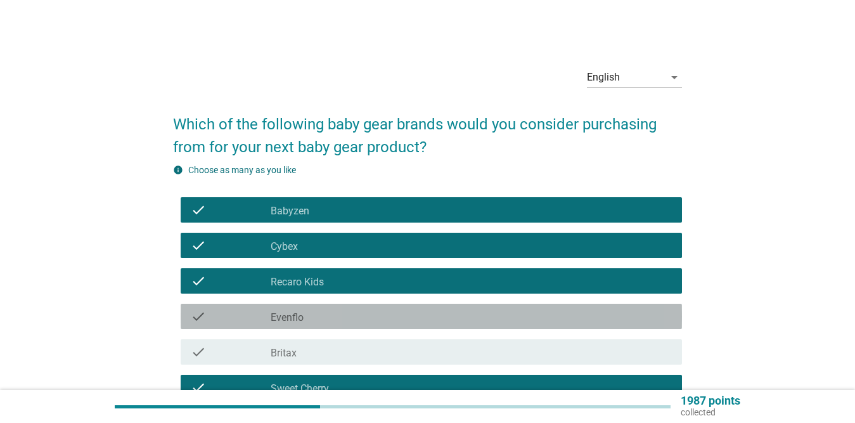
click at [359, 319] on div "check_box_outline_blank Evenflo" at bounding box center [471, 316] width 401 height 15
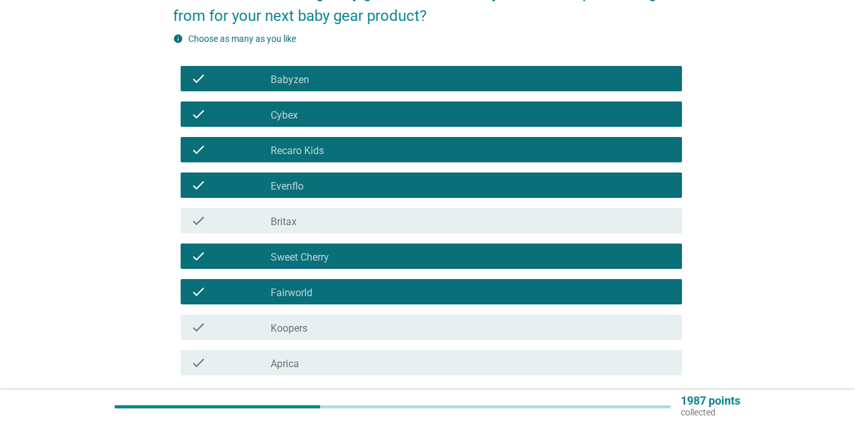
scroll to position [234, 0]
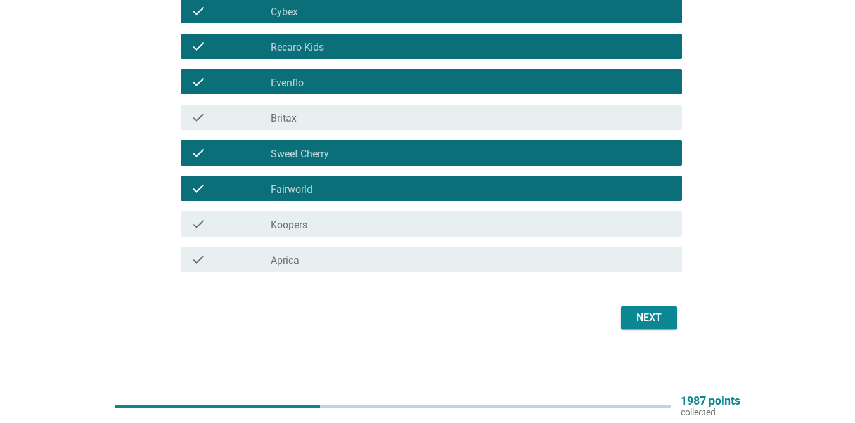
click at [406, 229] on div "check_box_outline_blank Koopers" at bounding box center [471, 223] width 401 height 15
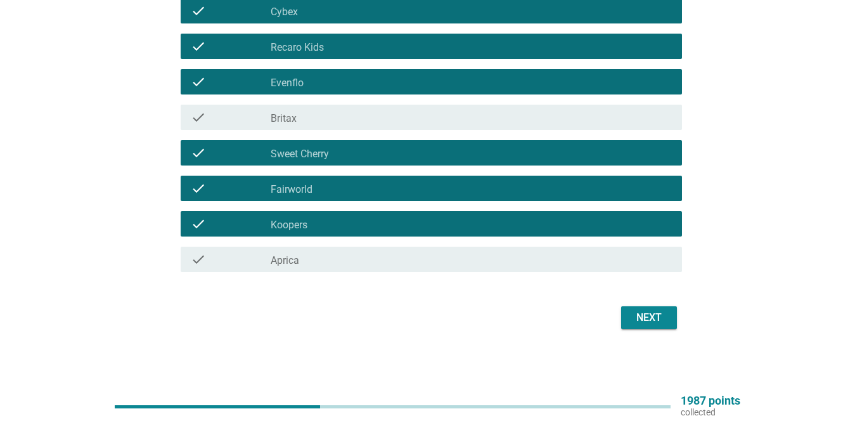
click at [656, 312] on div "Next" at bounding box center [648, 317] width 35 height 15
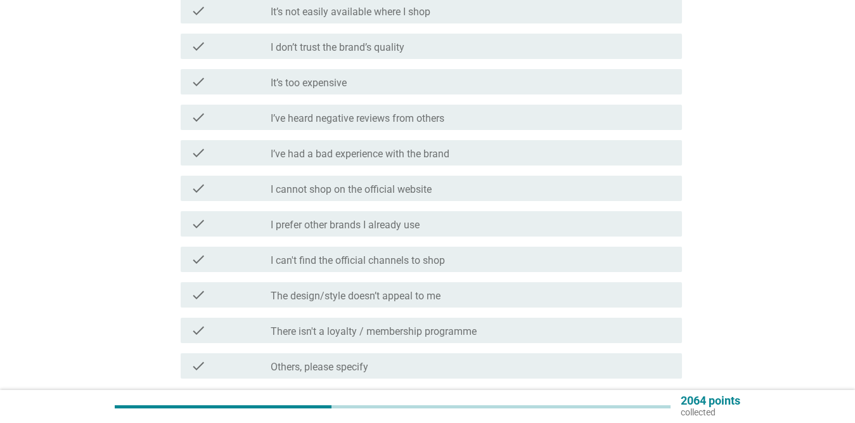
scroll to position [0, 0]
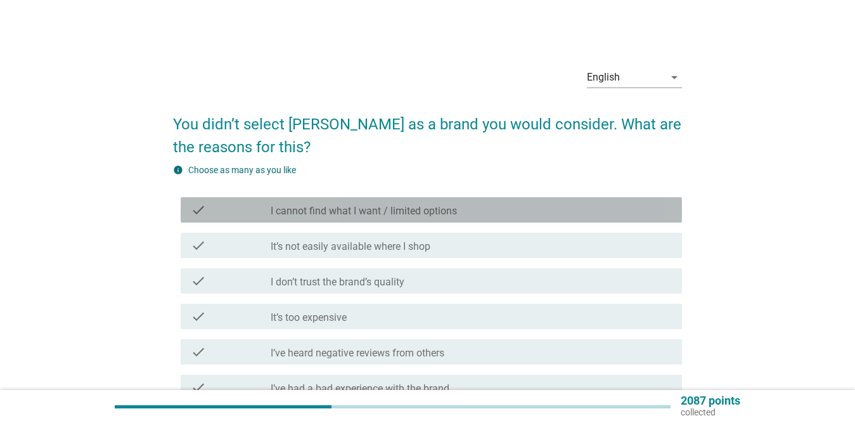
click at [447, 210] on label "I cannot find what I want / limited options" at bounding box center [364, 211] width 186 height 13
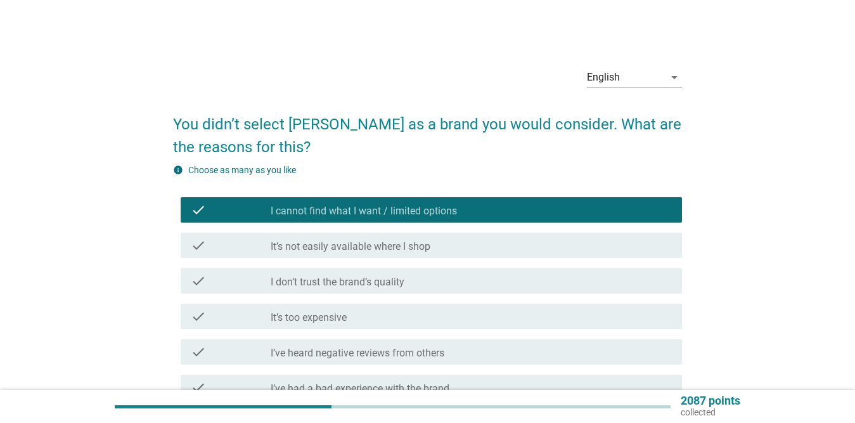
click at [429, 243] on label "It’s not easily available where I shop" at bounding box center [351, 246] width 160 height 13
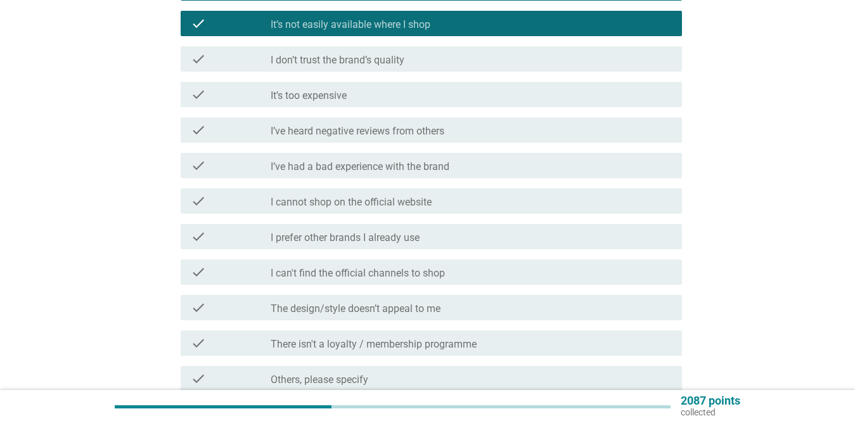
scroll to position [253, 0]
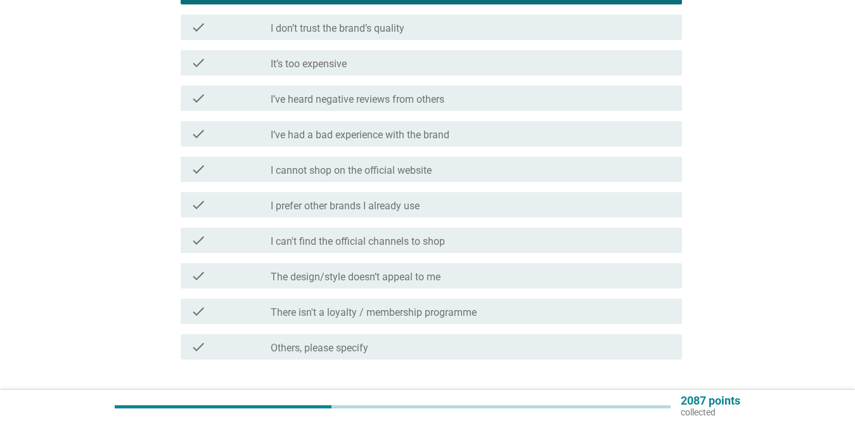
click at [369, 313] on label "There isn't a loyalty / membership programme" at bounding box center [374, 312] width 206 height 13
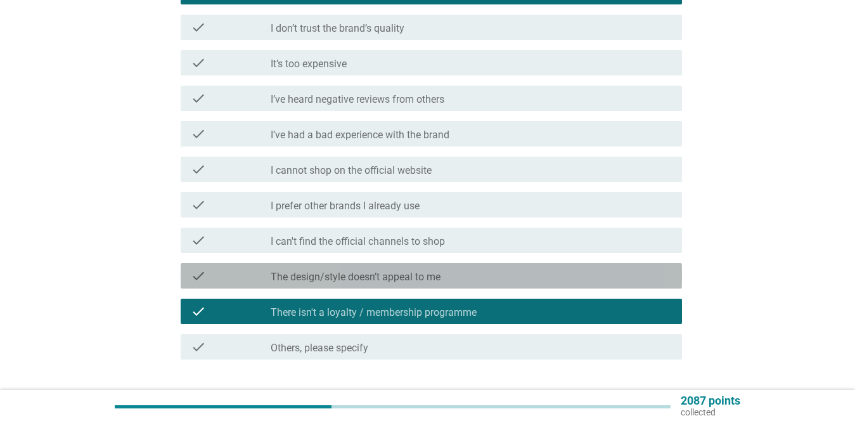
click at [371, 274] on label "The design/style doesn’t appeal to me" at bounding box center [356, 277] width 170 height 13
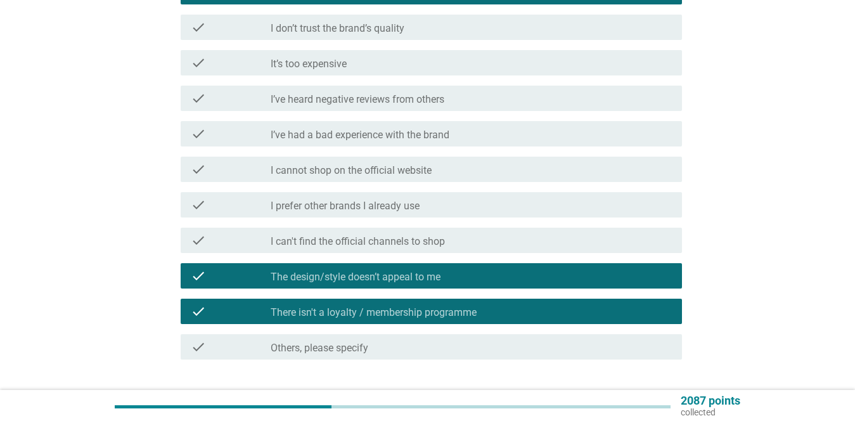
click at [378, 234] on div "check_box_outline_blank I can't find the official channels to shop" at bounding box center [471, 240] width 401 height 15
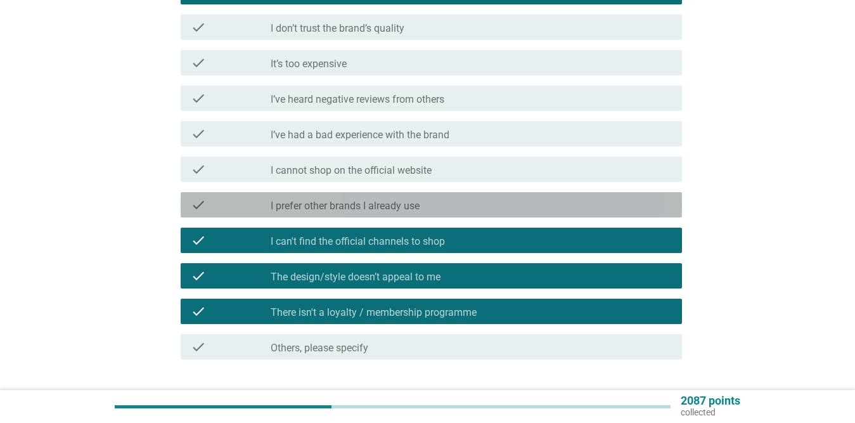
click at [379, 202] on label "I prefer other brands I already use" at bounding box center [345, 206] width 149 height 13
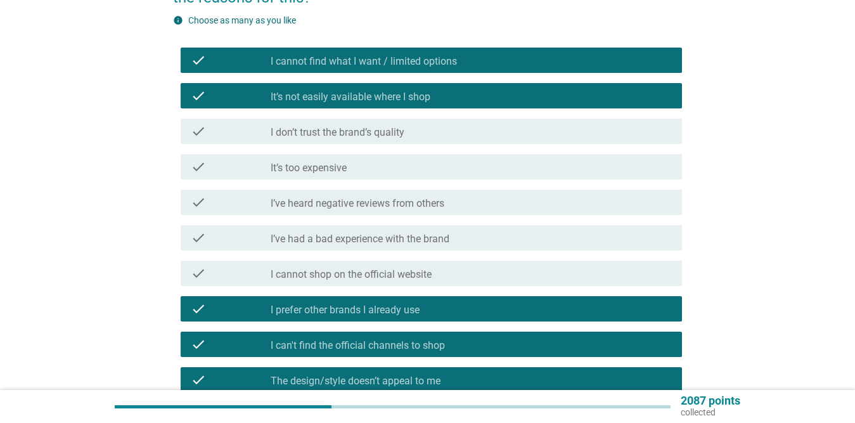
scroll to position [127, 0]
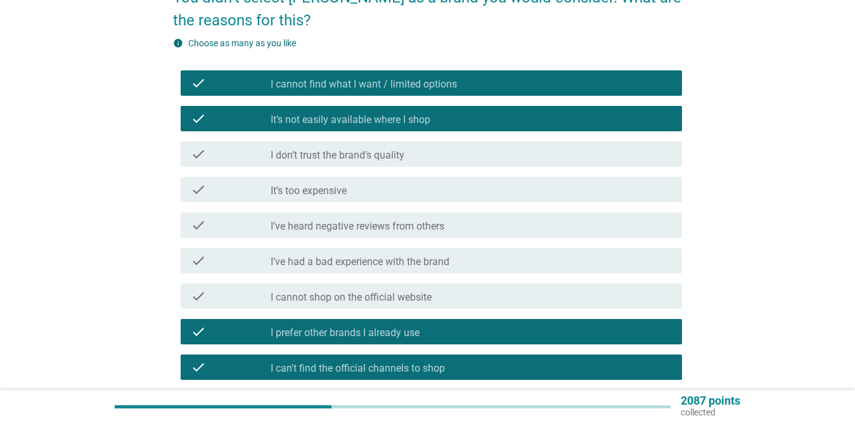
click at [377, 179] on div "check check_box_outline_blank It’s too expensive" at bounding box center [431, 189] width 501 height 25
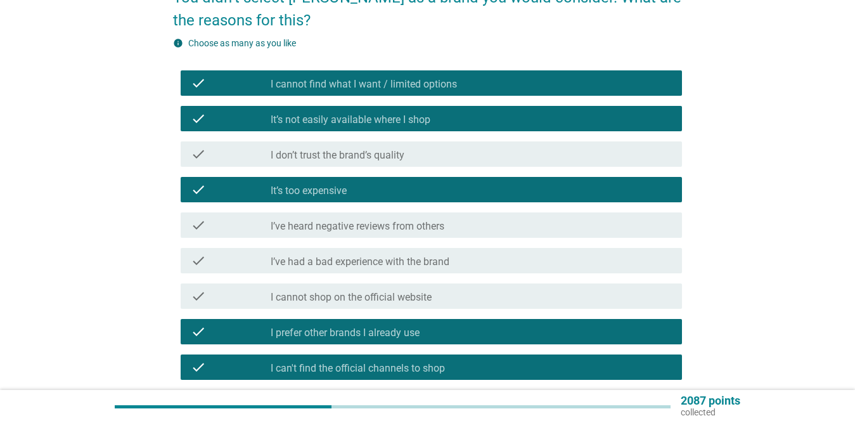
click at [433, 151] on div "check_box_outline_blank I don’t trust the brand’s quality" at bounding box center [471, 153] width 401 height 15
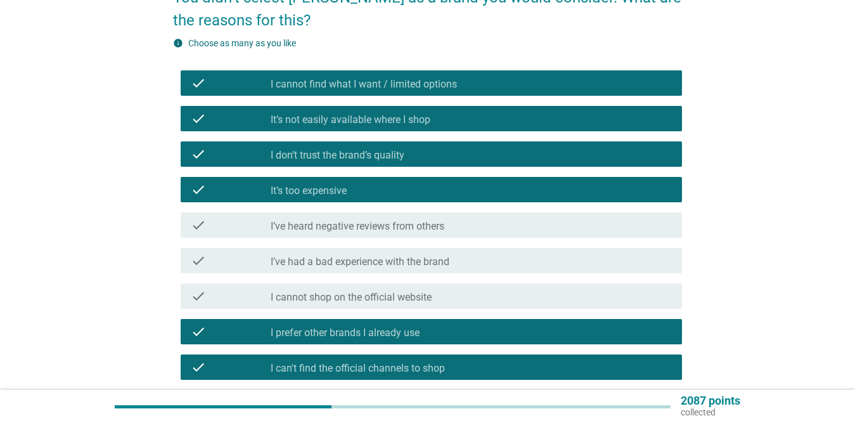
click at [458, 259] on div "check_box_outline_blank I’ve had a bad experience with the brand" at bounding box center [471, 260] width 401 height 15
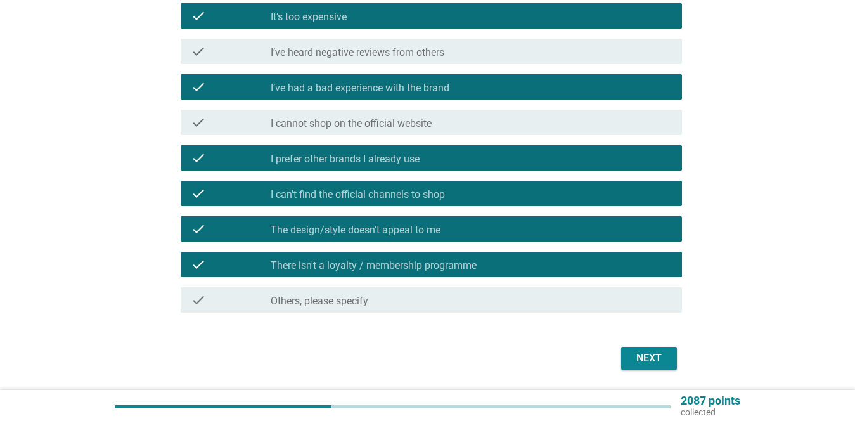
scroll to position [317, 0]
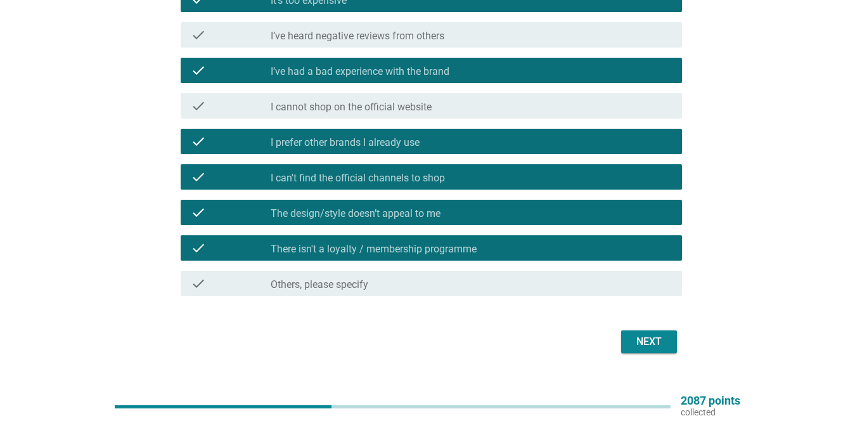
click at [653, 340] on div "Next" at bounding box center [648, 341] width 35 height 15
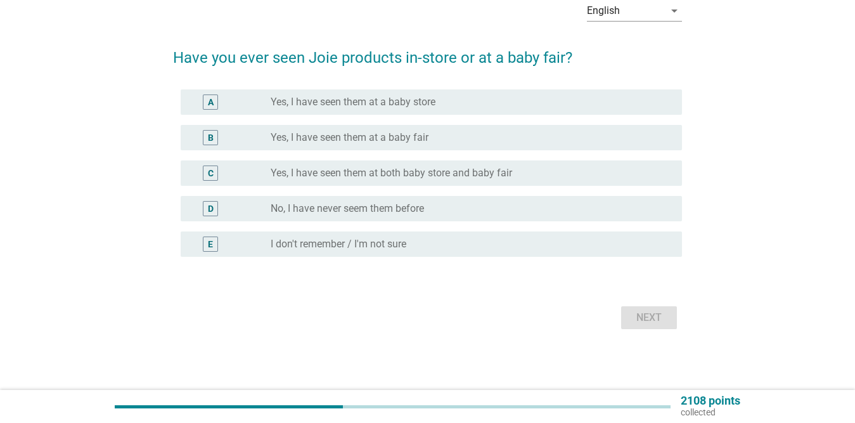
scroll to position [0, 0]
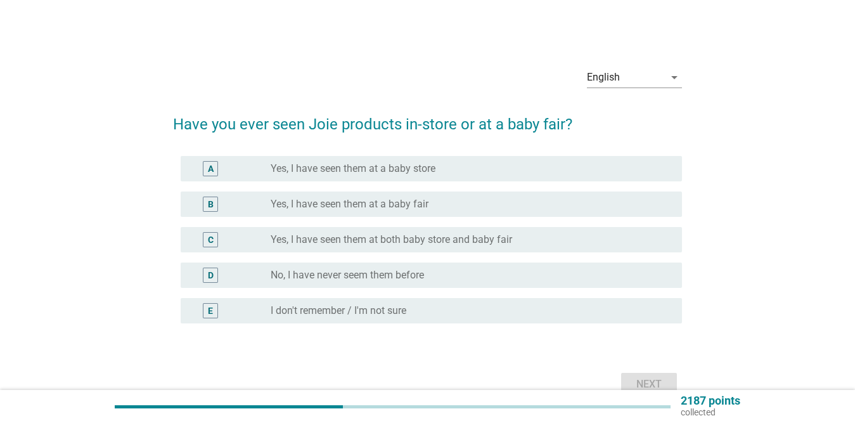
click at [419, 196] on div "radio_button_unchecked Yes, I have seen them at a baby fair" at bounding box center [471, 203] width 401 height 15
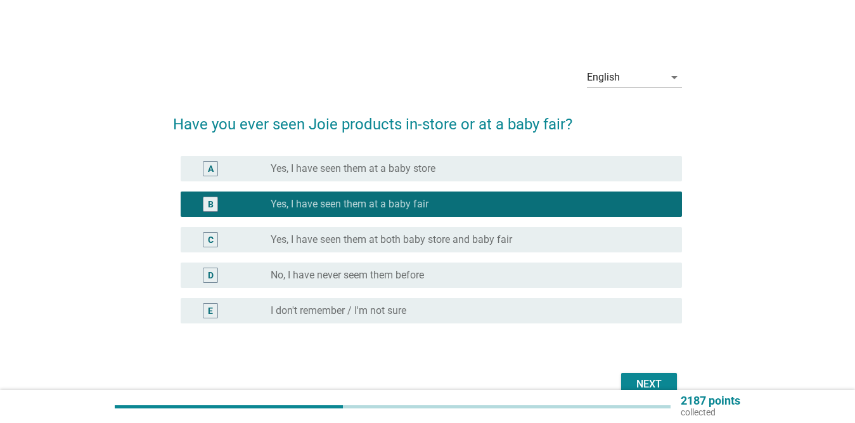
click at [424, 240] on label "Yes, I have seen them at both baby store and baby fair" at bounding box center [391, 239] width 241 height 13
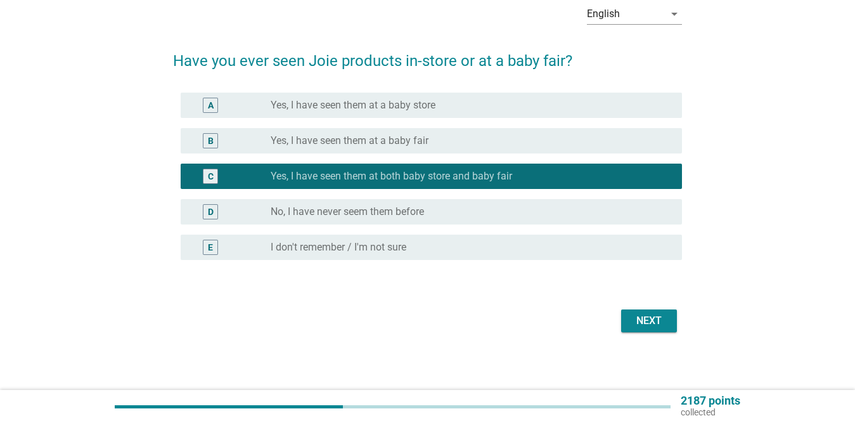
scroll to position [67, 0]
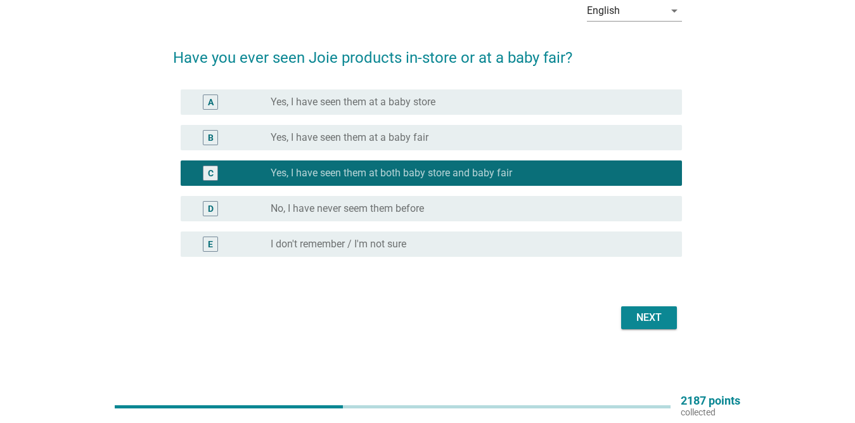
click at [643, 315] on div "Next" at bounding box center [648, 317] width 35 height 15
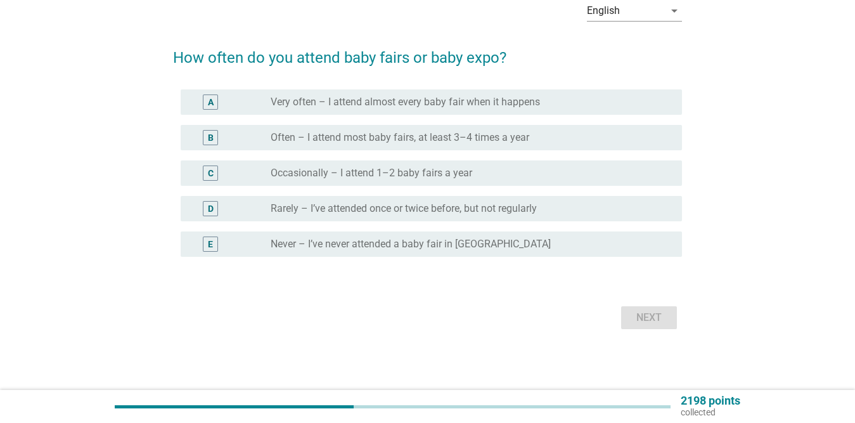
scroll to position [0, 0]
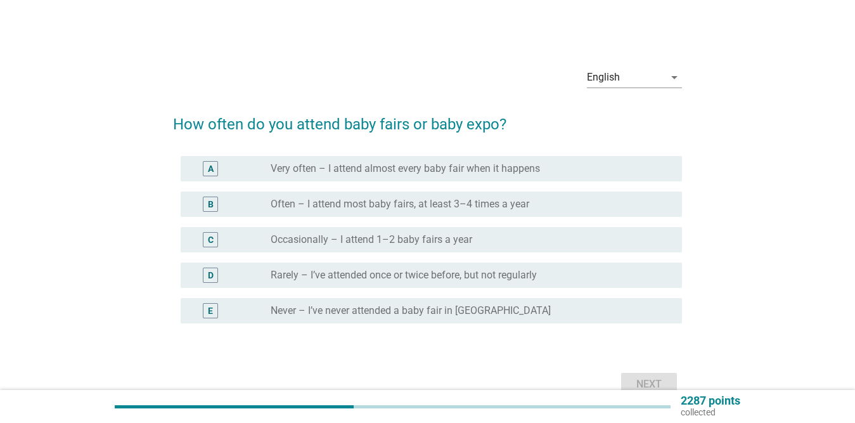
click at [508, 171] on label "Very often – I attend almost every baby fair when it happens" at bounding box center [405, 168] width 269 height 13
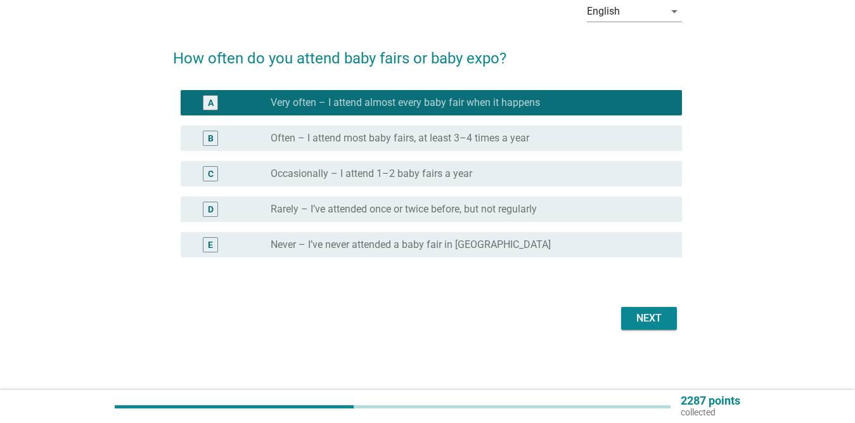
scroll to position [67, 0]
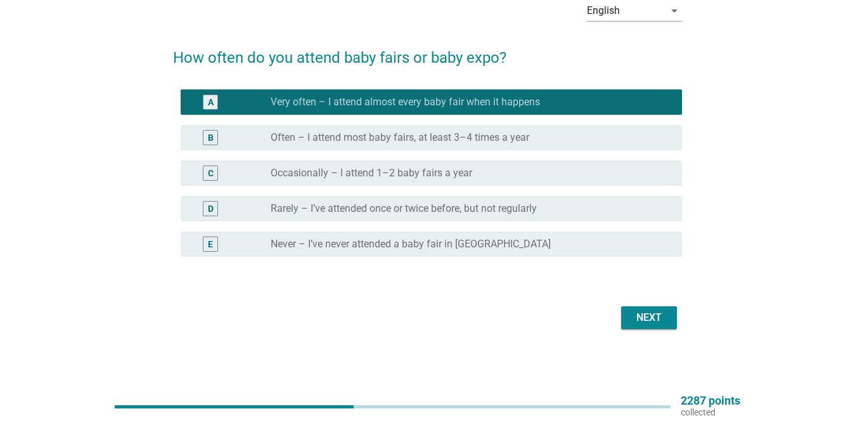
click at [653, 315] on div "Next" at bounding box center [648, 317] width 35 height 15
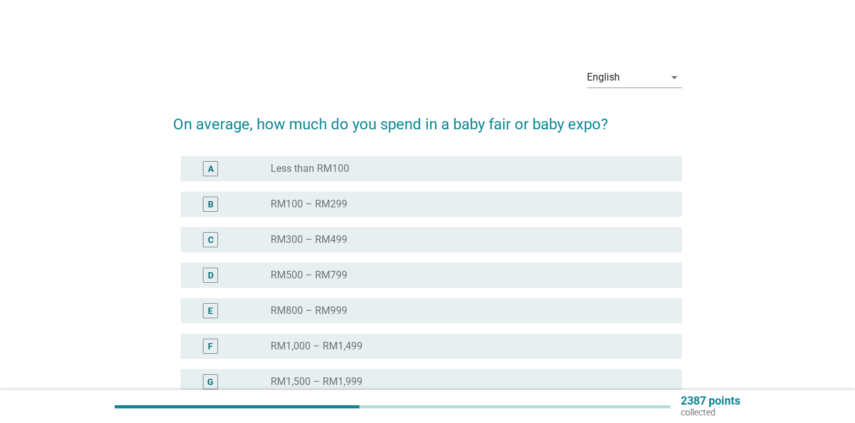
scroll to position [63, 0]
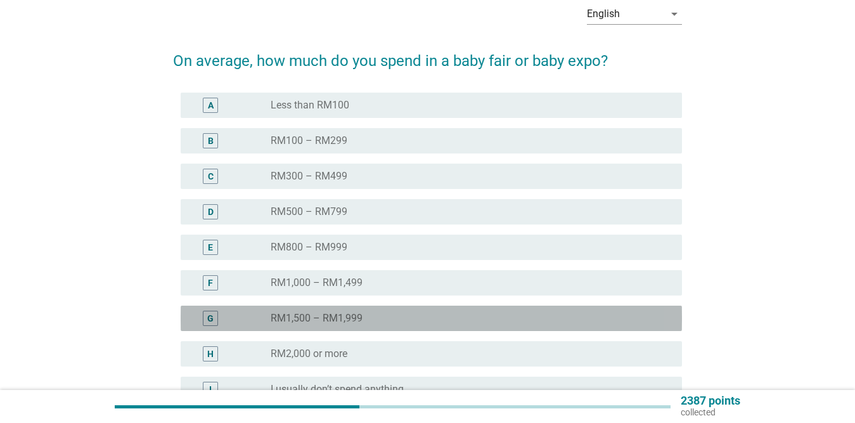
click at [388, 318] on div "radio_button_unchecked RM1,500 – RM1,999" at bounding box center [466, 318] width 391 height 13
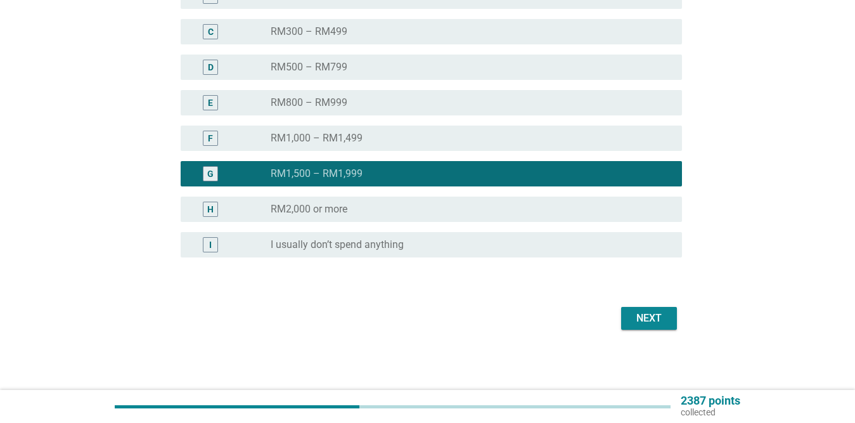
scroll to position [208, 0]
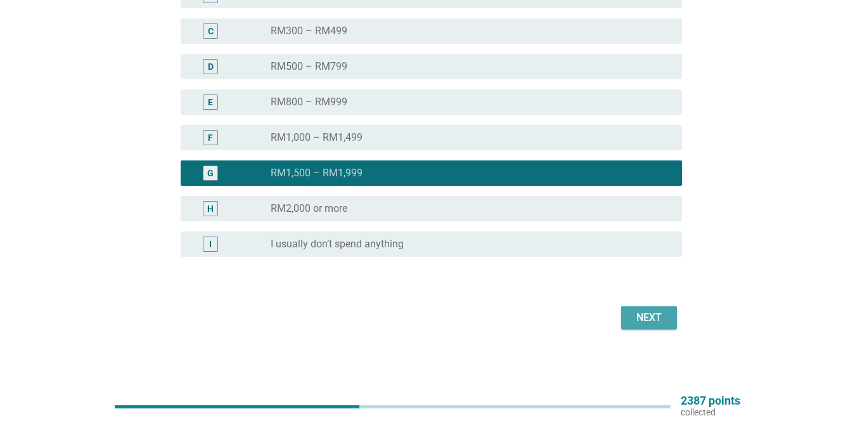
click at [658, 319] on div "Next" at bounding box center [648, 317] width 35 height 15
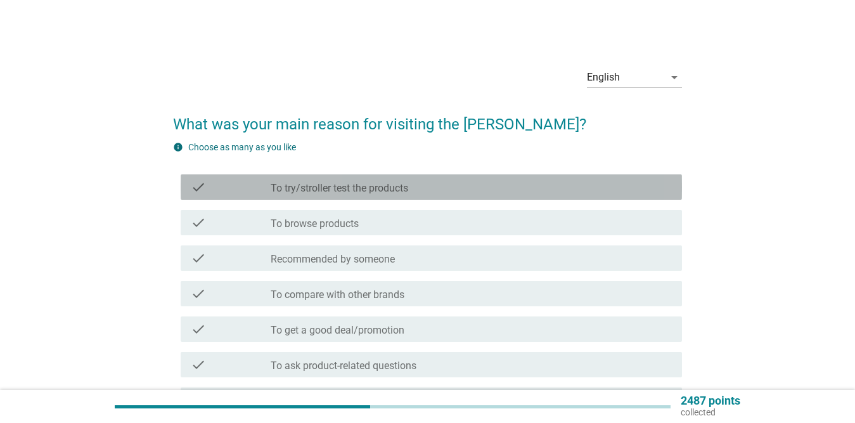
click at [418, 184] on div "check_box_outline_blank To try/stroller test the products" at bounding box center [471, 186] width 401 height 15
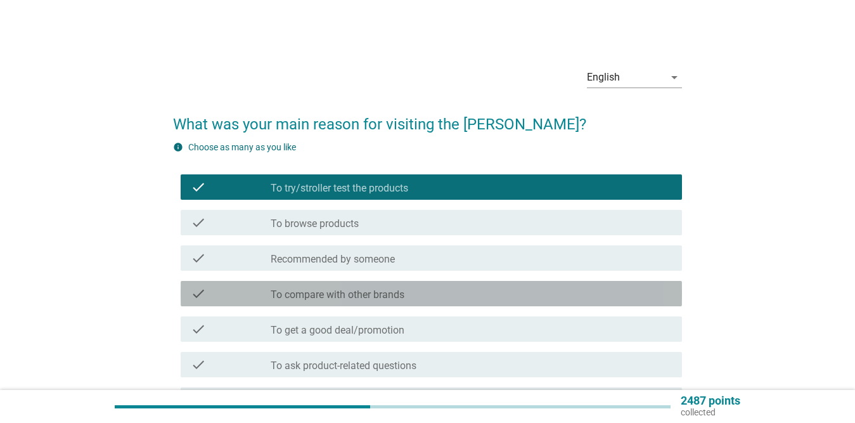
click at [385, 295] on label "To compare with other brands" at bounding box center [338, 294] width 134 height 13
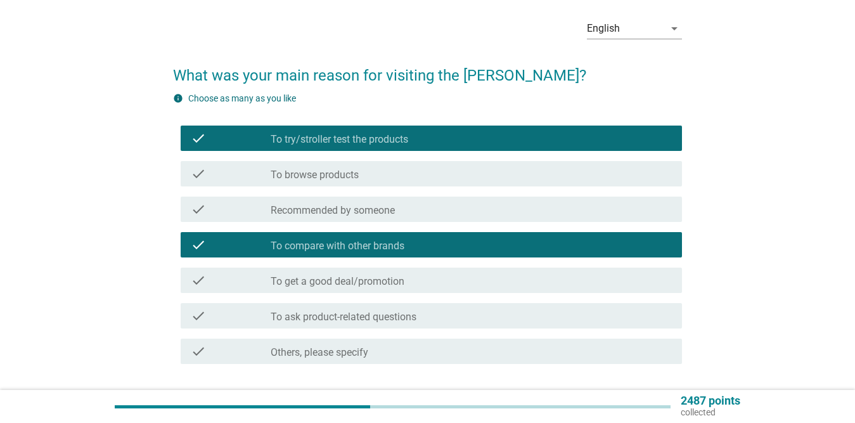
scroll to position [63, 0]
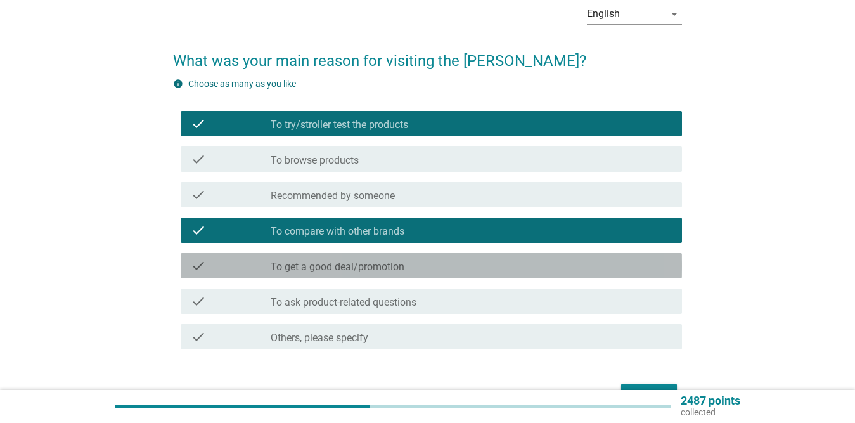
click at [381, 257] on div "check check_box_outline_blank To get a good deal/promotion" at bounding box center [431, 265] width 501 height 25
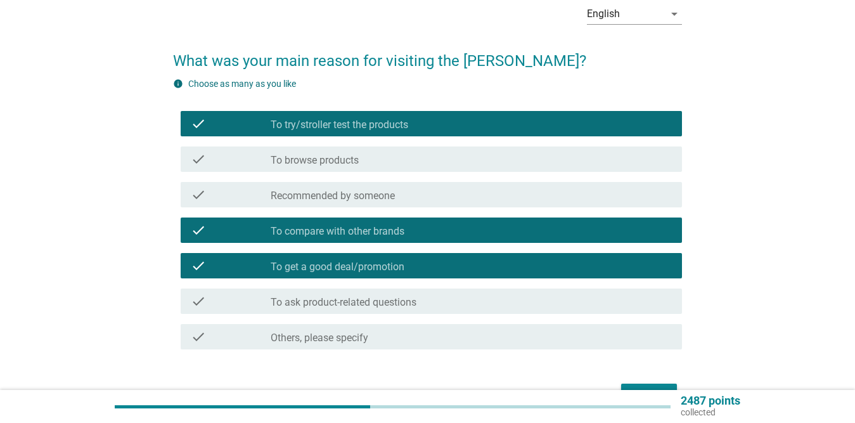
click at [387, 307] on label "To ask product-related questions" at bounding box center [344, 302] width 146 height 13
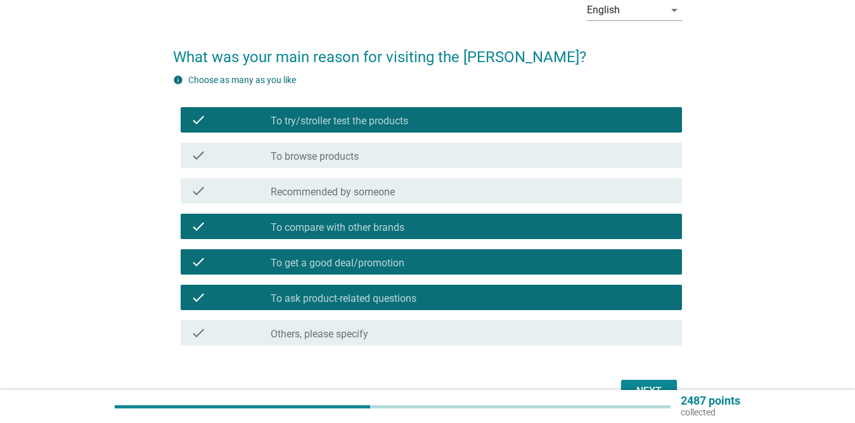
scroll to position [141, 0]
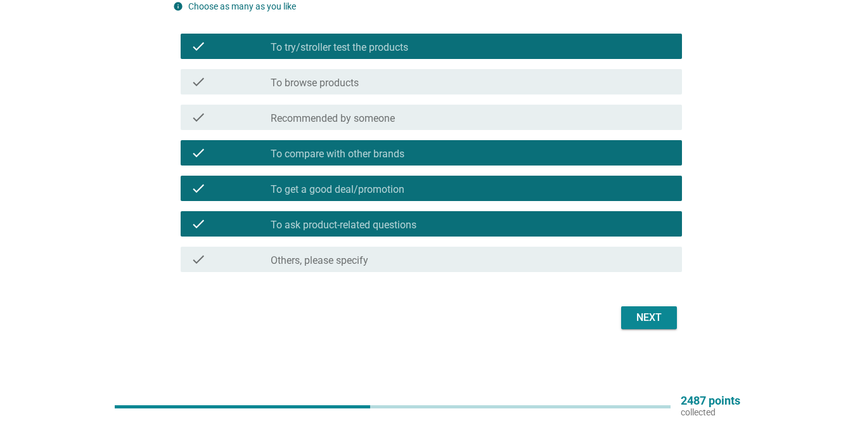
click at [634, 312] on div "Next" at bounding box center [648, 317] width 35 height 15
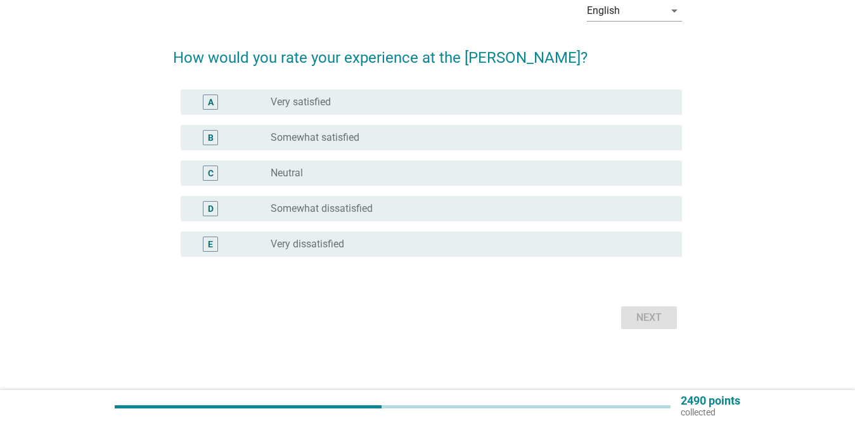
scroll to position [0, 0]
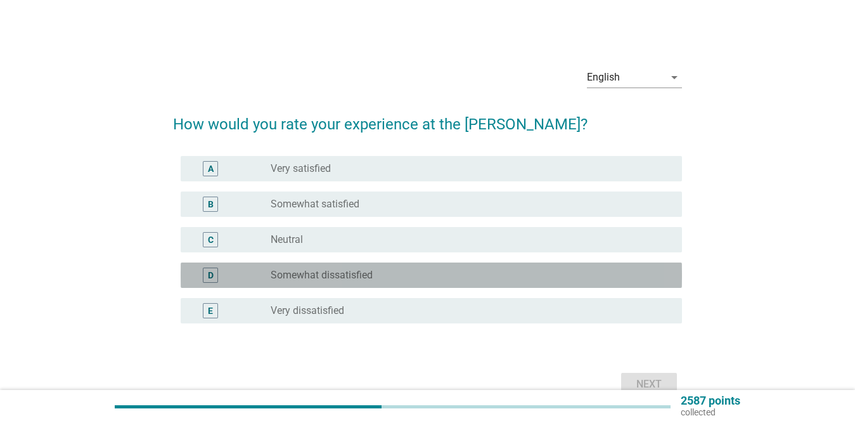
click at [340, 271] on label "Somewhat dissatisfied" at bounding box center [322, 275] width 102 height 13
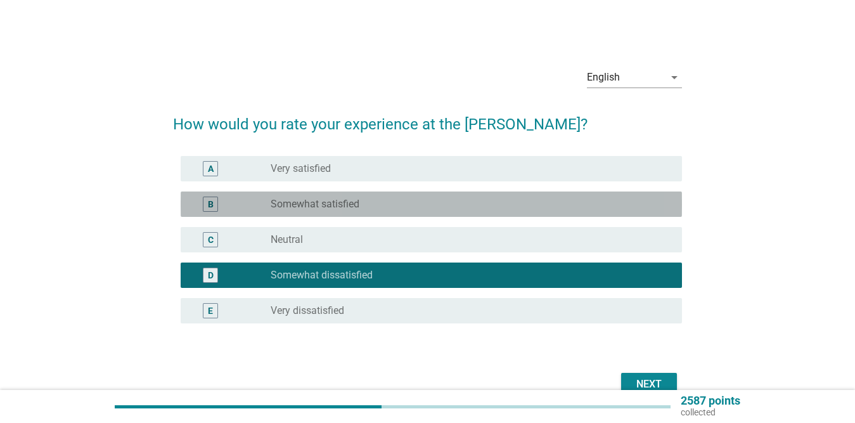
click at [354, 207] on label "Somewhat satisfied" at bounding box center [315, 204] width 89 height 13
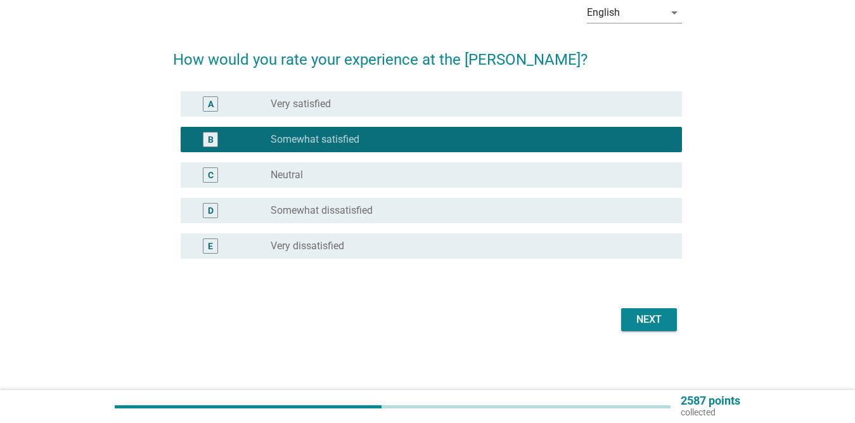
scroll to position [67, 0]
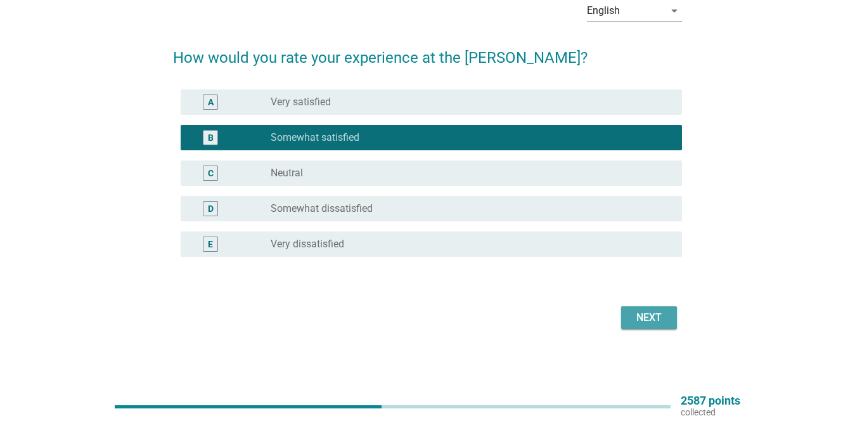
click at [655, 321] on div "Next" at bounding box center [648, 317] width 35 height 15
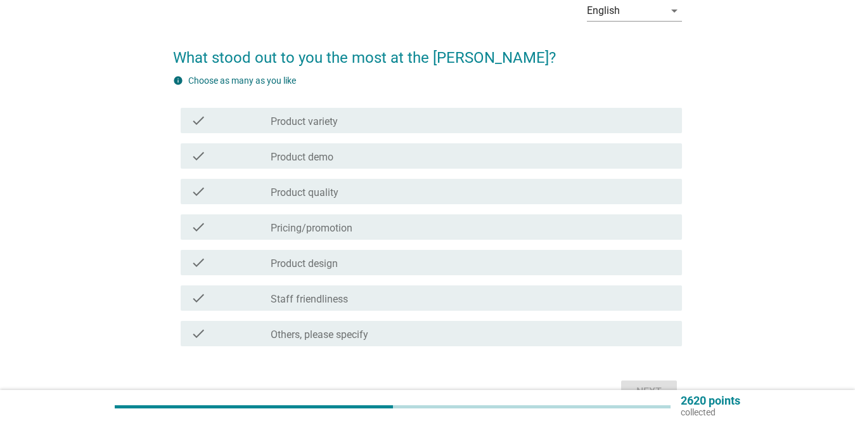
scroll to position [0, 0]
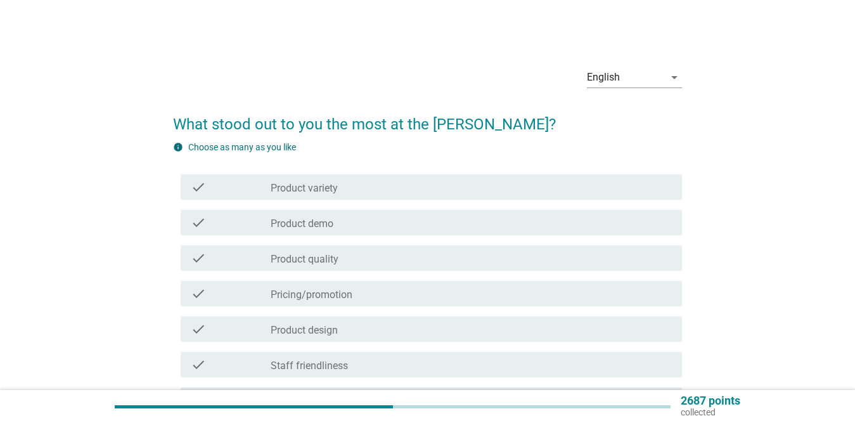
click at [368, 185] on div "check_box_outline_blank Product variety" at bounding box center [471, 186] width 401 height 15
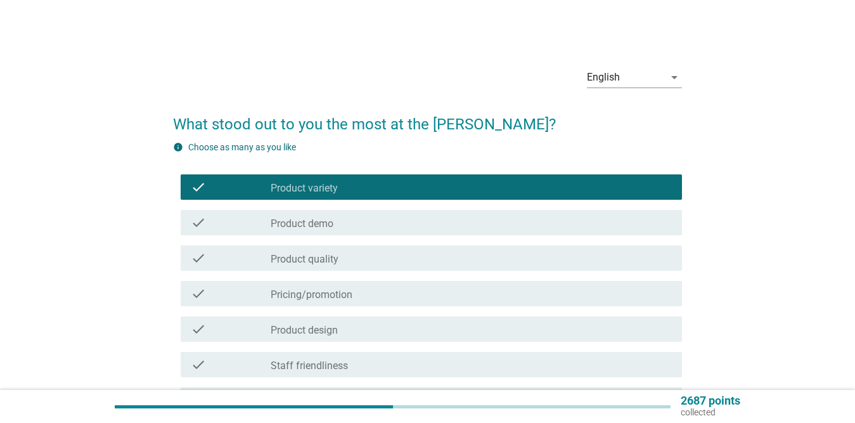
click at [350, 226] on div "check_box_outline_blank Product demo" at bounding box center [471, 222] width 401 height 15
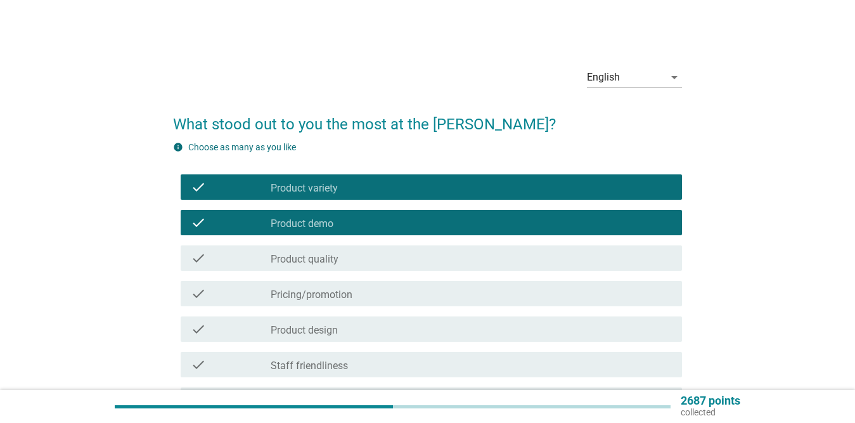
click at [352, 266] on div "check check_box_outline_blank Product quality" at bounding box center [431, 257] width 501 height 25
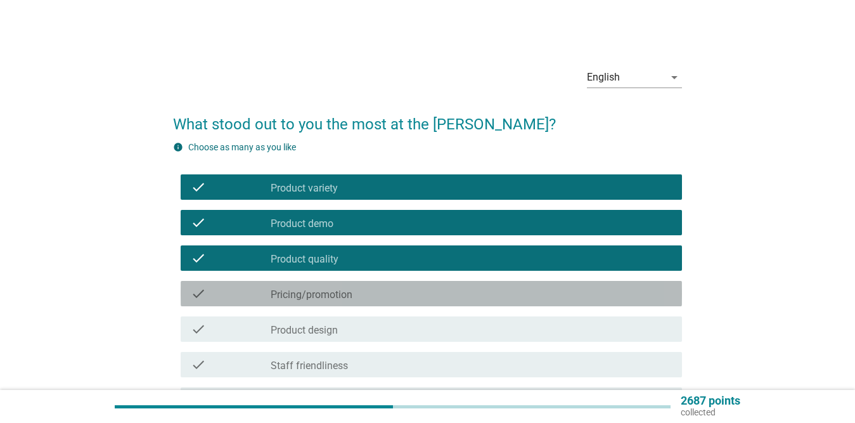
click at [361, 294] on div "check_box_outline_blank Pricing/promotion" at bounding box center [471, 293] width 401 height 15
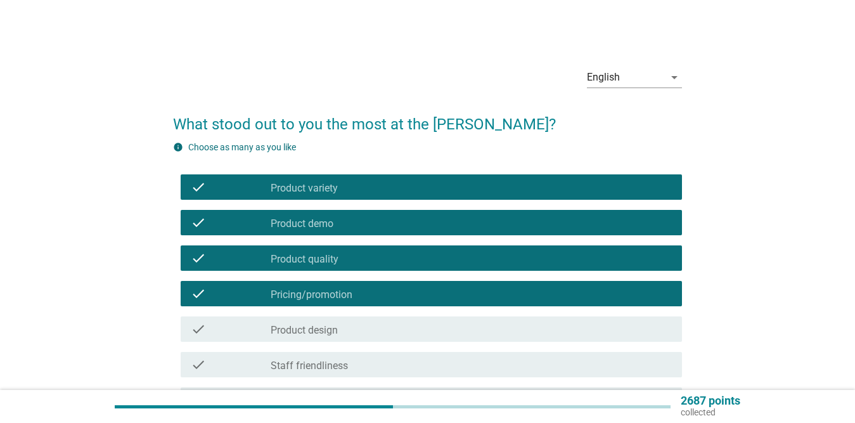
click at [365, 327] on div "check_box_outline_blank Product design" at bounding box center [471, 328] width 401 height 15
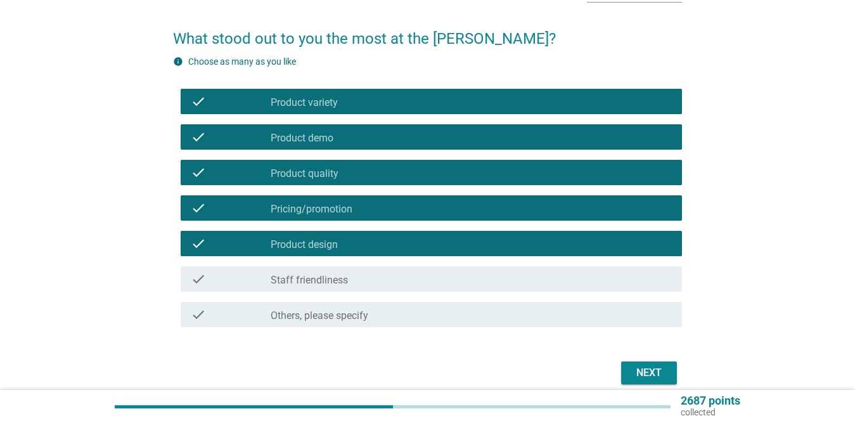
scroll to position [127, 0]
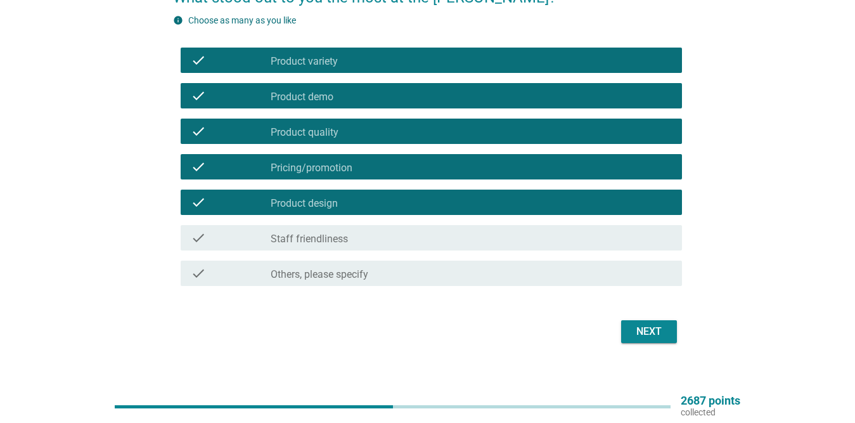
click at [383, 228] on div "check check_box_outline_blank Staff friendliness" at bounding box center [431, 237] width 501 height 25
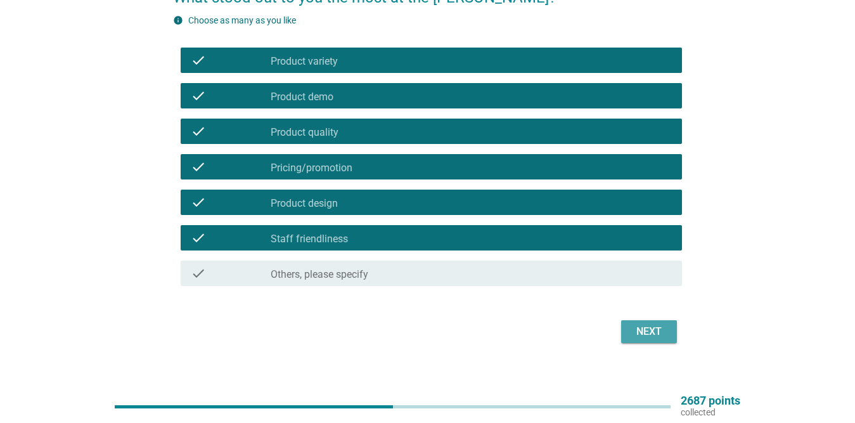
click at [646, 333] on div "Next" at bounding box center [648, 331] width 35 height 15
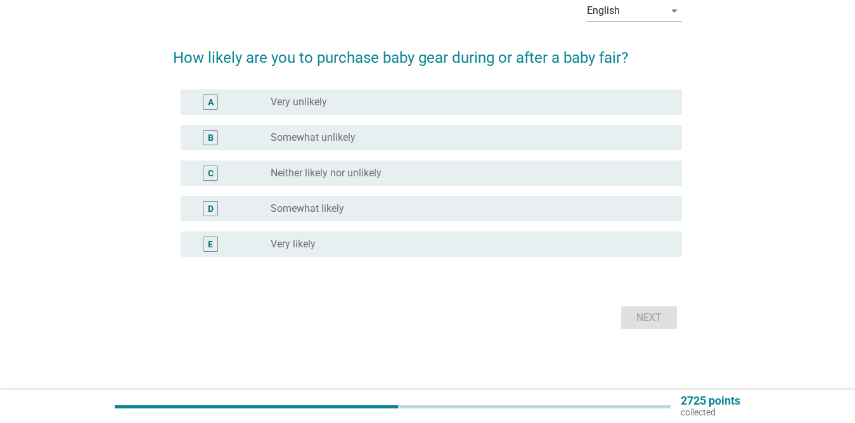
scroll to position [0, 0]
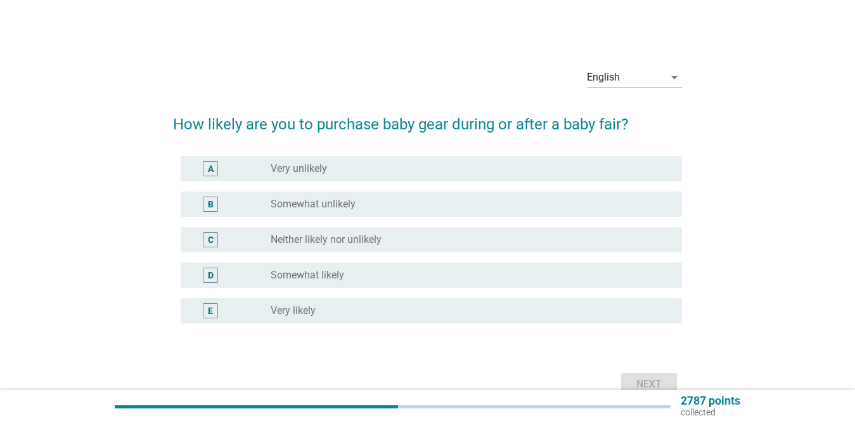
click at [329, 278] on label "Somewhat likely" at bounding box center [308, 275] width 74 height 13
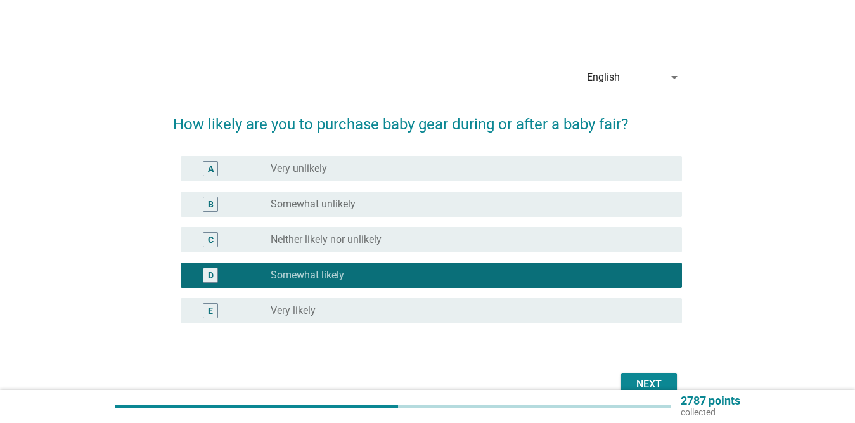
click at [647, 376] on button "Next" at bounding box center [649, 384] width 56 height 23
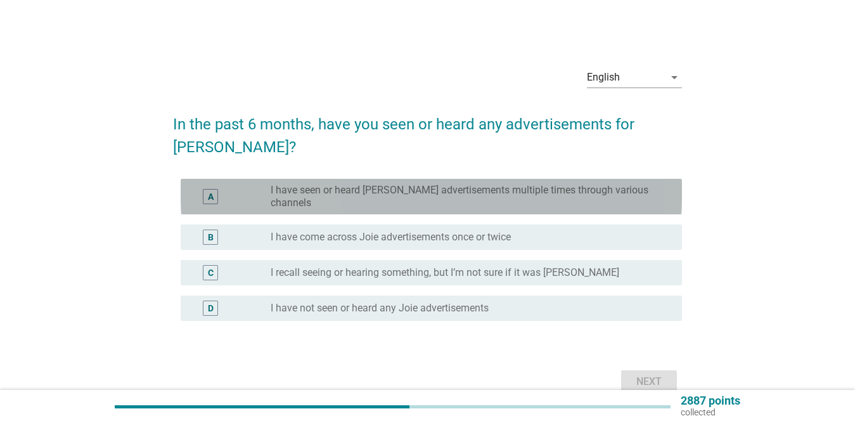
click at [575, 184] on label "I have seen or heard [PERSON_NAME] advertisements multiple times through variou…" at bounding box center [466, 196] width 391 height 25
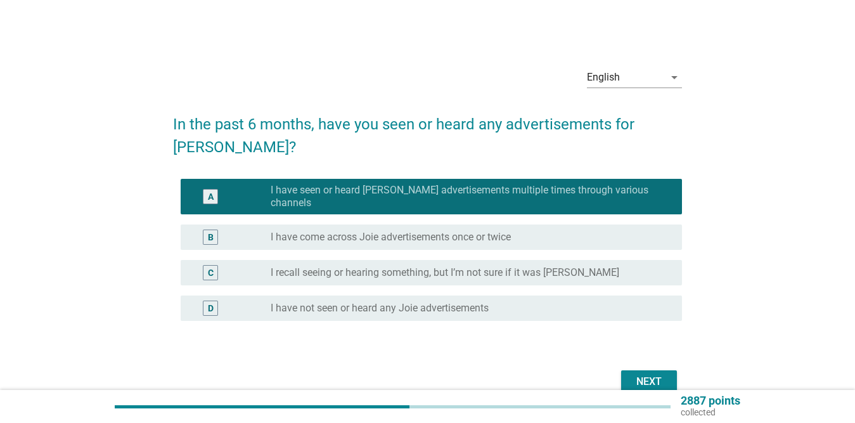
click at [445, 231] on label "I have come across Joie advertisements once or twice" at bounding box center [391, 237] width 240 height 13
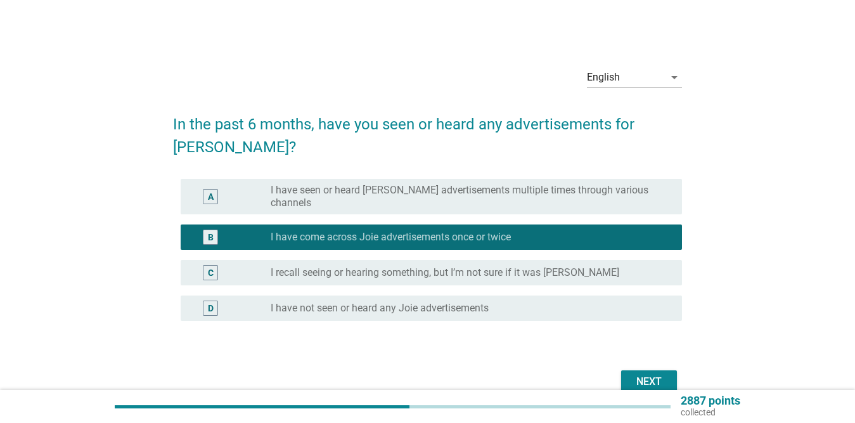
click at [452, 184] on label "I have seen or heard [PERSON_NAME] advertisements multiple times through variou…" at bounding box center [466, 196] width 391 height 25
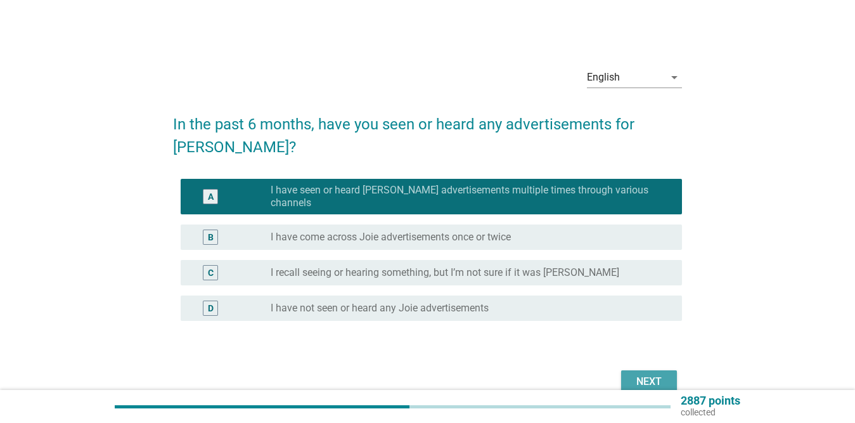
click at [663, 374] on div "Next" at bounding box center [648, 381] width 35 height 15
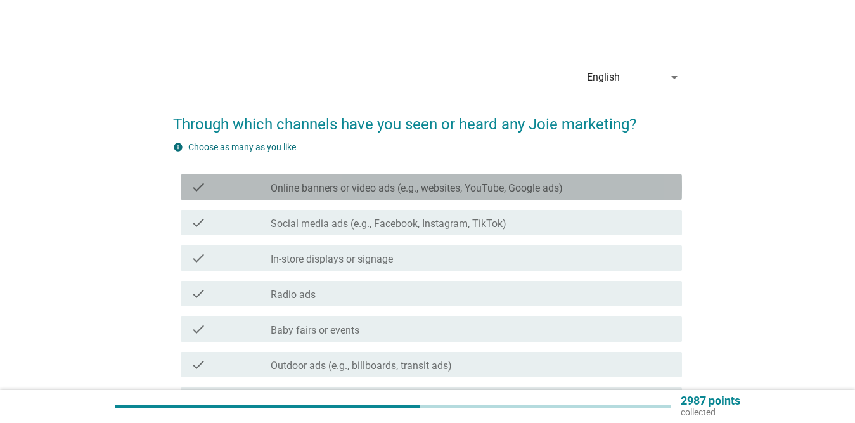
click at [473, 189] on label "Online banners or video ads (e.g., websites, YouTube, Google ads)" at bounding box center [417, 188] width 292 height 13
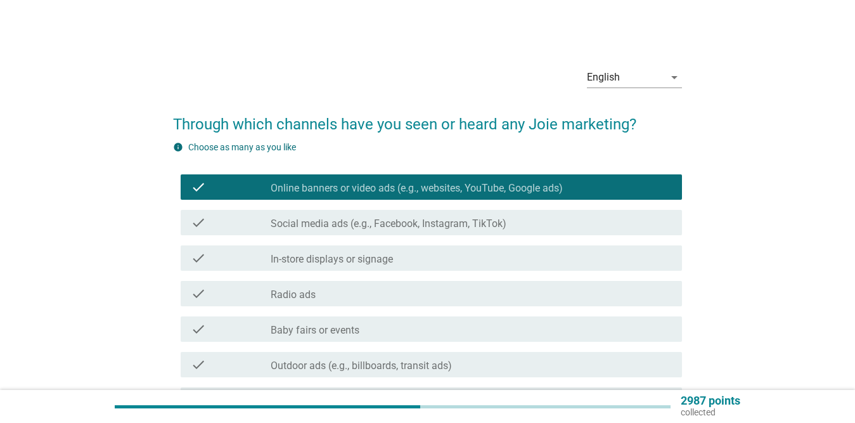
click at [454, 222] on label "Social media ads (e.g., Facebook, Instagram, TikTok)" at bounding box center [389, 223] width 236 height 13
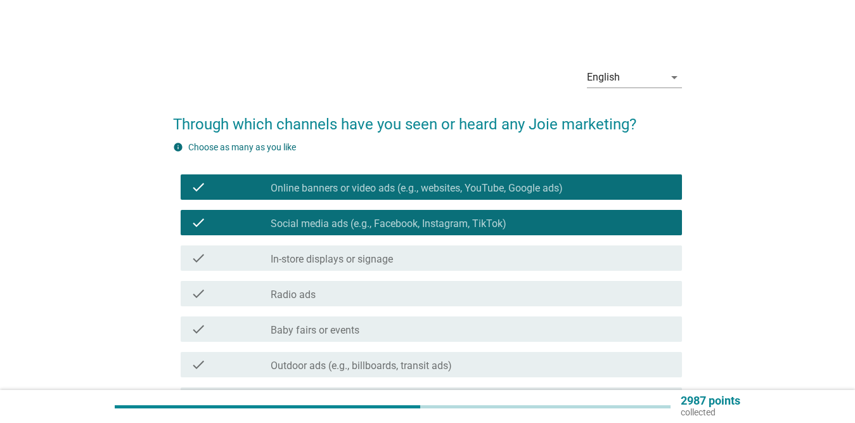
scroll to position [63, 0]
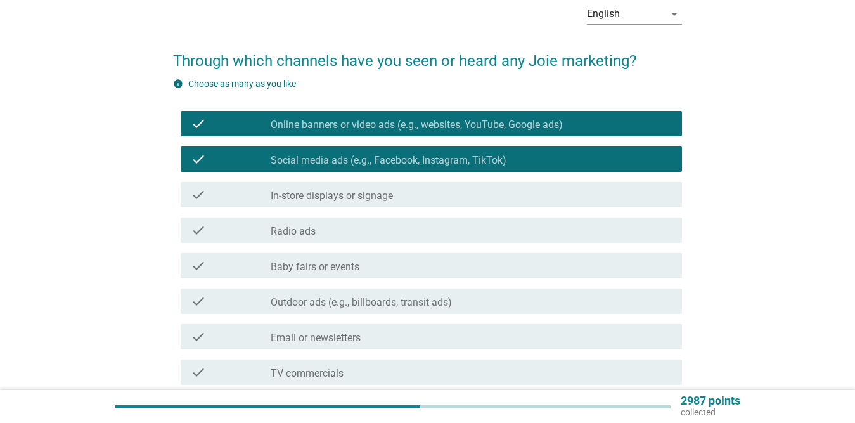
click at [384, 262] on div "check_box_outline_blank Baby fairs or events" at bounding box center [471, 265] width 401 height 15
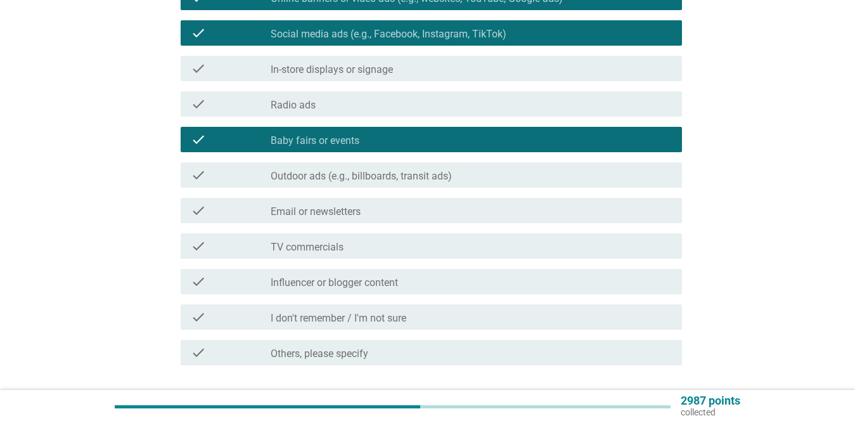
scroll to position [190, 0]
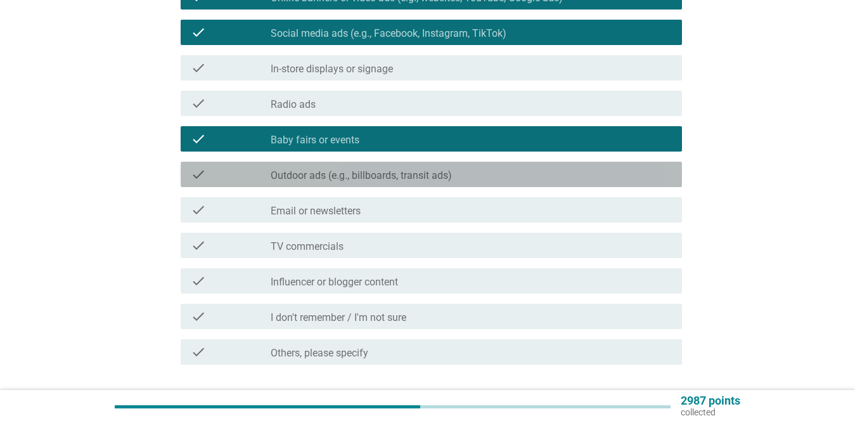
click at [413, 176] on label "Outdoor ads (e.g., billboards, transit ads)" at bounding box center [361, 175] width 181 height 13
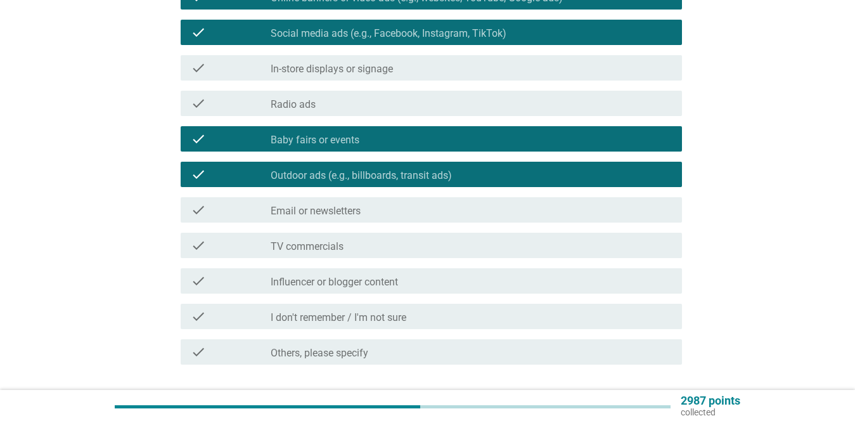
click at [407, 212] on div "check_box_outline_blank Email or newsletters" at bounding box center [471, 209] width 401 height 15
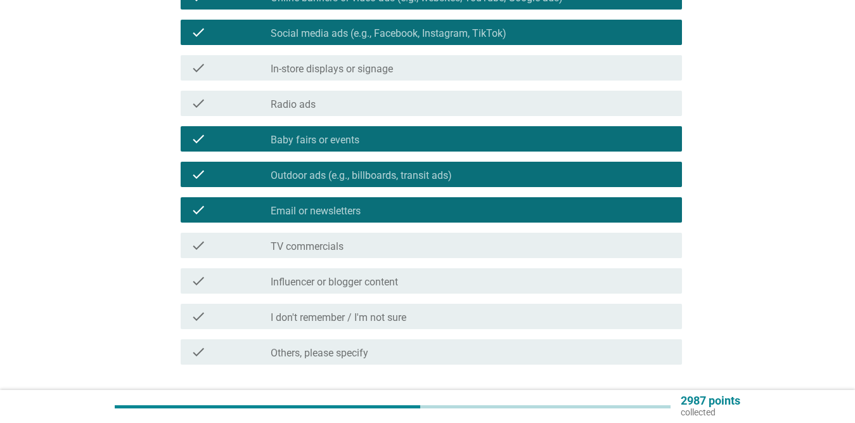
click at [393, 246] on div "check_box_outline_blank TV commercials" at bounding box center [471, 245] width 401 height 15
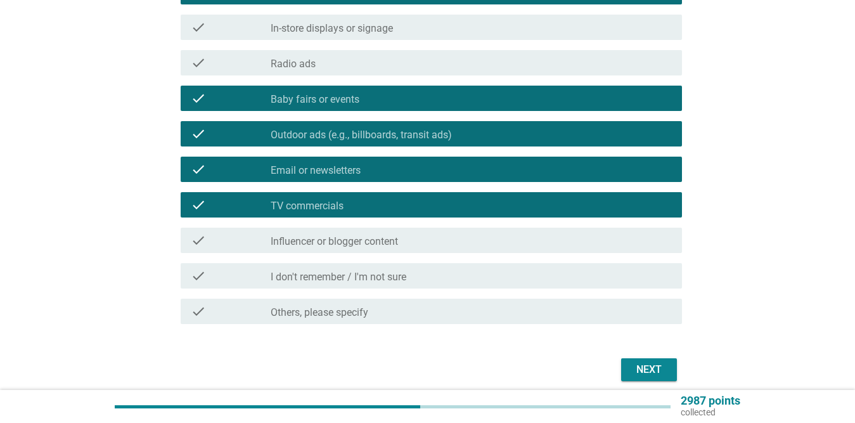
scroll to position [283, 0]
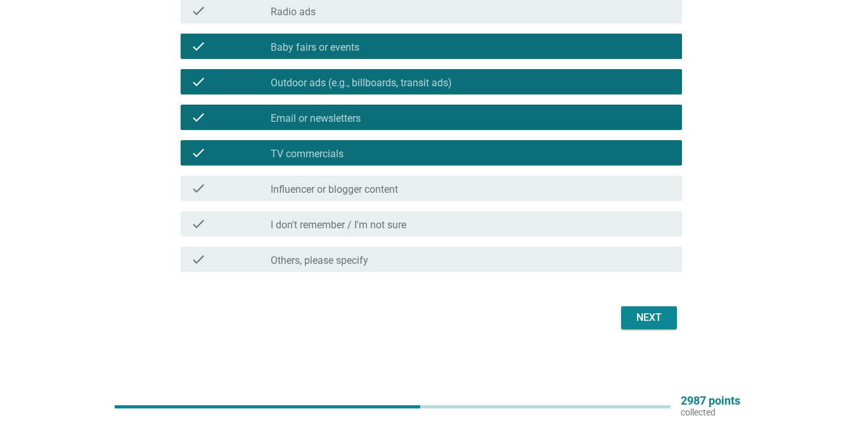
click at [649, 319] on div "Next" at bounding box center [648, 317] width 35 height 15
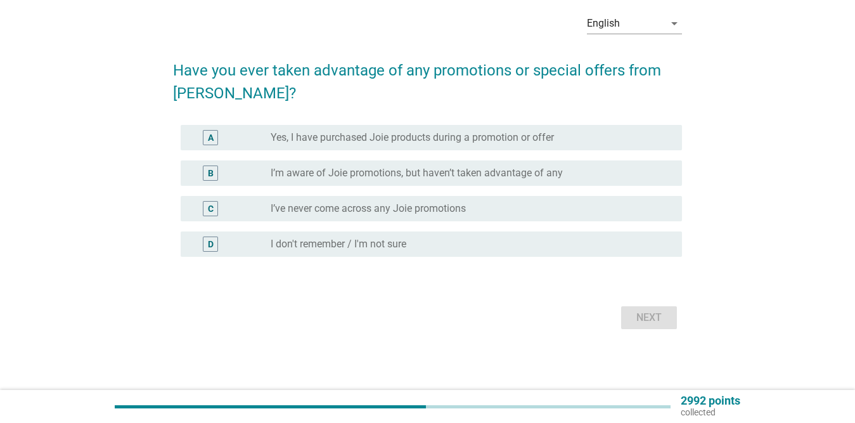
scroll to position [0, 0]
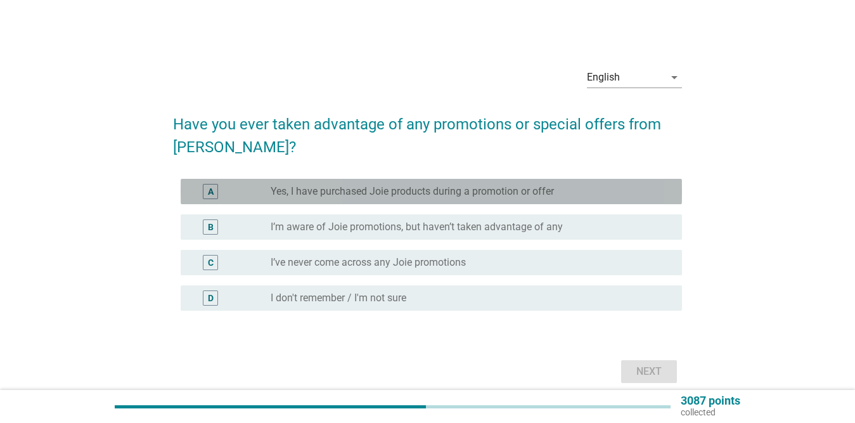
click at [480, 195] on label "Yes, I have purchased Joie products during a promotion or offer" at bounding box center [412, 191] width 283 height 13
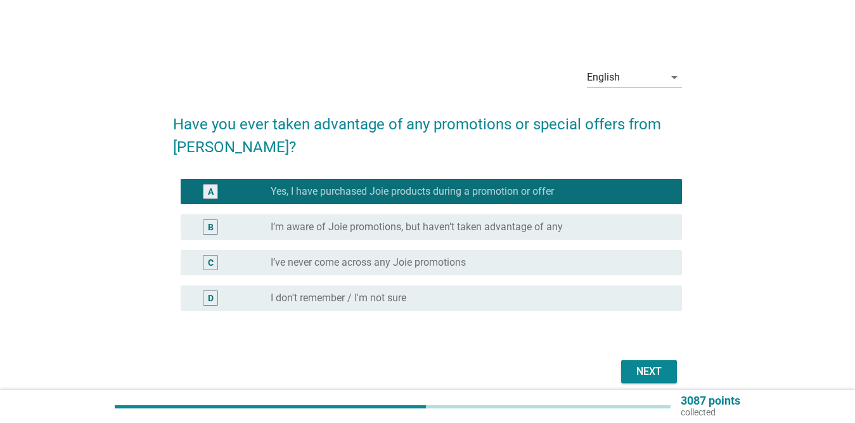
click at [487, 229] on label "I’m aware of Joie promotions, but haven’t taken advantage of any" at bounding box center [417, 227] width 292 height 13
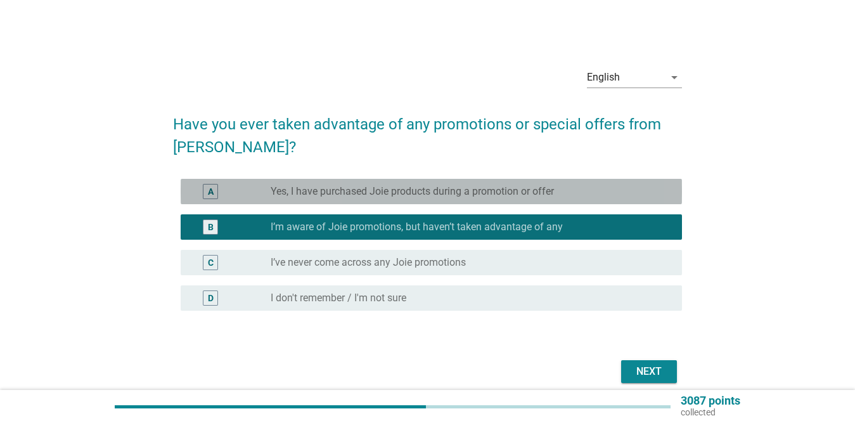
click at [520, 191] on label "Yes, I have purchased Joie products during a promotion or offer" at bounding box center [412, 191] width 283 height 13
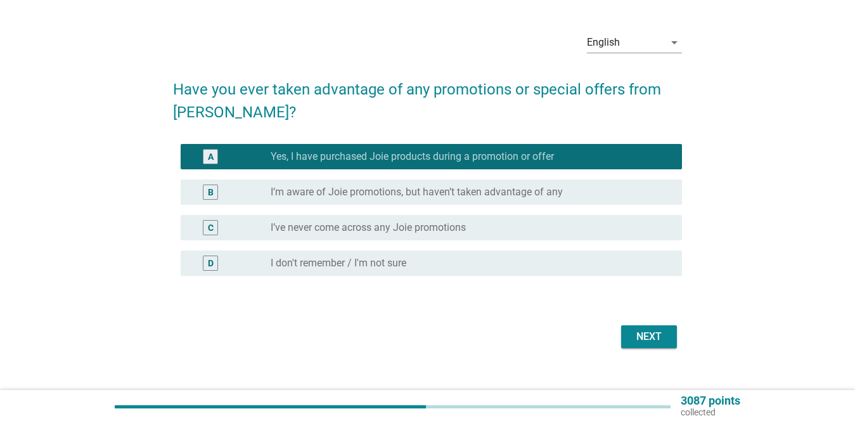
scroll to position [54, 0]
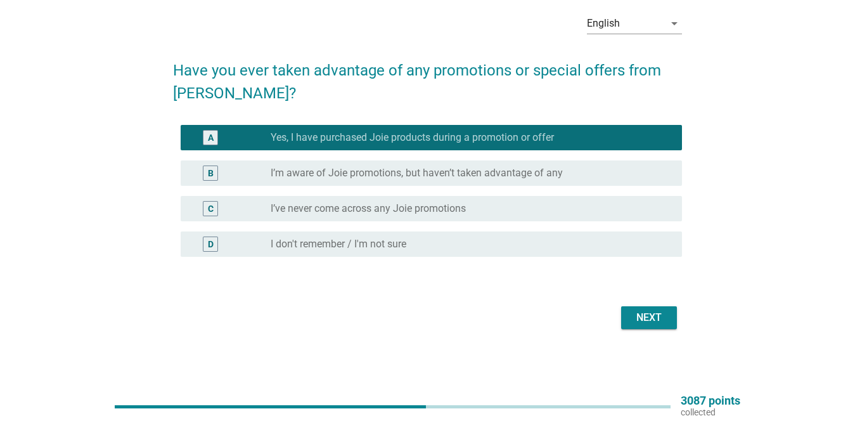
click at [644, 314] on div "Next" at bounding box center [648, 317] width 35 height 15
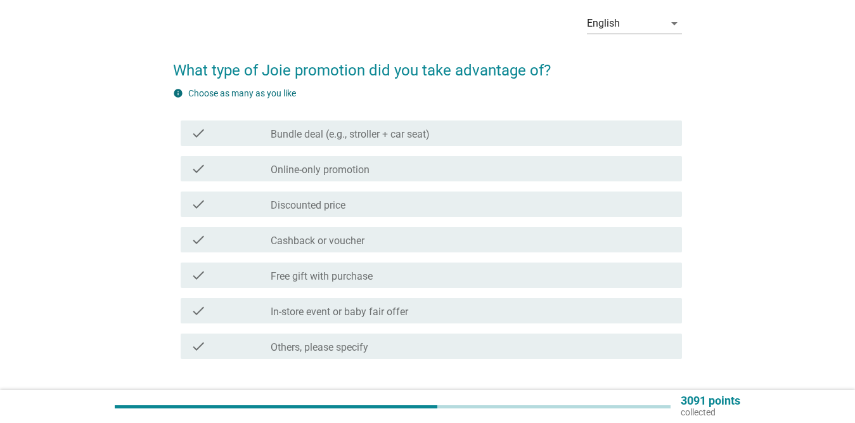
scroll to position [0, 0]
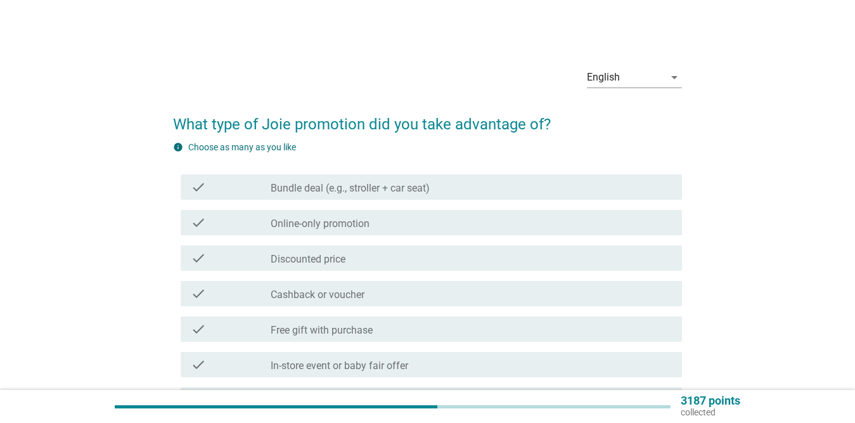
click at [431, 184] on div "check_box_outline_blank Bundle deal (e.g., stroller + car seat)" at bounding box center [471, 186] width 401 height 15
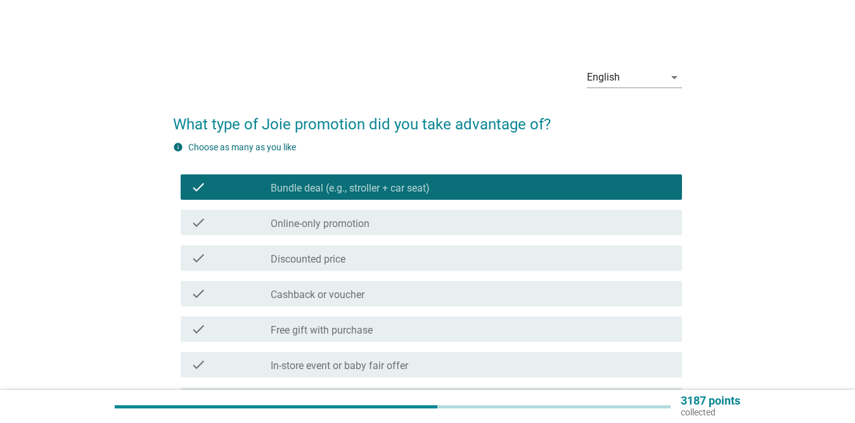
click at [417, 217] on div "check_box_outline_blank Online-only promotion" at bounding box center [471, 222] width 401 height 15
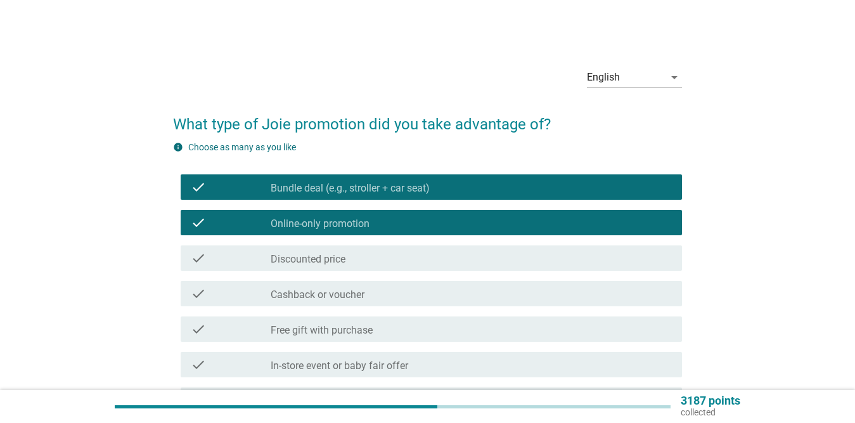
click at [431, 261] on div "check_box_outline_blank Discounted price" at bounding box center [471, 257] width 401 height 15
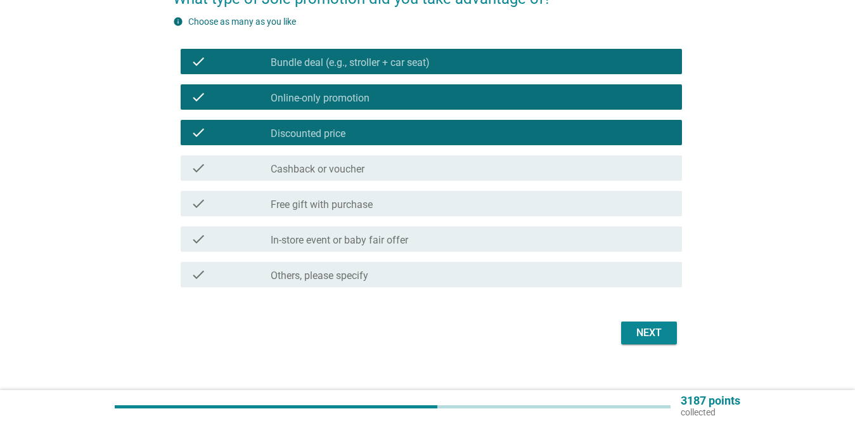
scroll to position [127, 0]
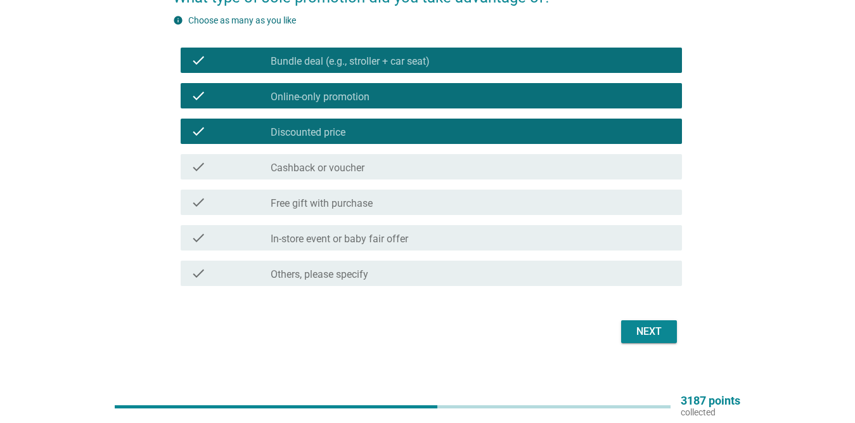
click at [409, 196] on div "check_box_outline_blank Free gift with purchase" at bounding box center [471, 202] width 401 height 15
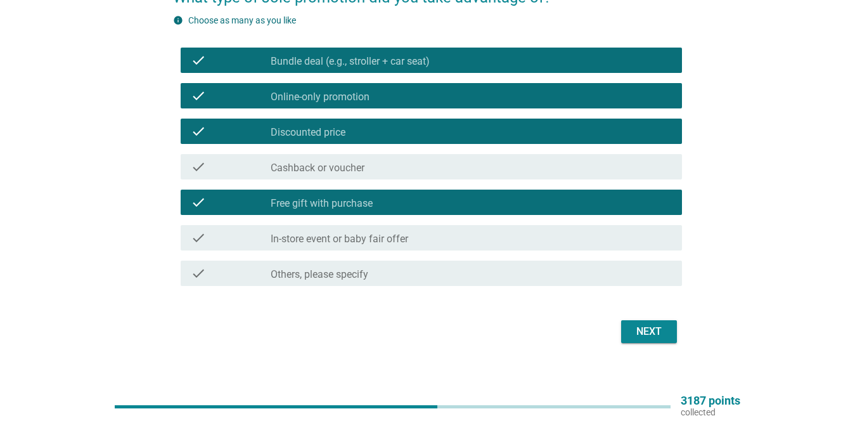
click at [429, 239] on div "check_box_outline_blank In-store event or baby fair offer" at bounding box center [471, 237] width 401 height 15
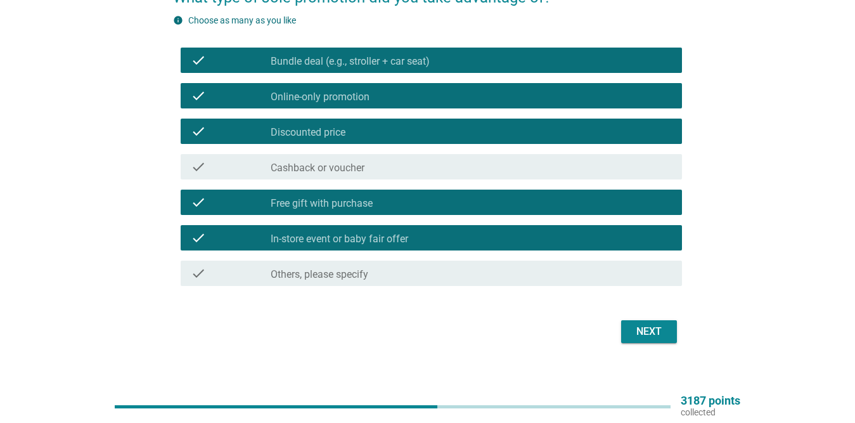
click at [660, 340] on button "Next" at bounding box center [649, 331] width 56 height 23
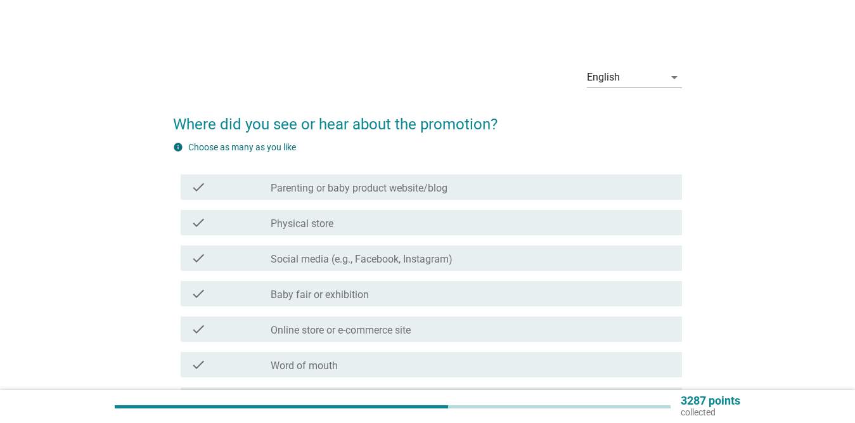
click at [454, 183] on div "check_box_outline_blank Parenting or baby product website/blog" at bounding box center [471, 186] width 401 height 15
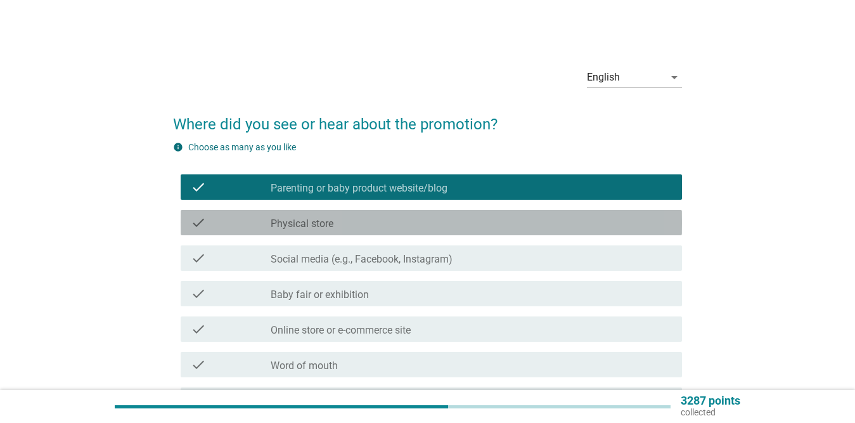
click at [430, 219] on div "check_box_outline_blank Physical store" at bounding box center [471, 222] width 401 height 15
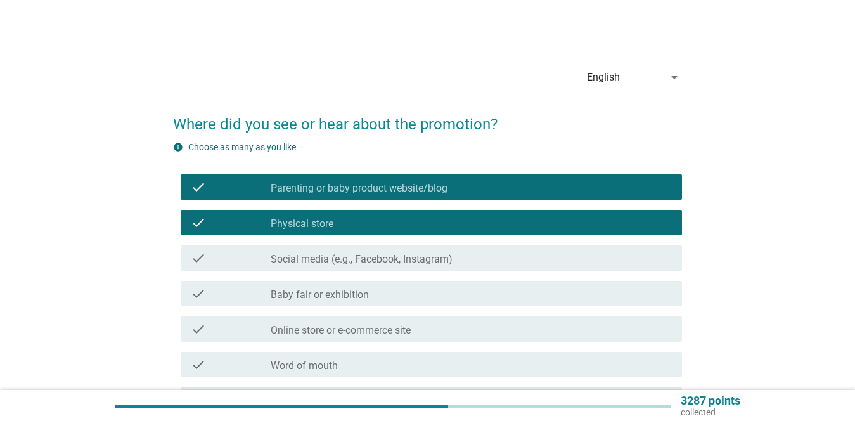
click at [426, 257] on label "Social media (e.g., Facebook, Instagram)" at bounding box center [362, 259] width 182 height 13
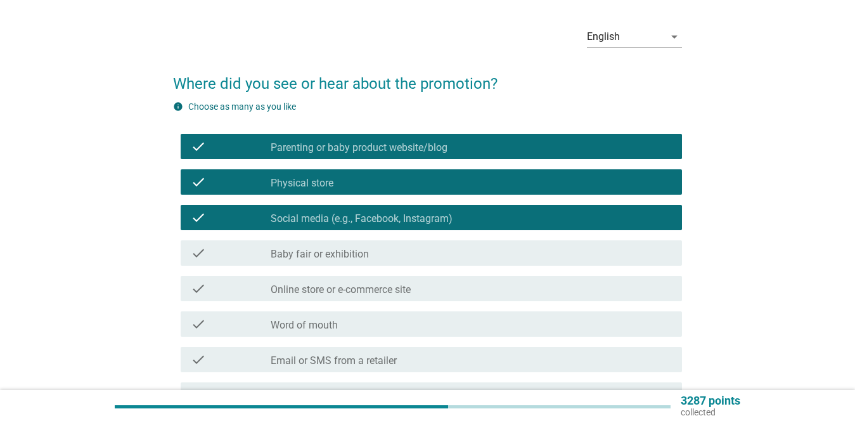
scroll to position [63, 0]
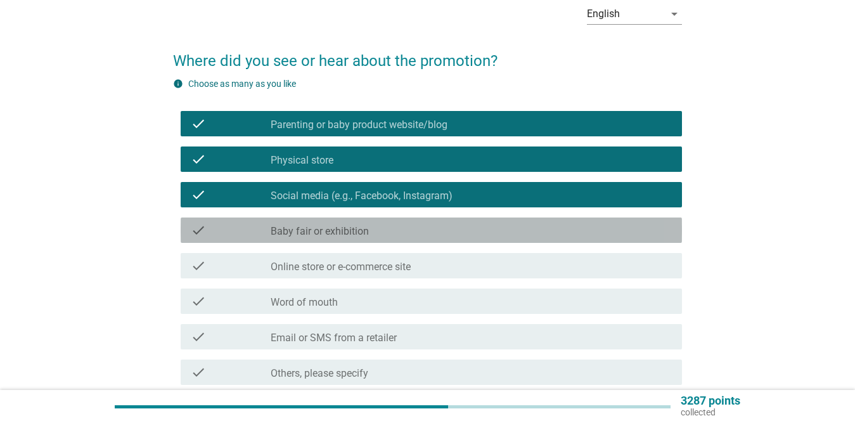
click at [385, 224] on div "check_box_outline_blank Baby fair or exhibition" at bounding box center [471, 229] width 401 height 15
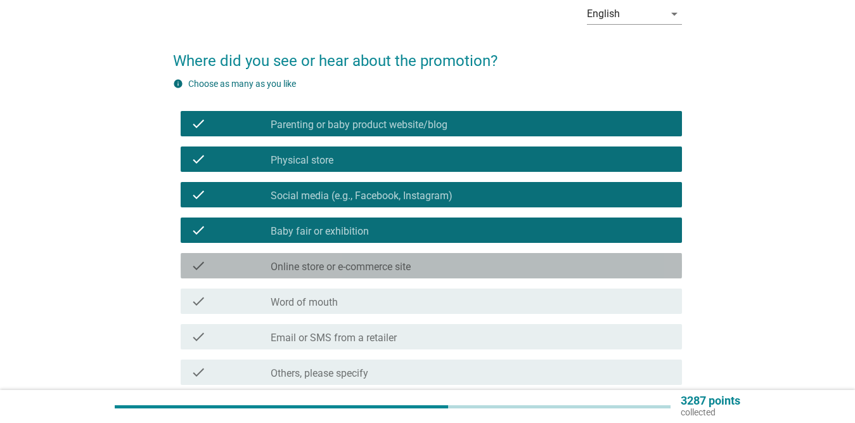
click at [393, 265] on label "Online store or e-commerce site" at bounding box center [341, 266] width 140 height 13
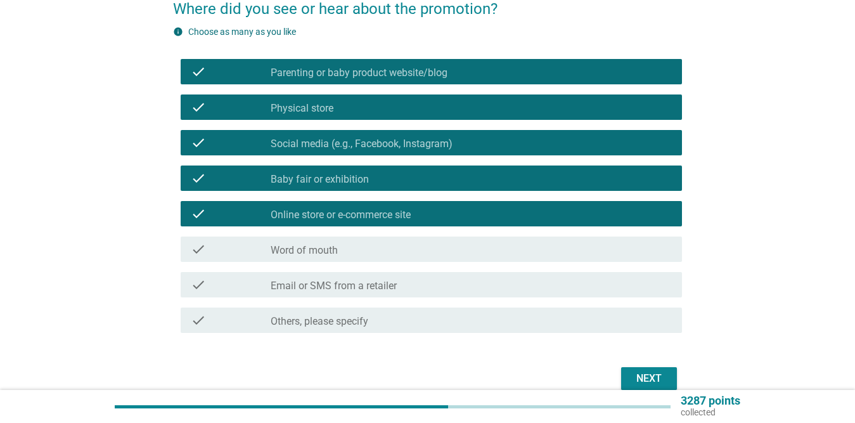
scroll to position [176, 0]
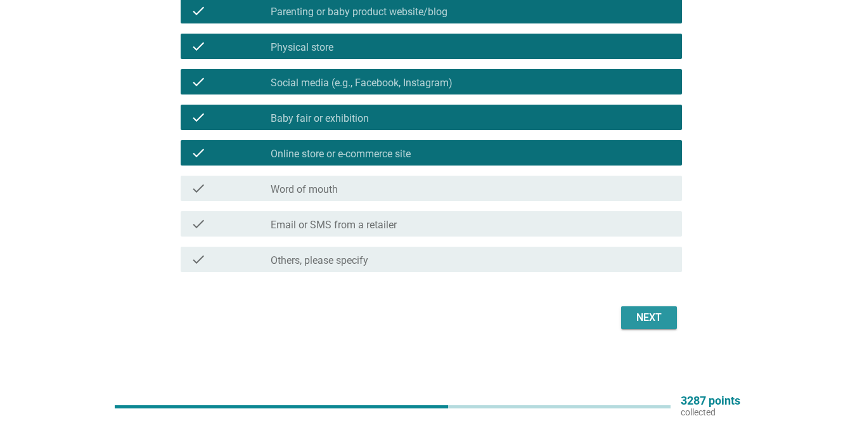
click at [649, 315] on div "Next" at bounding box center [648, 317] width 35 height 15
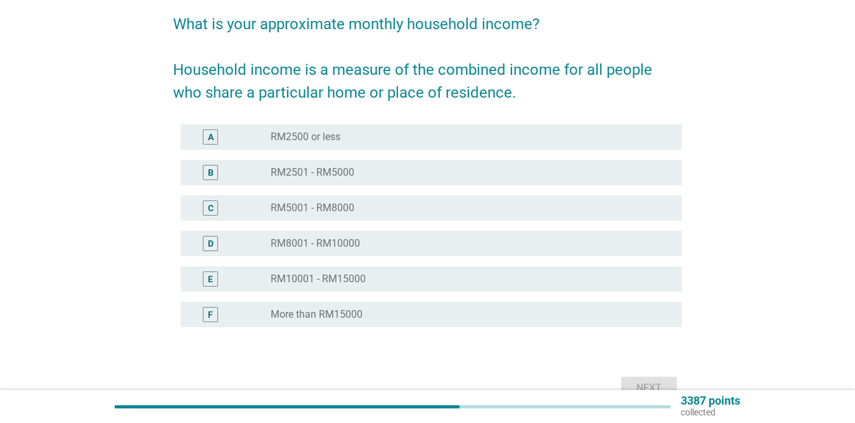
scroll to position [127, 0]
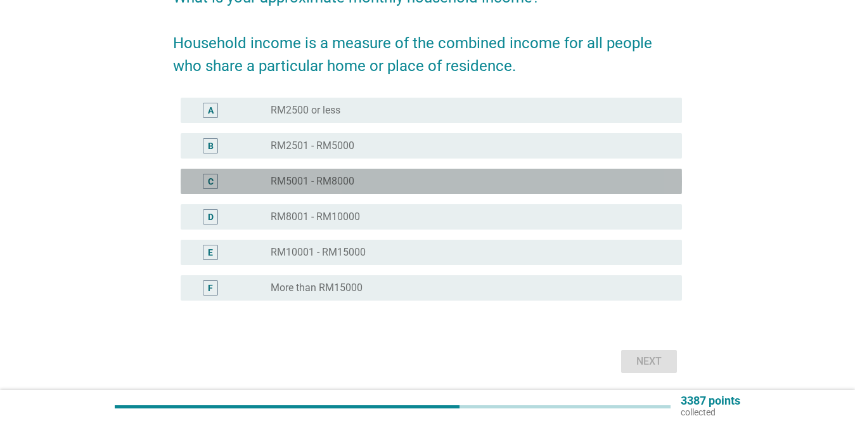
click at [414, 179] on div "radio_button_unchecked RM5001 - RM8000" at bounding box center [466, 181] width 391 height 13
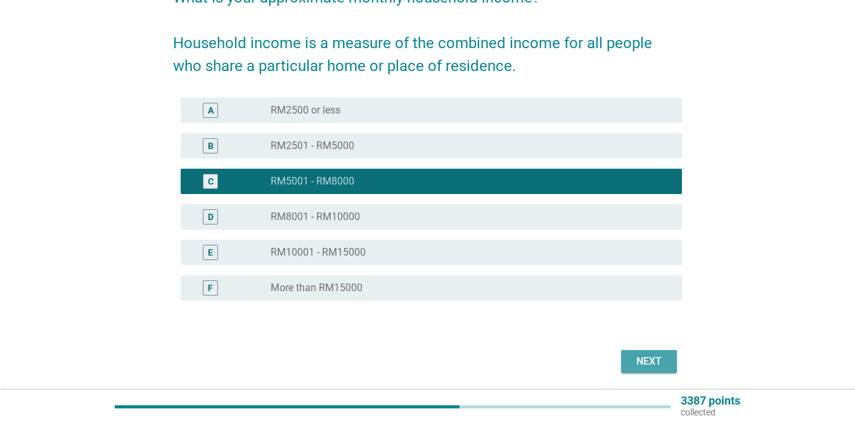
click at [644, 359] on div "Next" at bounding box center [648, 361] width 35 height 15
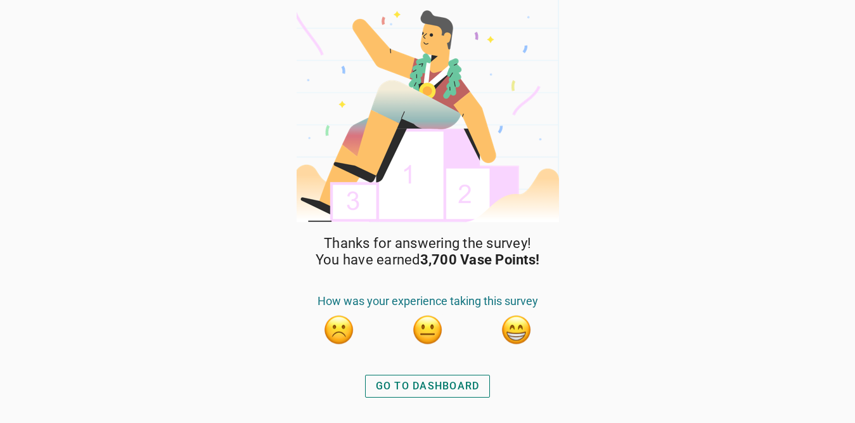
click at [414, 388] on div "GO TO DASHBOARD" at bounding box center [428, 385] width 104 height 15
